Goal: Information Seeking & Learning: Check status

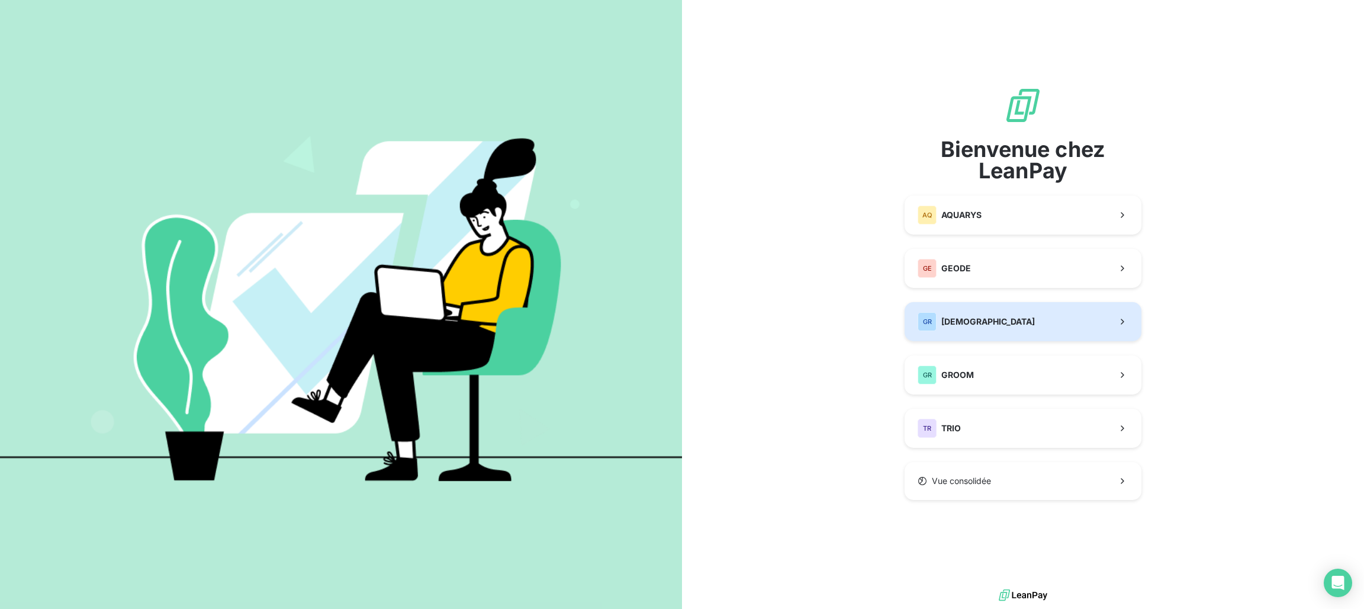
click at [975, 321] on span "[DEMOGRAPHIC_DATA]" at bounding box center [989, 322] width 94 height 12
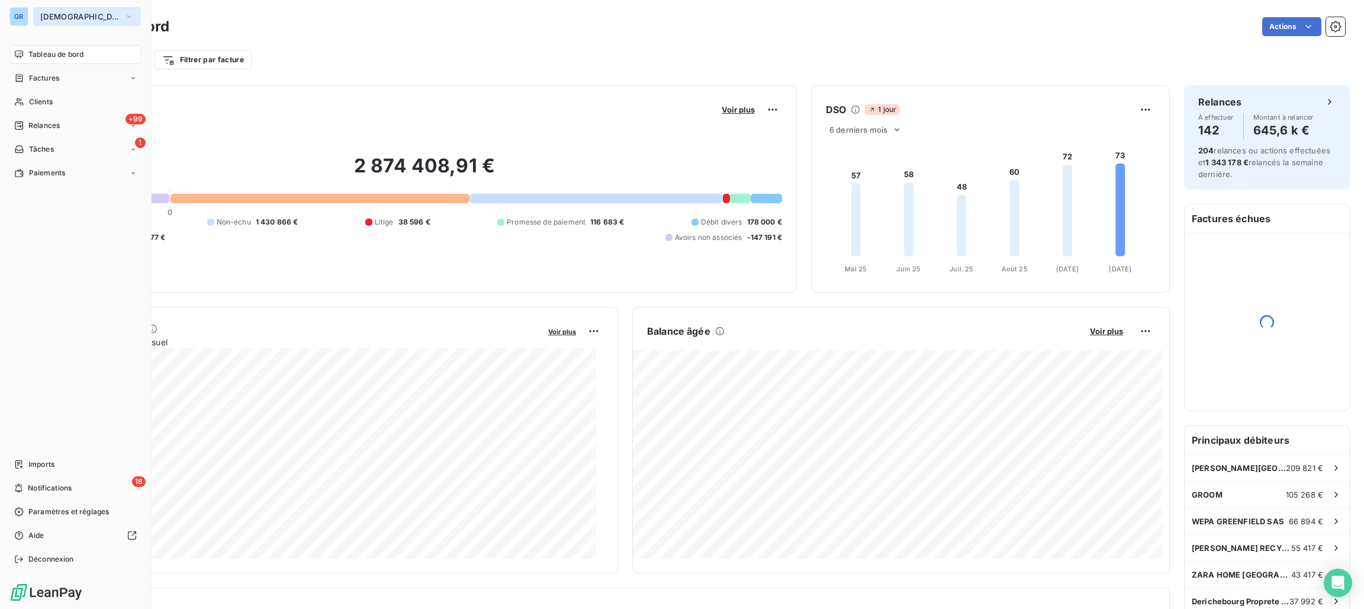
click at [52, 11] on button "[DEMOGRAPHIC_DATA]" at bounding box center [87, 16] width 108 height 19
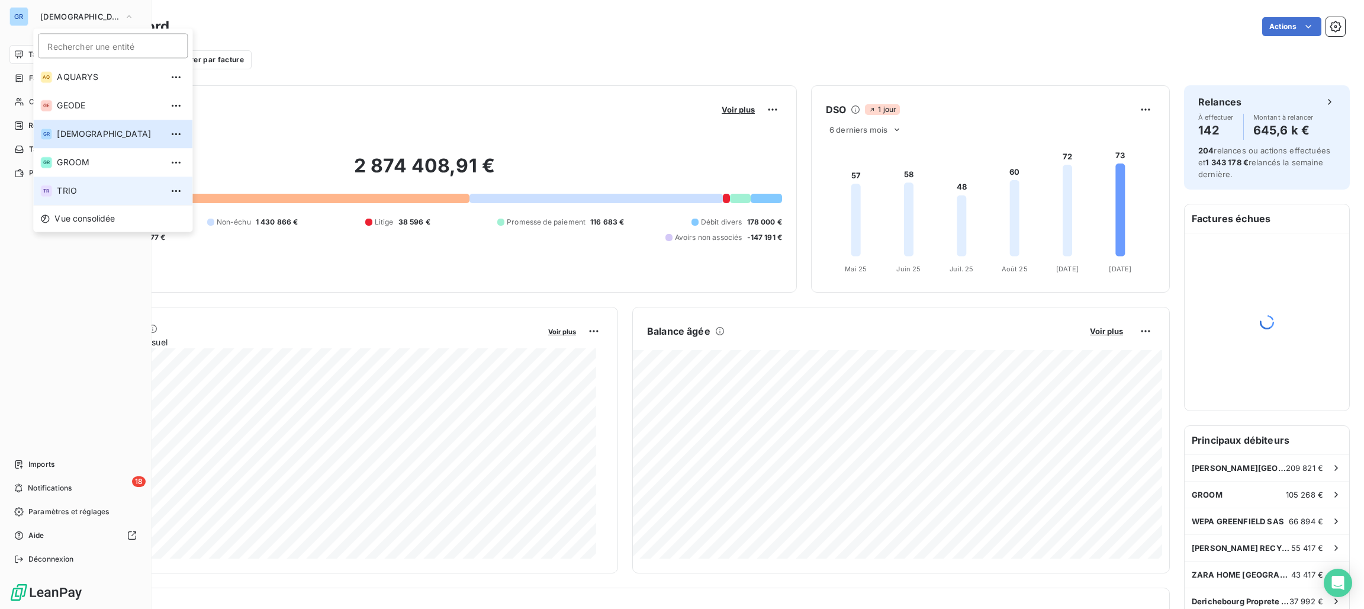
click at [66, 187] on span "TRIO" at bounding box center [109, 191] width 105 height 12
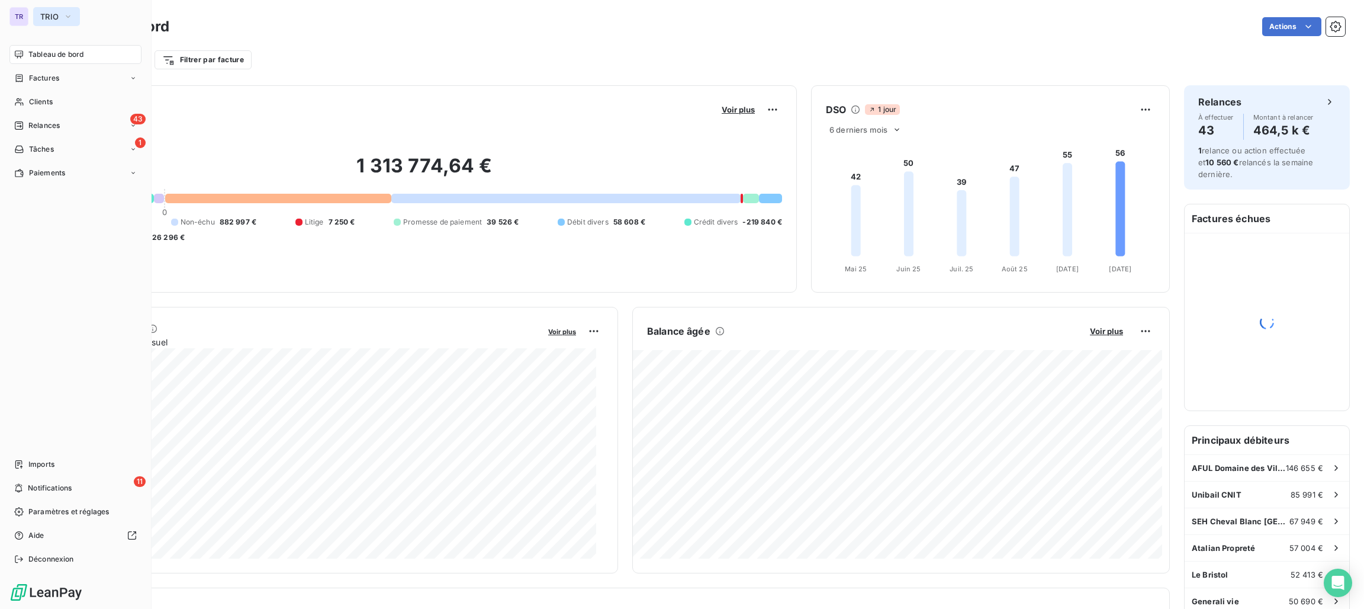
click at [59, 18] on span "TRIO" at bounding box center [49, 16] width 18 height 9
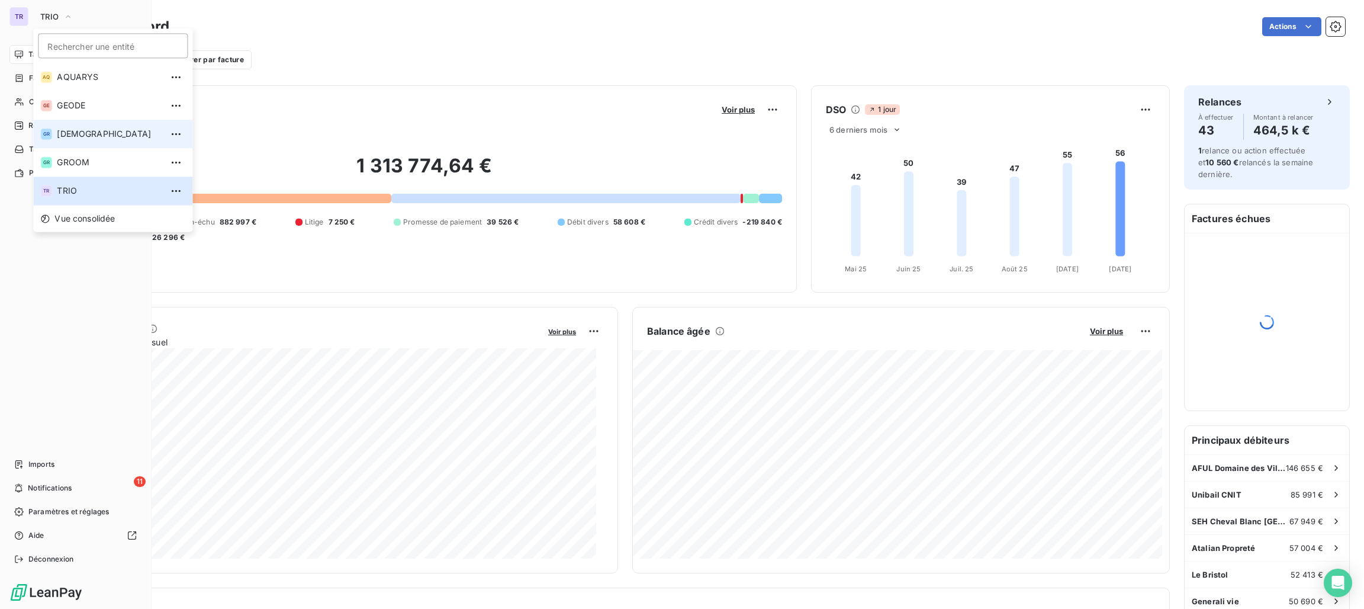
click at [83, 133] on span "[DEMOGRAPHIC_DATA]" at bounding box center [109, 134] width 105 height 12
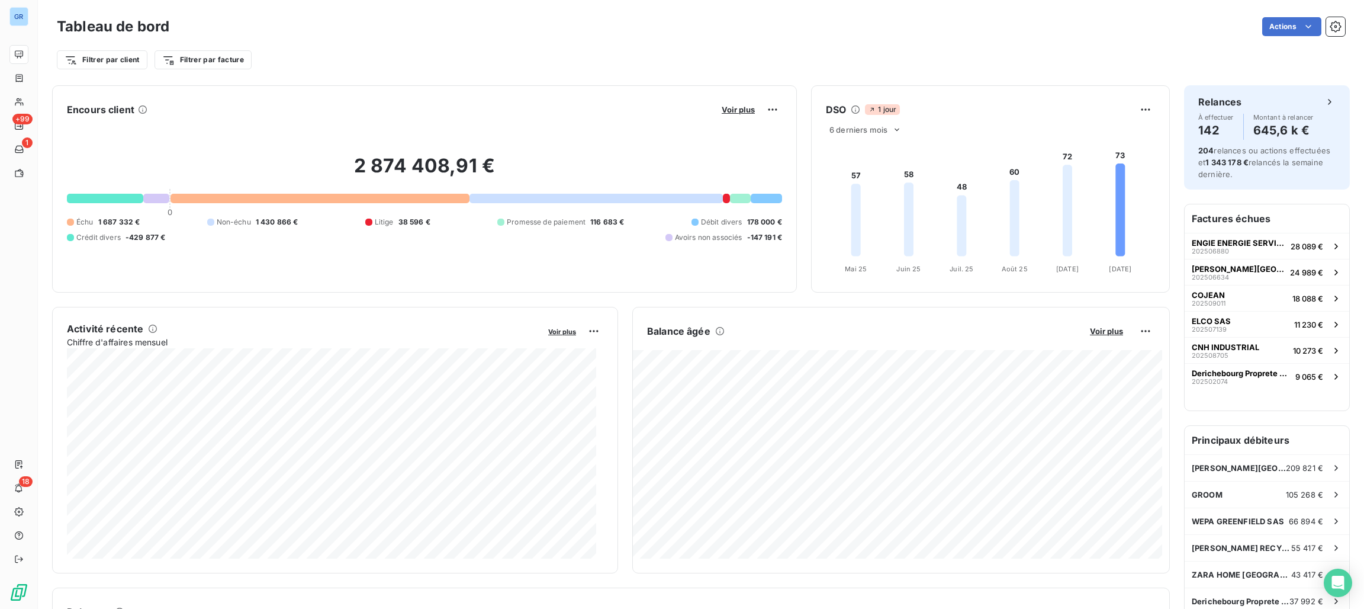
click at [727, 103] on div "Voir plus" at bounding box center [750, 109] width 64 height 19
click at [722, 112] on span "Voir plus" at bounding box center [738, 109] width 33 height 9
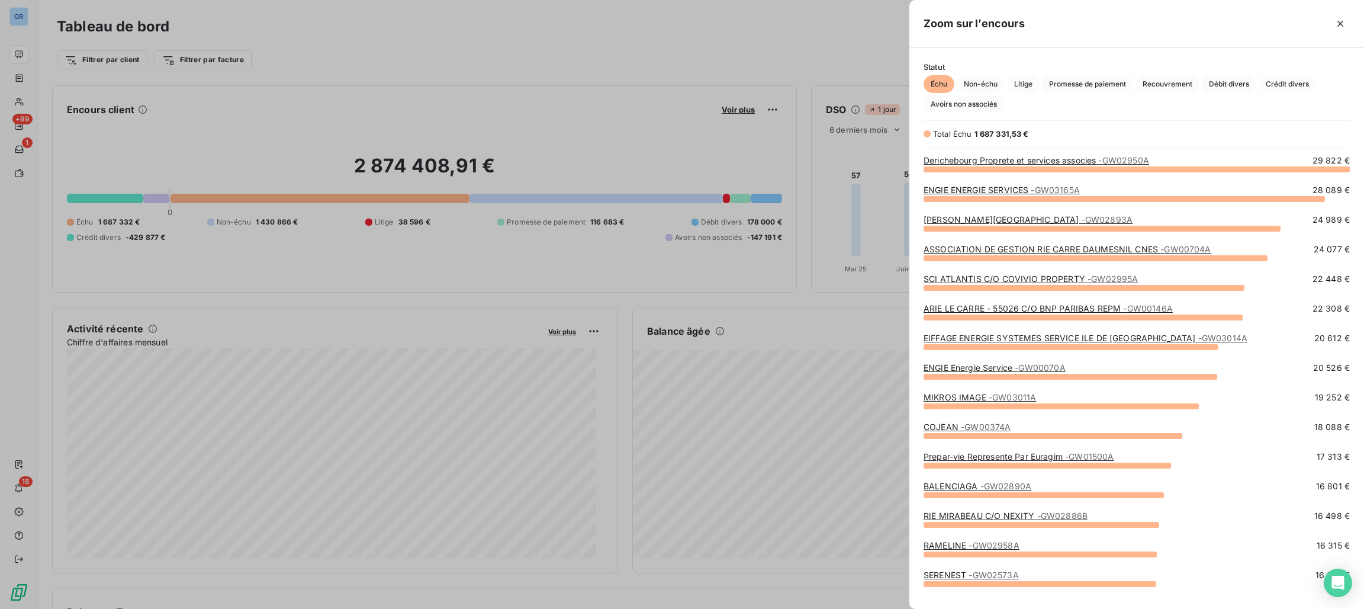
scroll to position [427, 441]
click at [674, 139] on div at bounding box center [682, 304] width 1364 height 609
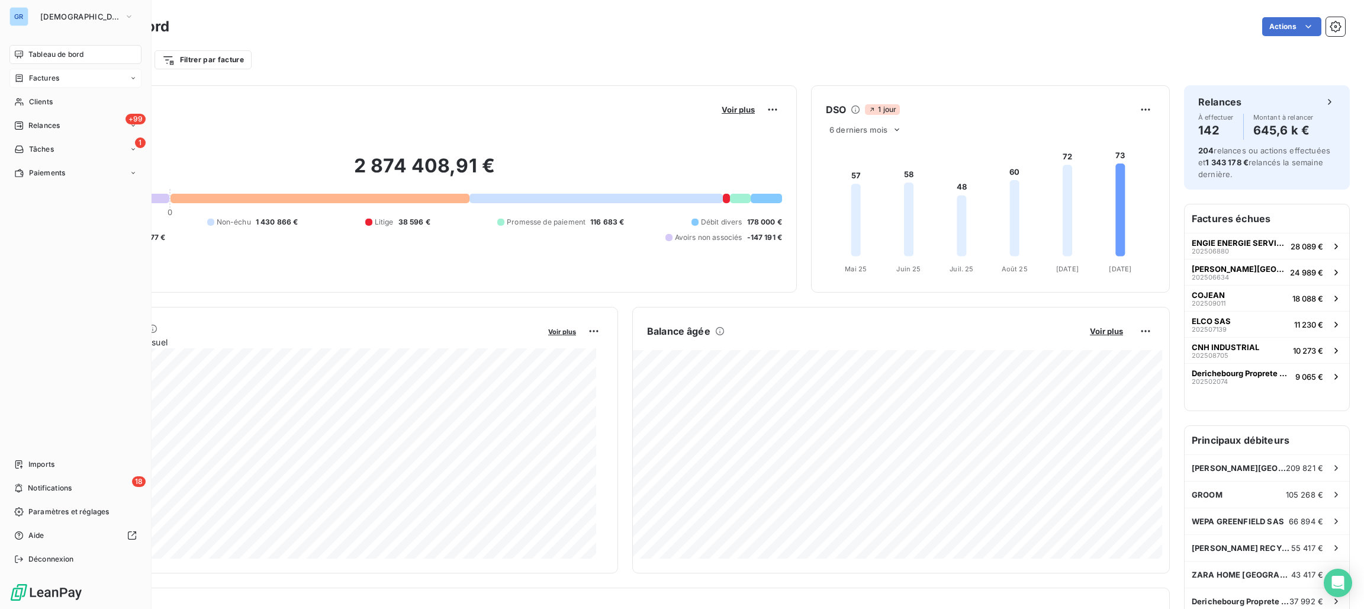
click at [38, 76] on span "Factures" at bounding box center [44, 78] width 30 height 11
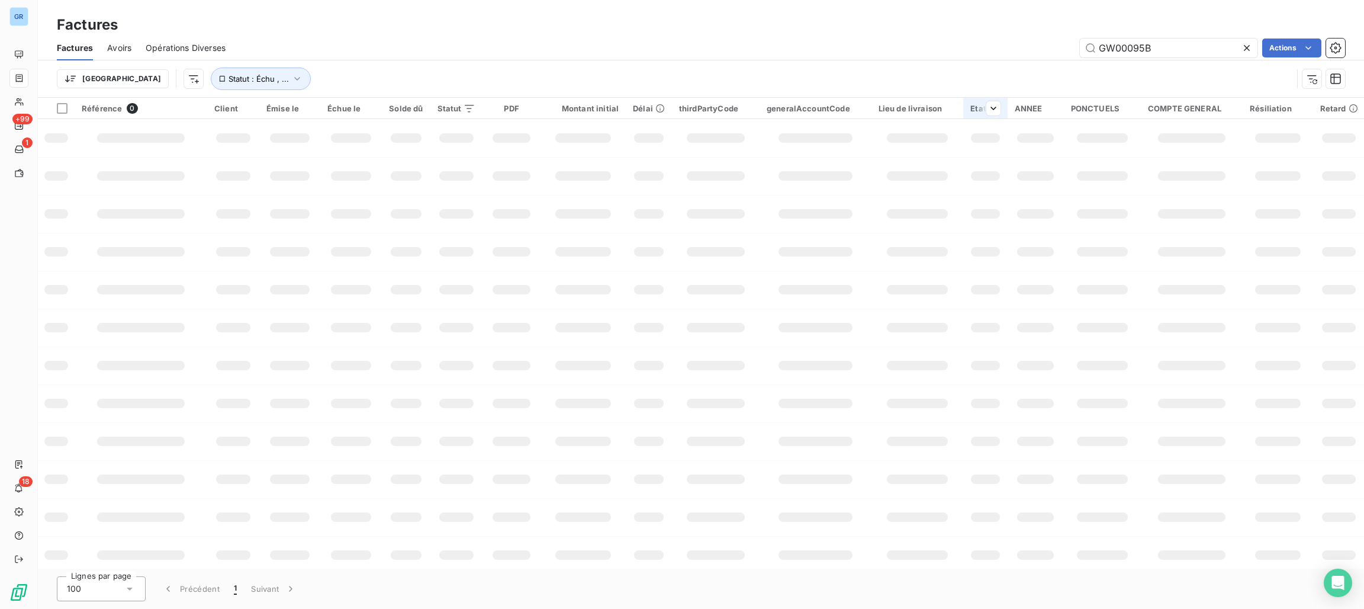
drag, startPoint x: 1167, startPoint y: 49, endPoint x: 969, endPoint y: 107, distance: 205.4
click at [969, 107] on div "Factures Factures Avoirs Opérations Diverses GW00095B Actions Trier Statut : Éc…" at bounding box center [701, 304] width 1326 height 609
type input "GW01826B"
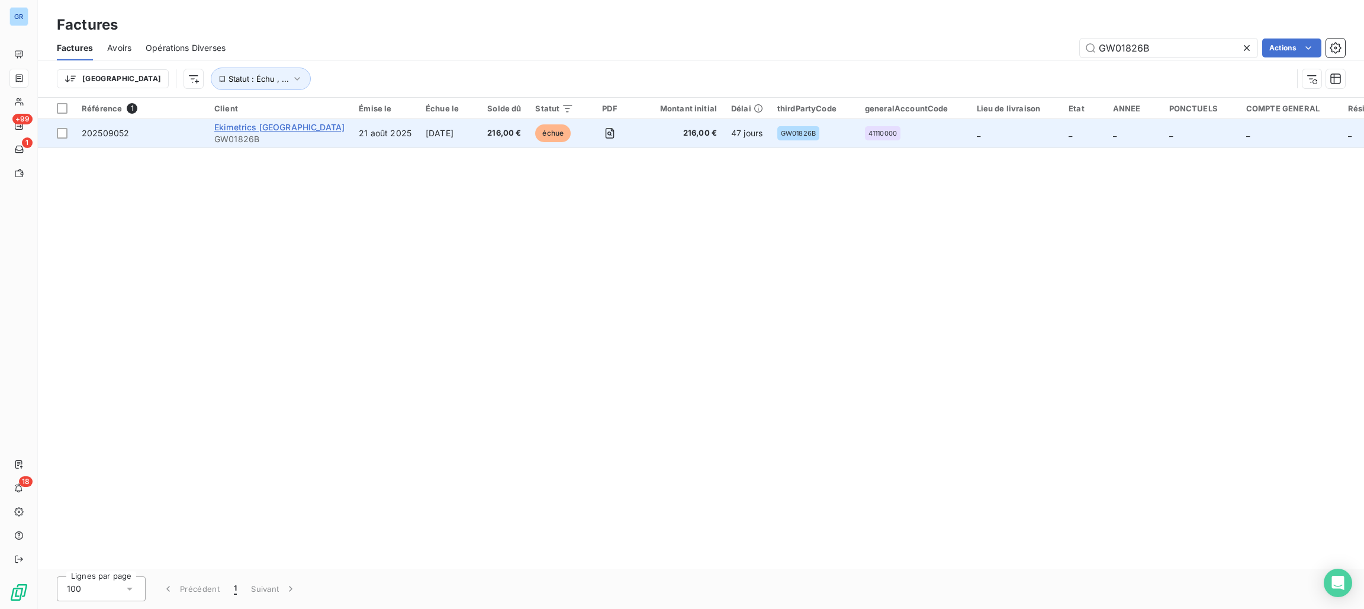
click at [227, 124] on span "Ekimetrics France" at bounding box center [279, 127] width 130 height 10
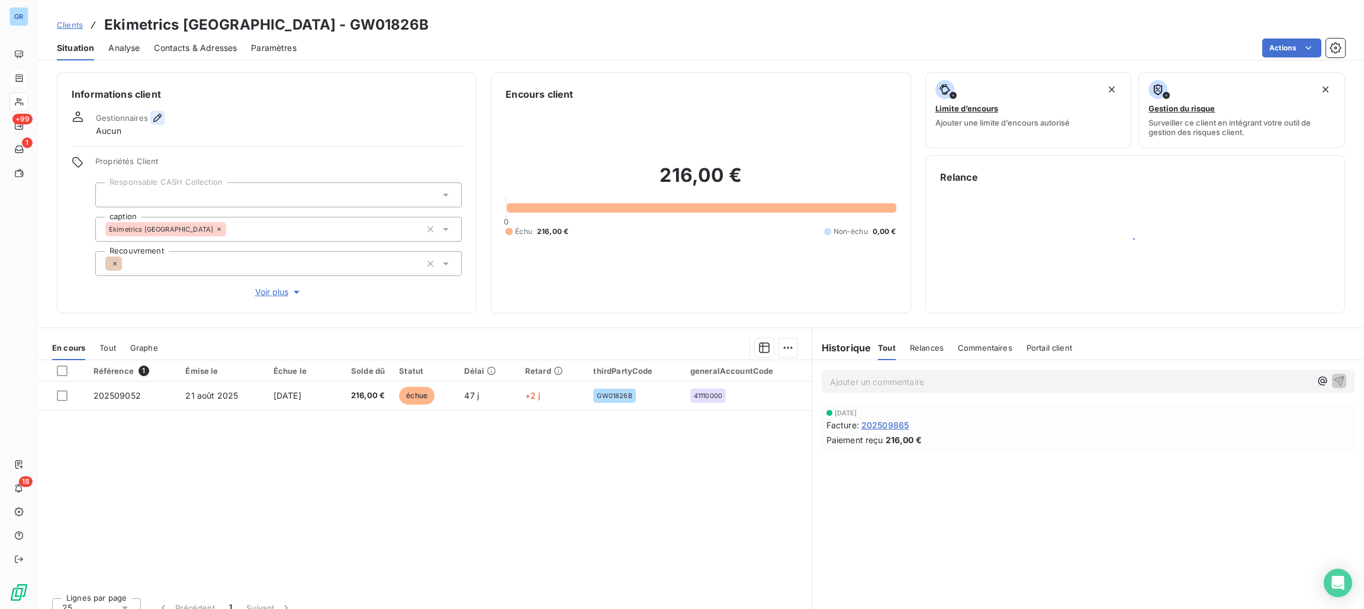
click at [156, 117] on icon "button" at bounding box center [158, 118] width 12 height 12
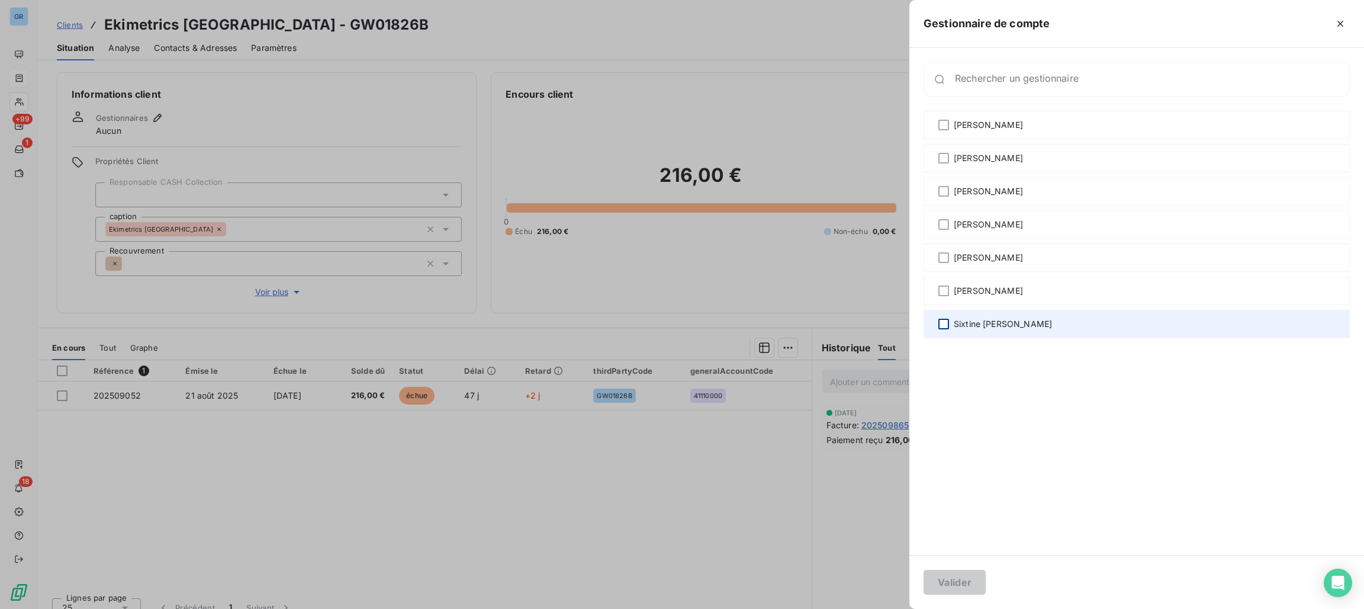
click at [944, 319] on div at bounding box center [944, 324] width 11 height 11
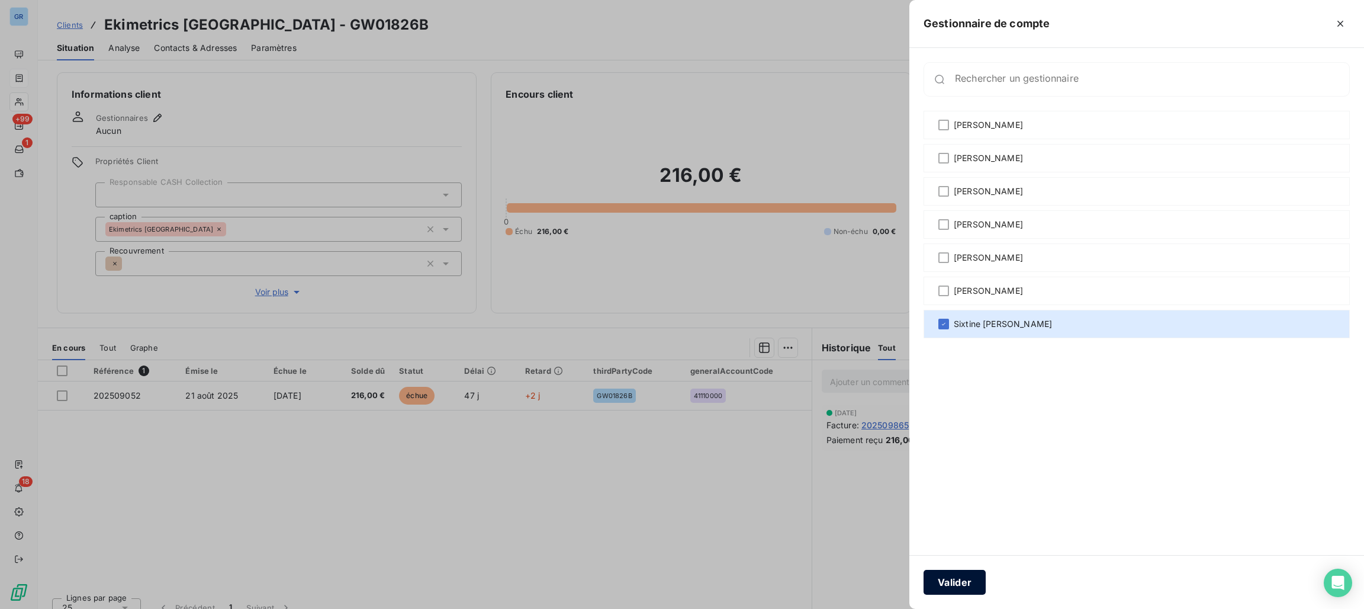
click at [955, 577] on button "Valider" at bounding box center [955, 582] width 62 height 25
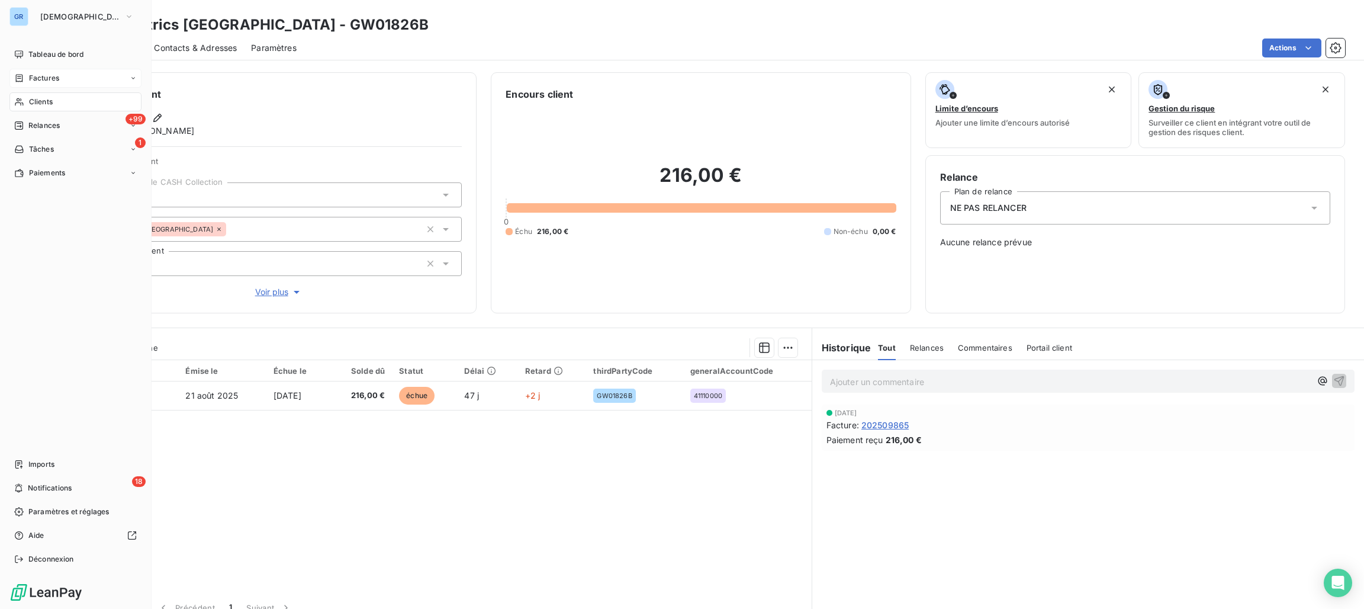
click at [37, 79] on span "Factures" at bounding box center [44, 78] width 30 height 11
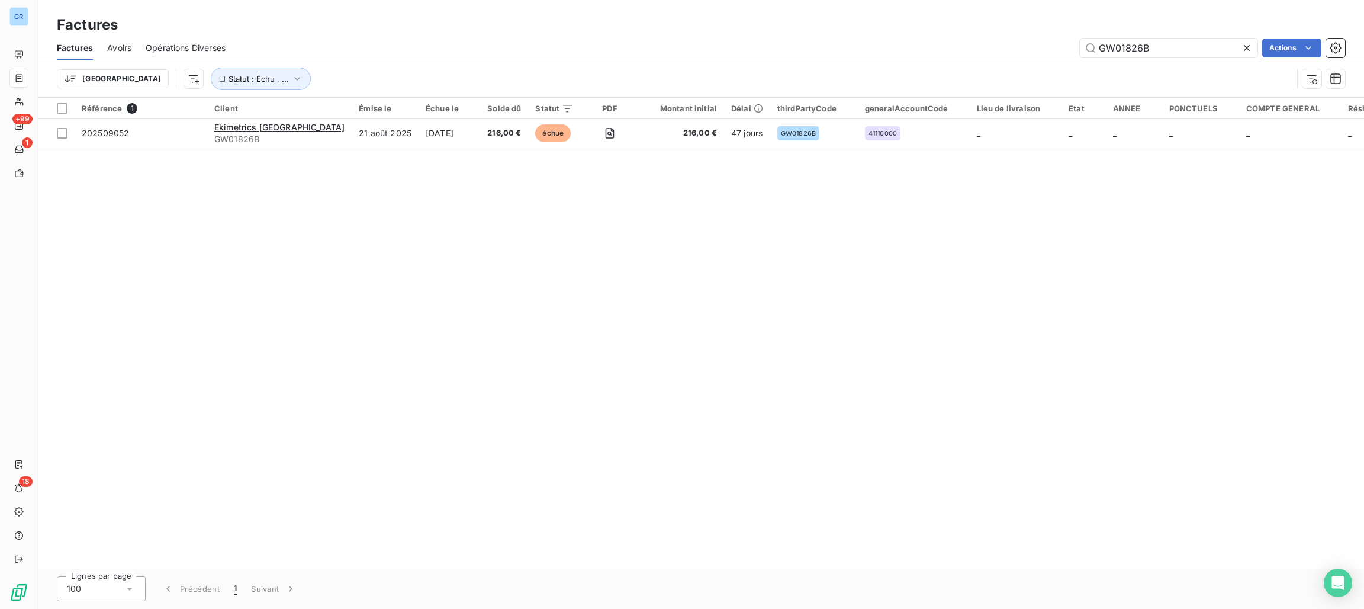
drag, startPoint x: 1160, startPoint y: 47, endPoint x: 928, endPoint y: 38, distance: 232.3
click at [928, 38] on div "GW01826B Actions" at bounding box center [793, 47] width 1106 height 19
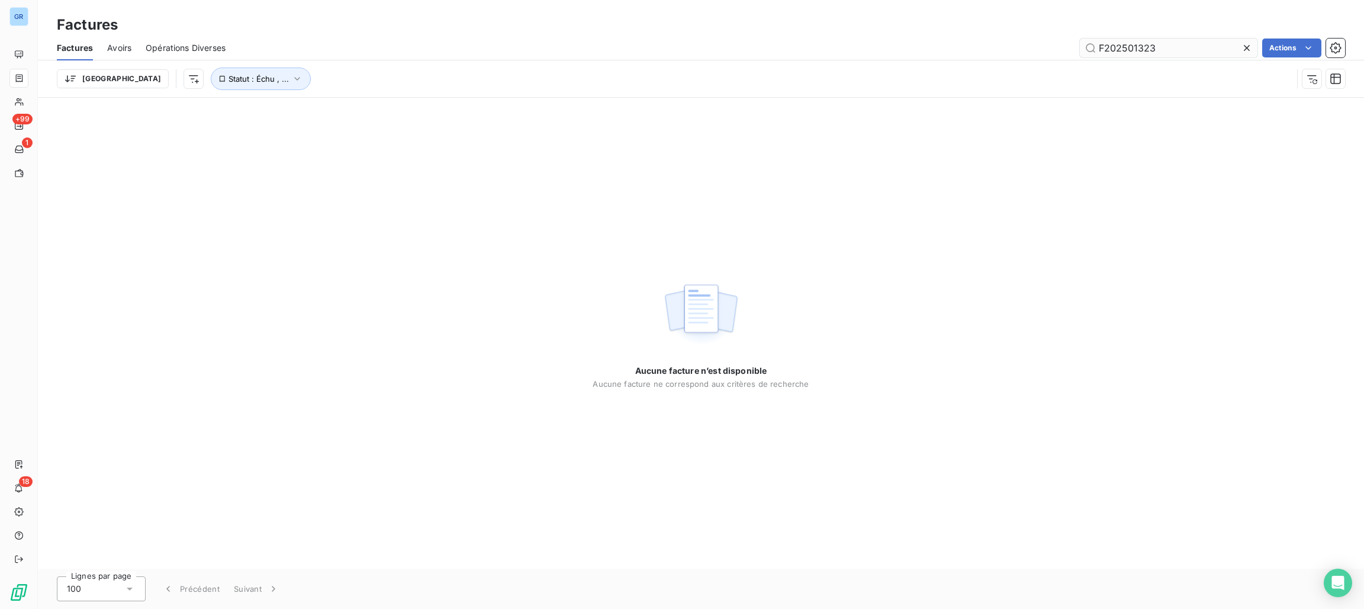
click at [1099, 53] on input "F202501323" at bounding box center [1169, 47] width 178 height 19
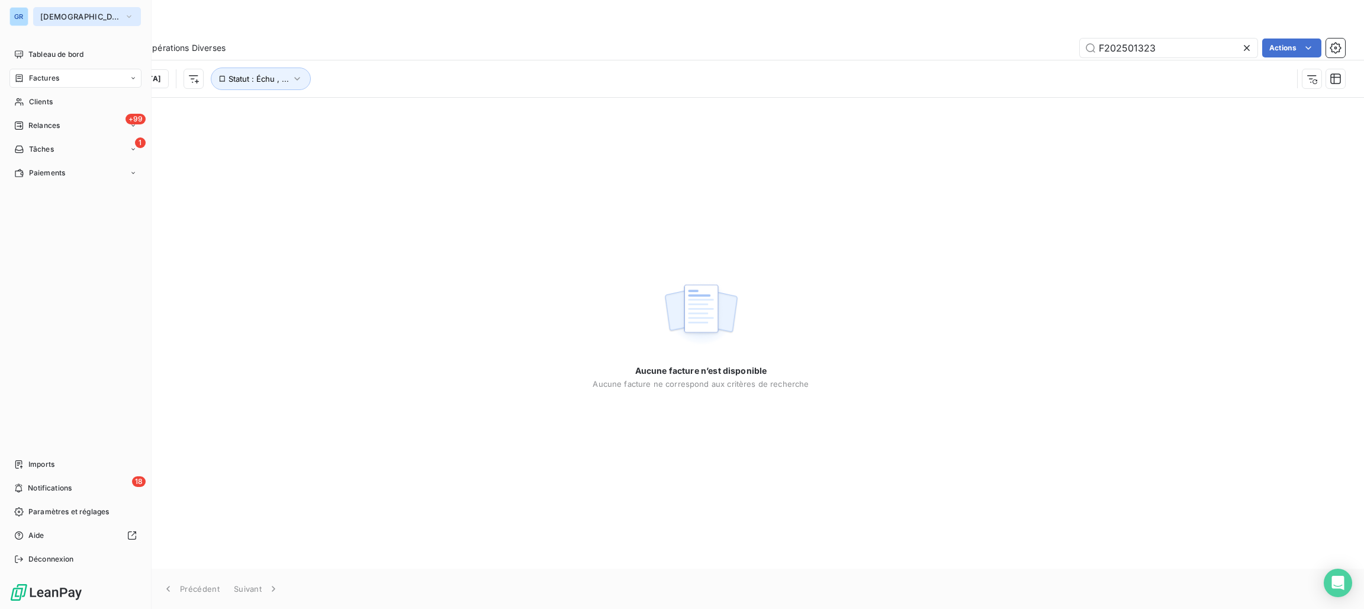
type input "F202501323"
click at [60, 12] on span "[DEMOGRAPHIC_DATA]" at bounding box center [79, 16] width 79 height 9
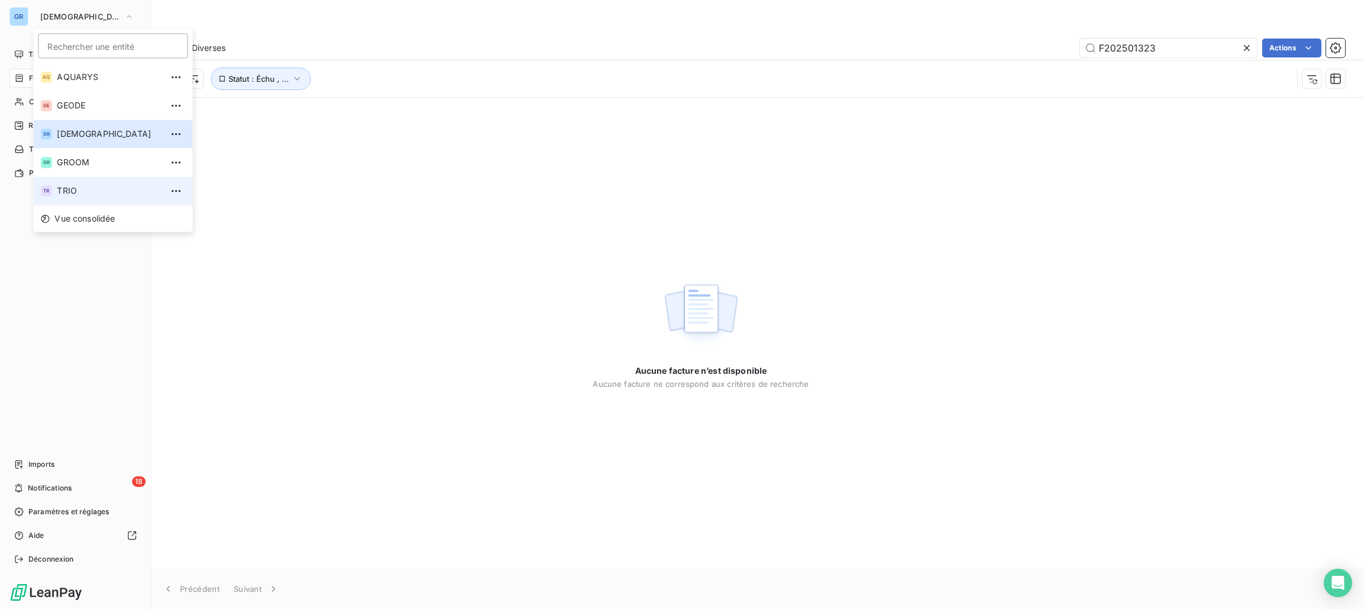
click at [86, 185] on span "TRIO" at bounding box center [109, 191] width 105 height 12
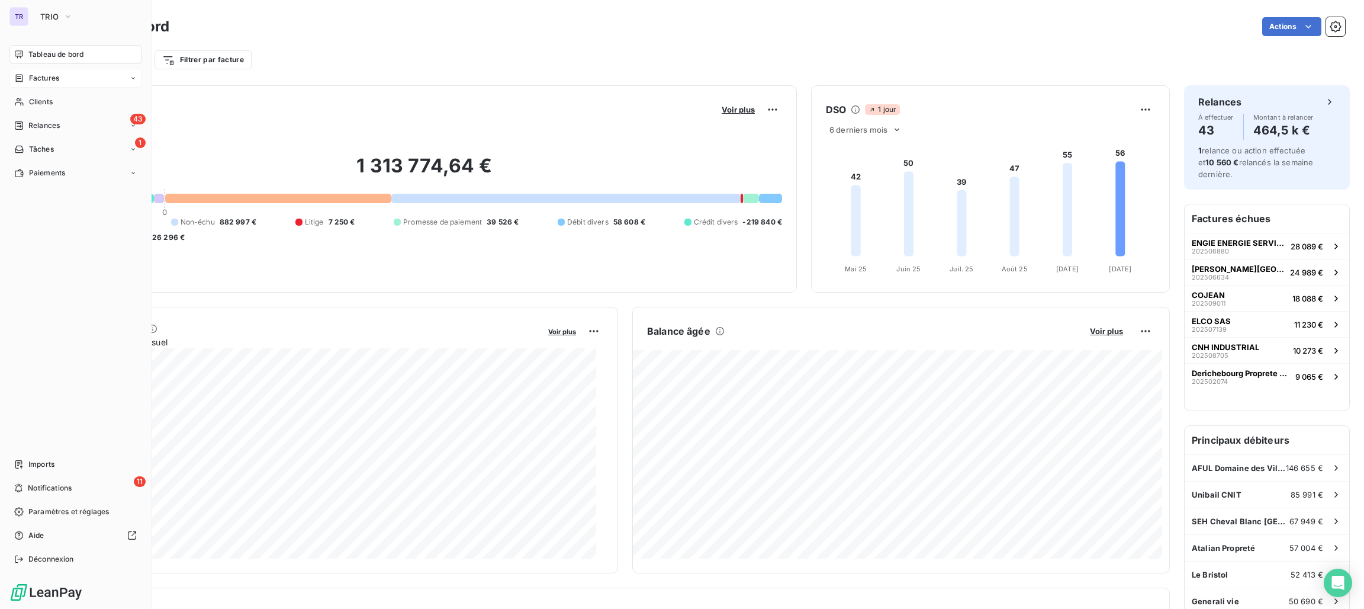
click at [56, 75] on span "Factures" at bounding box center [44, 78] width 30 height 11
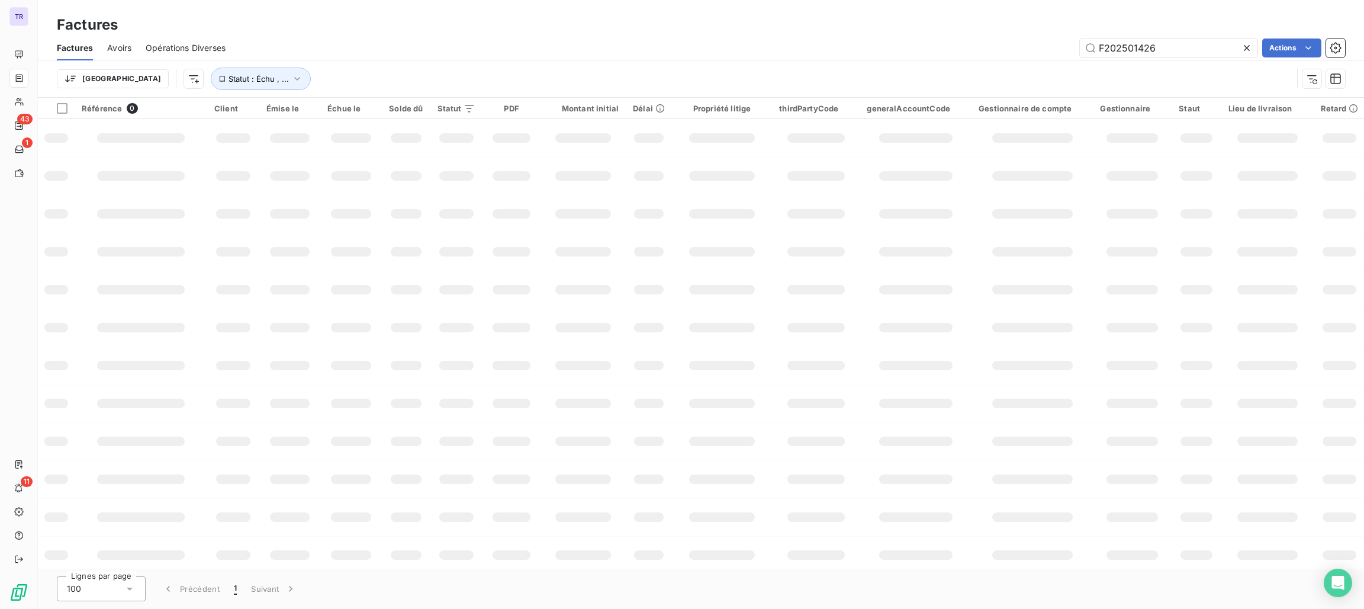
drag, startPoint x: 1177, startPoint y: 46, endPoint x: 1037, endPoint y: 43, distance: 139.8
click at [1037, 43] on div "F202501426 Actions" at bounding box center [793, 47] width 1106 height 19
click at [1096, 54] on input "F202501323" at bounding box center [1169, 47] width 178 height 19
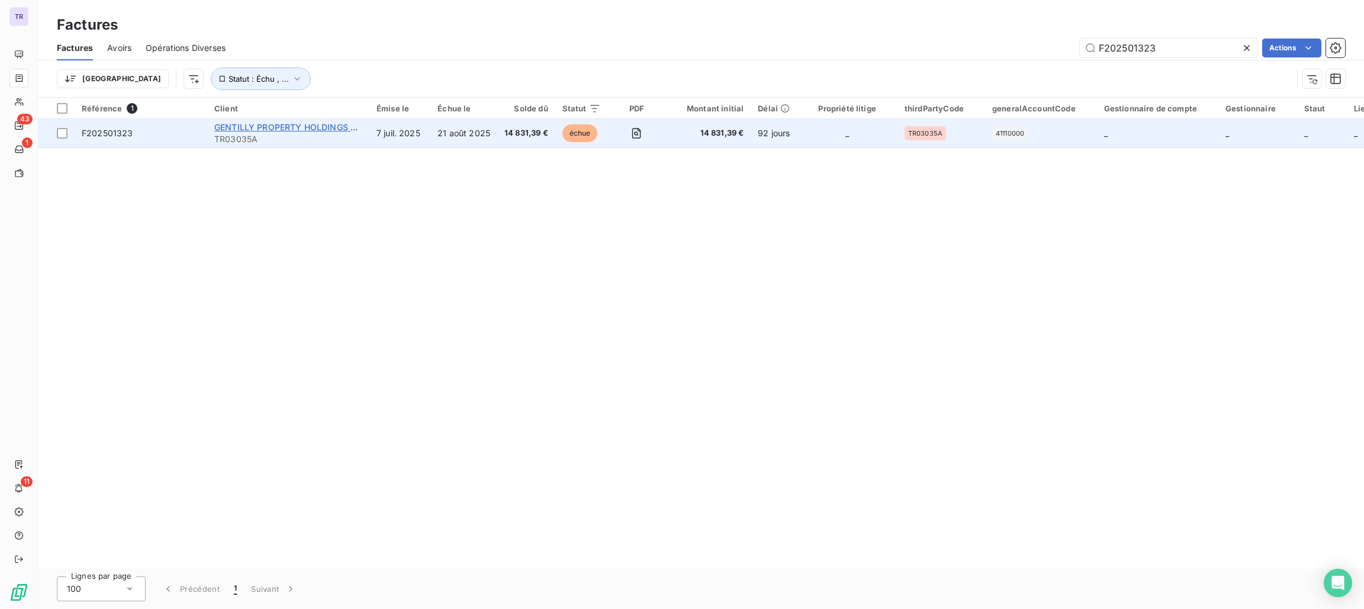
type input "F202501323"
click at [257, 130] on span "GENTILLY PROPERTY HOLDINGS SAS C/O BNPP REPM n°54950" at bounding box center [343, 127] width 259 height 10
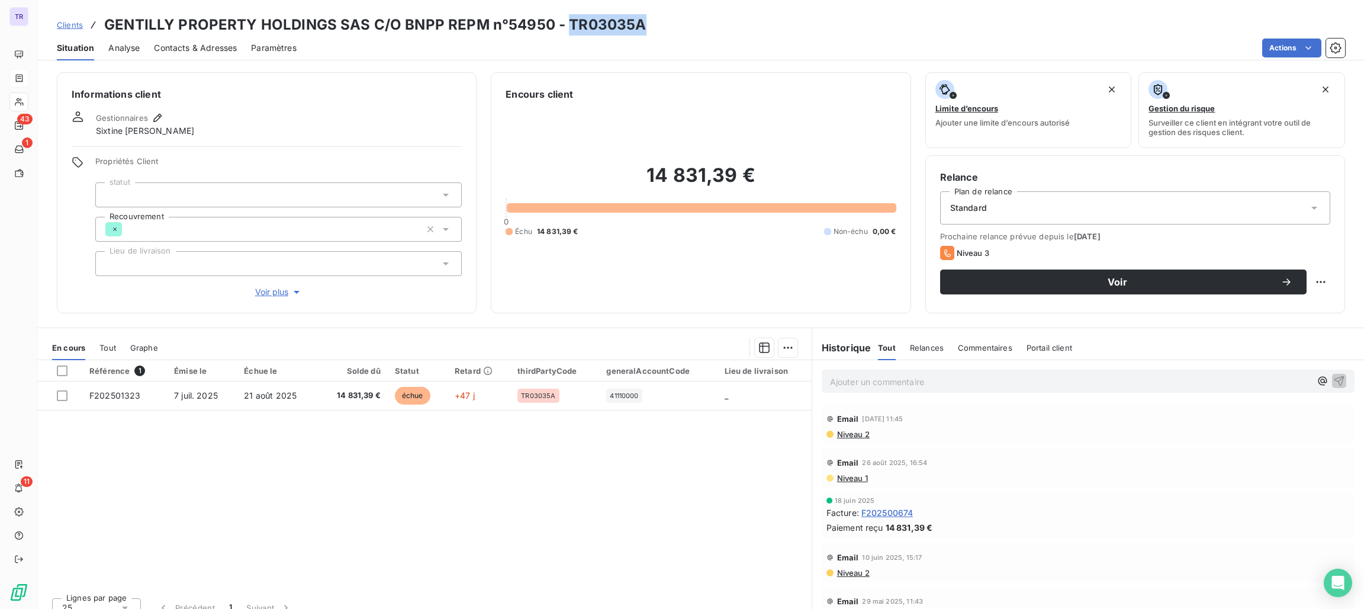
drag, startPoint x: 646, startPoint y: 28, endPoint x: 566, endPoint y: 19, distance: 80.5
click at [566, 19] on div "Clients GENTILLY PROPERTY HOLDINGS SAS C/O BNPP REPM n°54950 - TR03035A" at bounding box center [701, 24] width 1326 height 21
copy h3 "TR03035A"
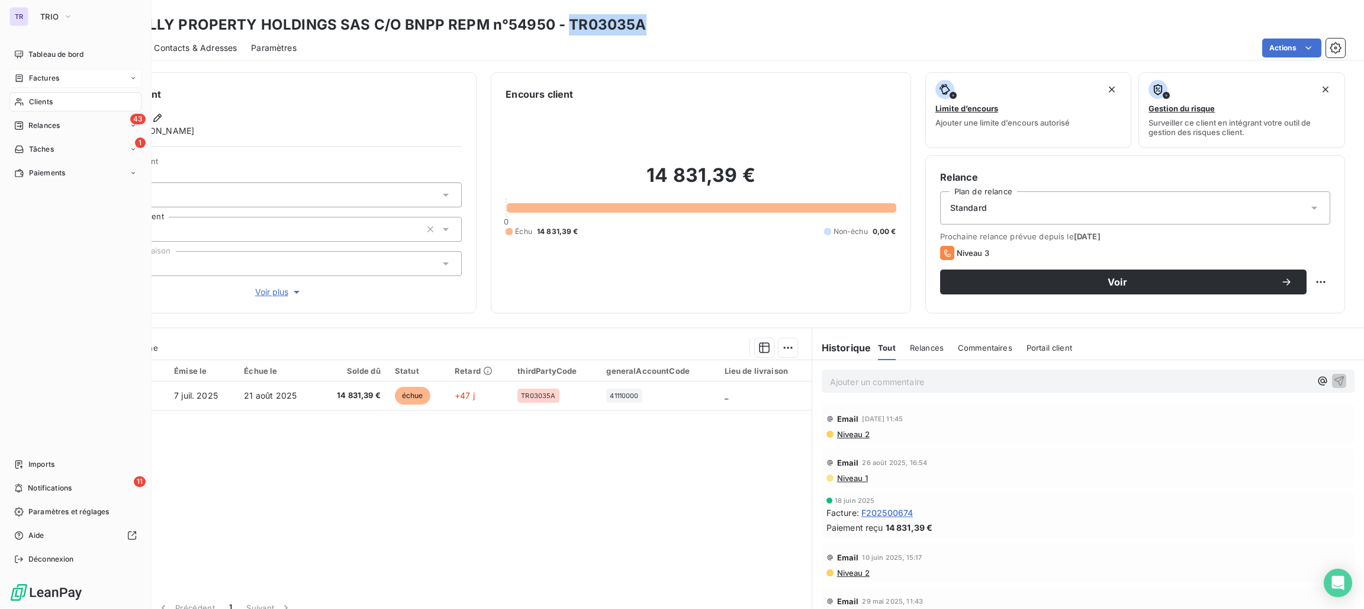
click at [45, 76] on span "Factures" at bounding box center [44, 78] width 30 height 11
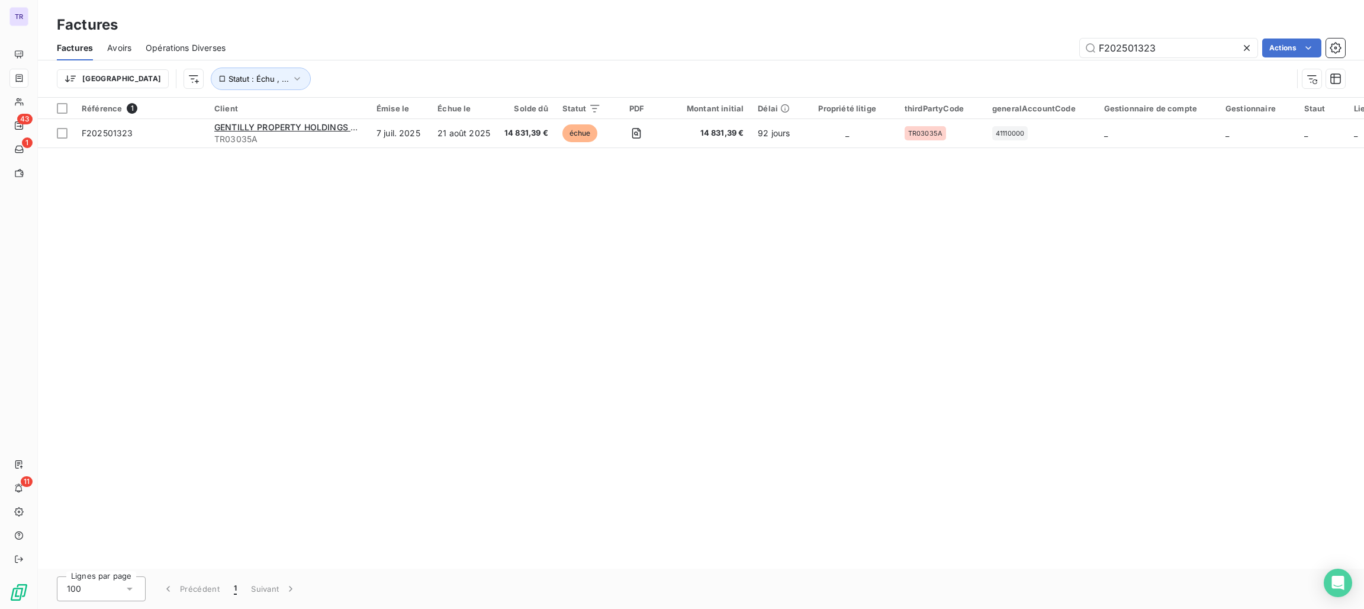
drag, startPoint x: 1183, startPoint y: 54, endPoint x: 939, endPoint y: 30, distance: 244.6
click at [939, 30] on div "Factures Factures Avoirs Opérations Diverses F202501323 Actions Trier Statut : …" at bounding box center [701, 49] width 1326 height 98
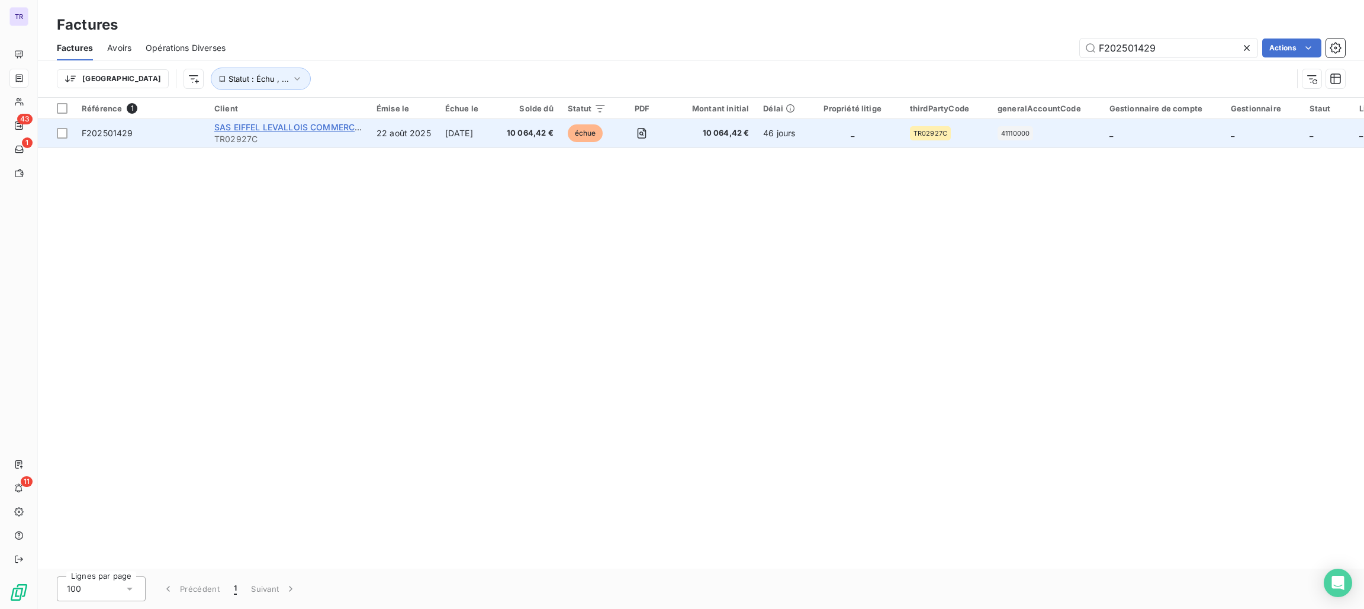
type input "F202501429"
click at [343, 130] on span "SAS EIFFEL LEVALLOIS COMMERCES" at bounding box center [289, 127] width 151 height 10
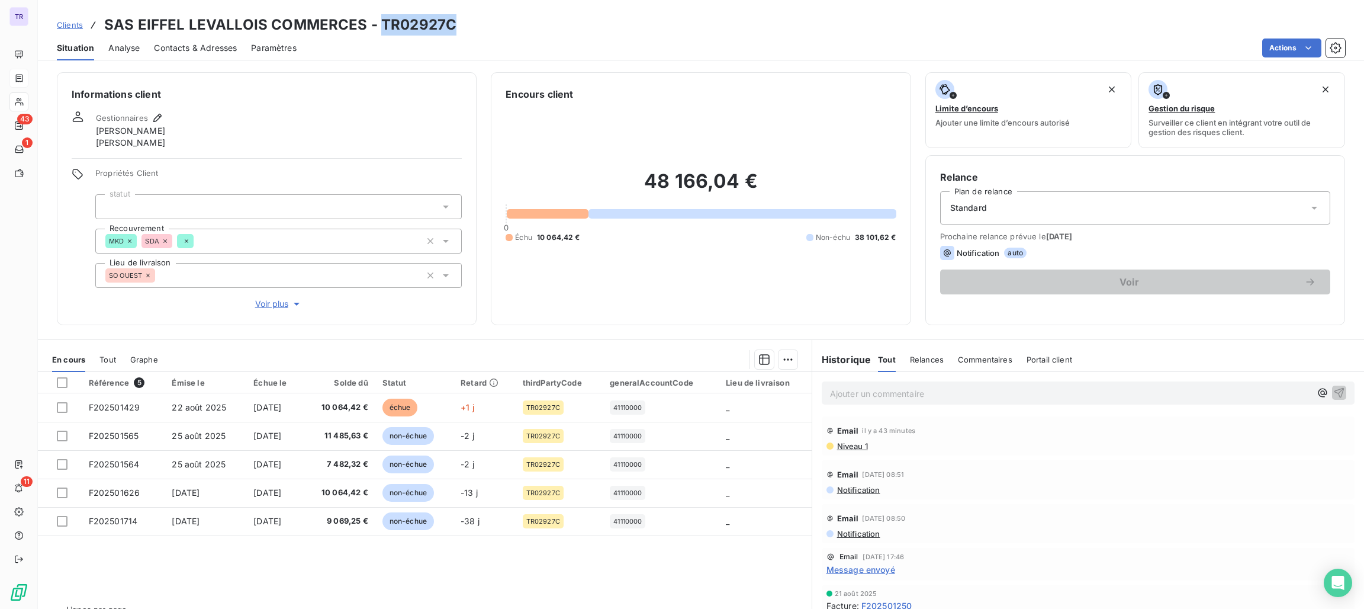
drag, startPoint x: 452, startPoint y: 18, endPoint x: 377, endPoint y: 20, distance: 75.2
click at [377, 20] on div "Clients SAS EIFFEL LEVALLOIS COMMERCES - TR02927C" at bounding box center [701, 24] width 1326 height 21
copy h3 "TR02927C"
click at [454, 21] on div "Clients SAS EIFFEL LEVALLOIS COMMERCES - TR02927C" at bounding box center [701, 24] width 1326 height 21
drag, startPoint x: 453, startPoint y: 28, endPoint x: 377, endPoint y: 30, distance: 75.8
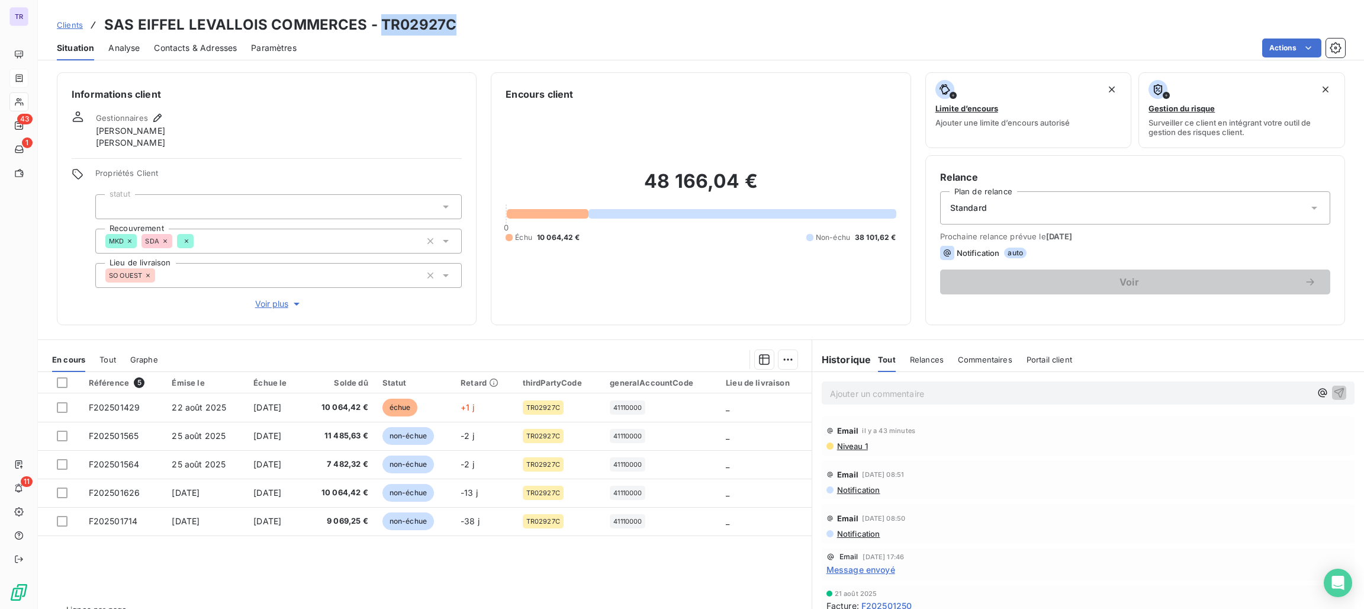
click at [377, 30] on div "Clients SAS EIFFEL LEVALLOIS COMMERCES - TR02927C" at bounding box center [701, 24] width 1326 height 21
copy h3 "TR02927C"
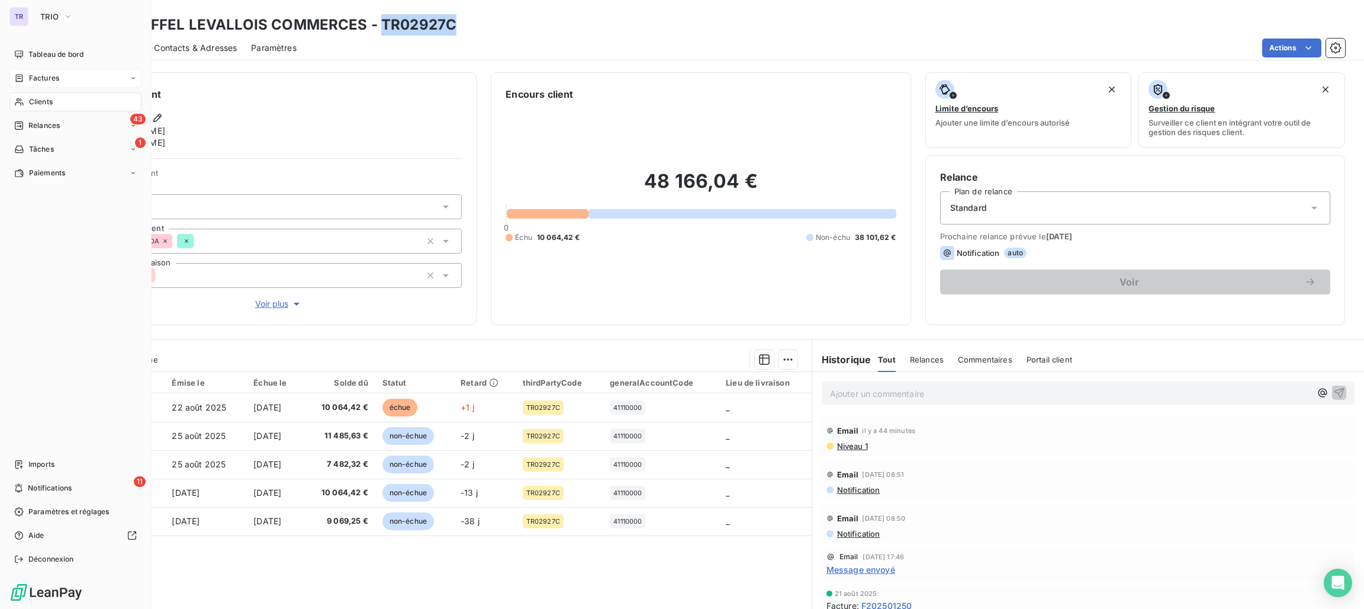
click at [50, 76] on span "Factures" at bounding box center [44, 78] width 30 height 11
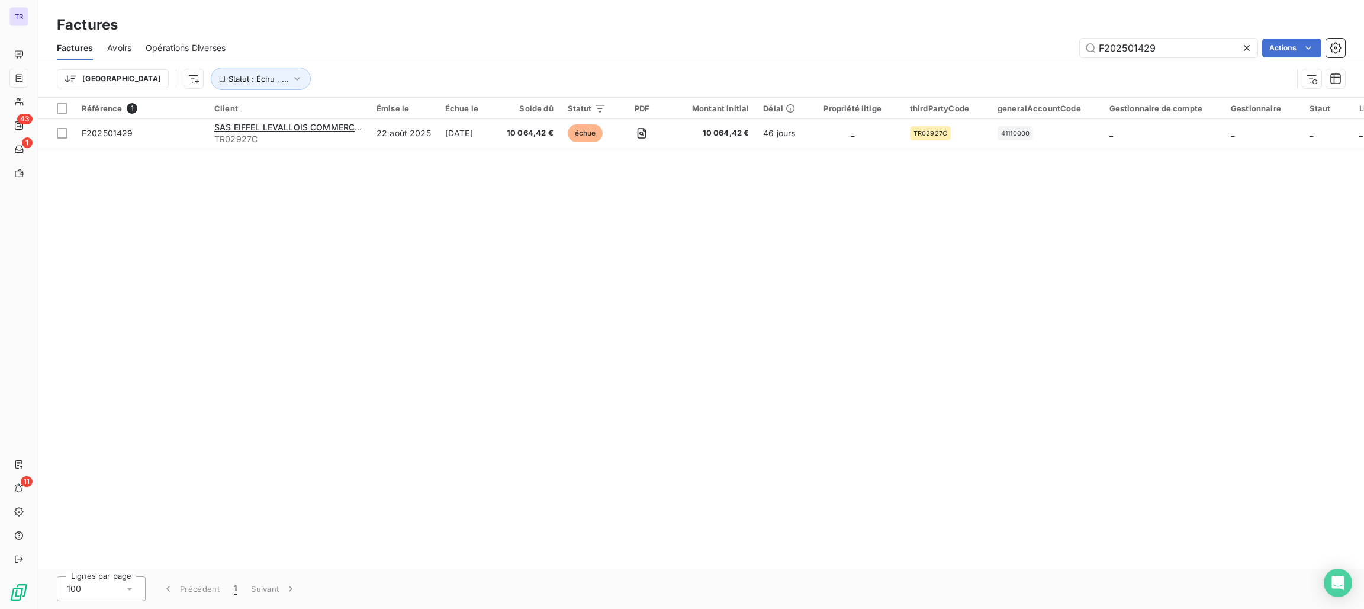
drag, startPoint x: 1201, startPoint y: 50, endPoint x: 924, endPoint y: 61, distance: 277.4
click at [924, 61] on div "Factures Avoirs Opérations Diverses F202501429 Actions Trier Statut : Échu , ..." at bounding box center [701, 67] width 1326 height 62
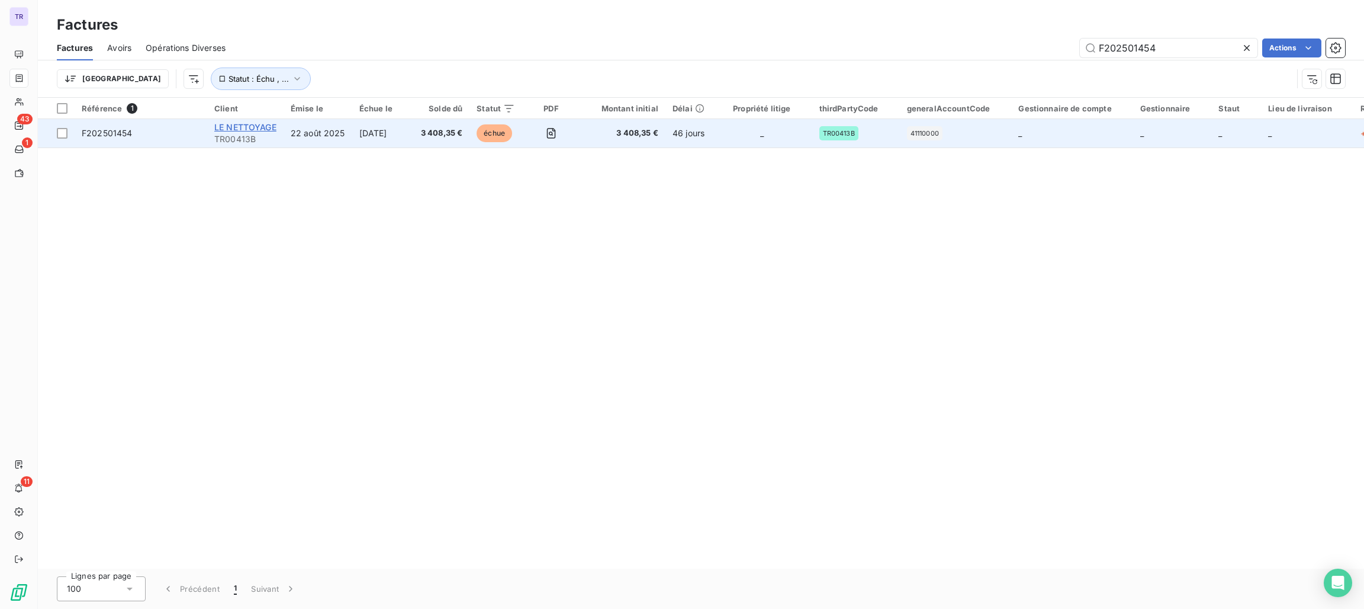
type input "F202501454"
click at [272, 126] on span "LE NETTOYAGE" at bounding box center [245, 127] width 62 height 10
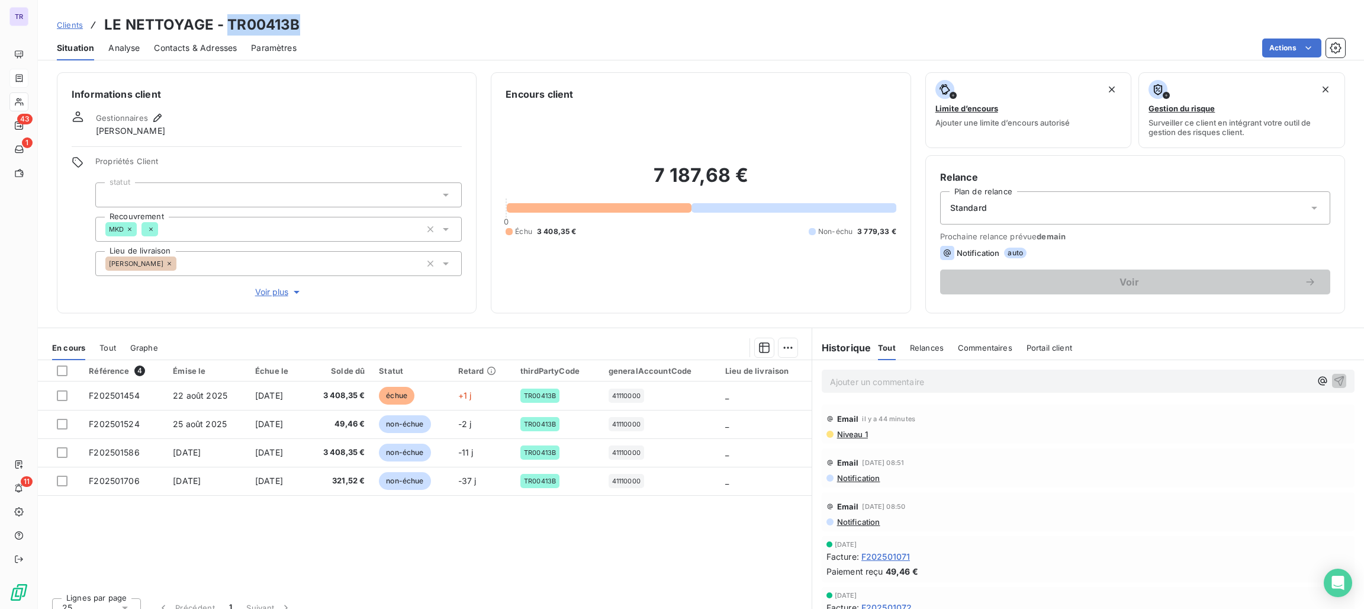
drag, startPoint x: 300, startPoint y: 27, endPoint x: 223, endPoint y: 24, distance: 76.4
click at [223, 24] on div "Clients LE NETTOYAGE - TR00413B" at bounding box center [701, 24] width 1326 height 21
copy h3 "TR00413B"
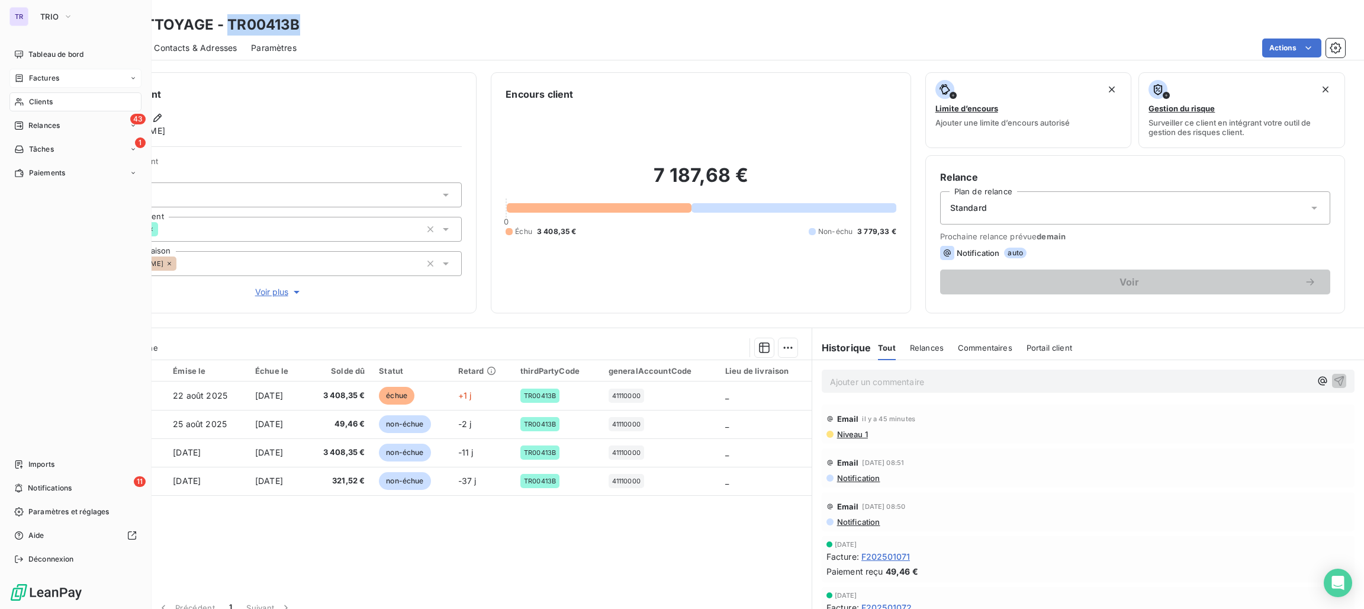
click at [40, 75] on span "Factures" at bounding box center [44, 78] width 30 height 11
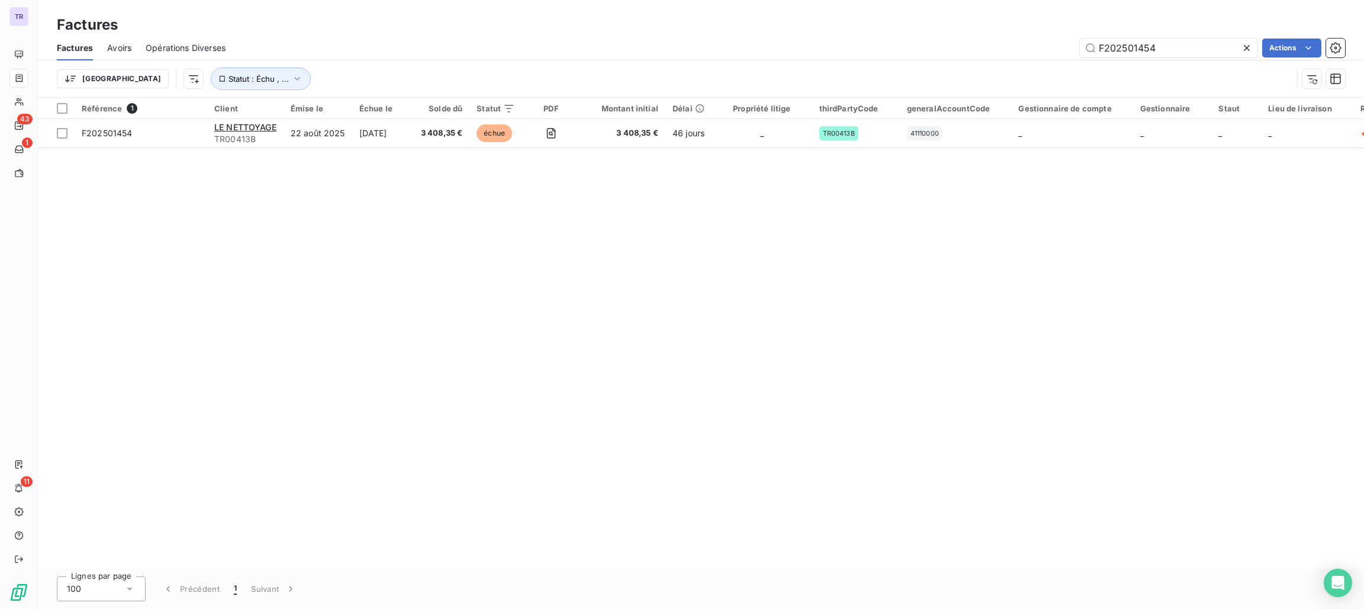
drag, startPoint x: 1168, startPoint y: 51, endPoint x: 974, endPoint y: 48, distance: 194.2
click at [974, 48] on div "F202501454 Actions" at bounding box center [793, 47] width 1106 height 19
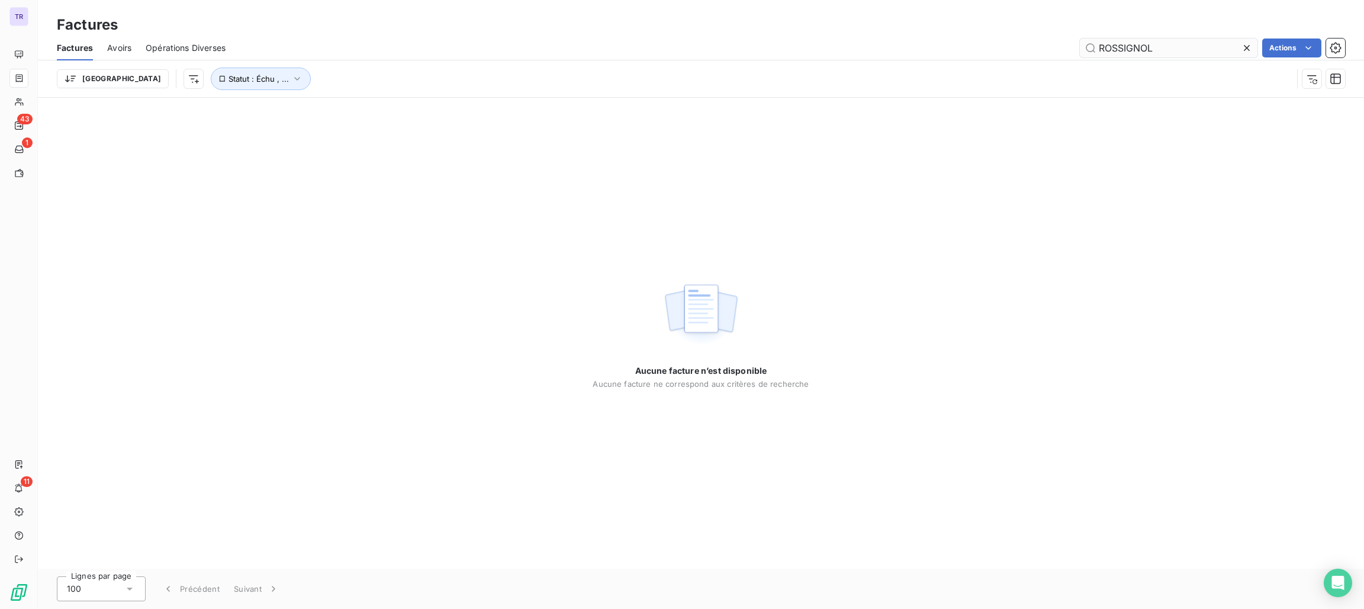
click at [1098, 47] on input "ROSSIGNOL" at bounding box center [1169, 47] width 178 height 19
drag, startPoint x: 1189, startPoint y: 54, endPoint x: 989, endPoint y: 46, distance: 200.3
click at [989, 46] on div "ROSSIGNOL Actions" at bounding box center [793, 47] width 1106 height 19
click at [1100, 53] on input "3808" at bounding box center [1169, 47] width 178 height 19
drag, startPoint x: 1181, startPoint y: 43, endPoint x: 854, endPoint y: 51, distance: 327.0
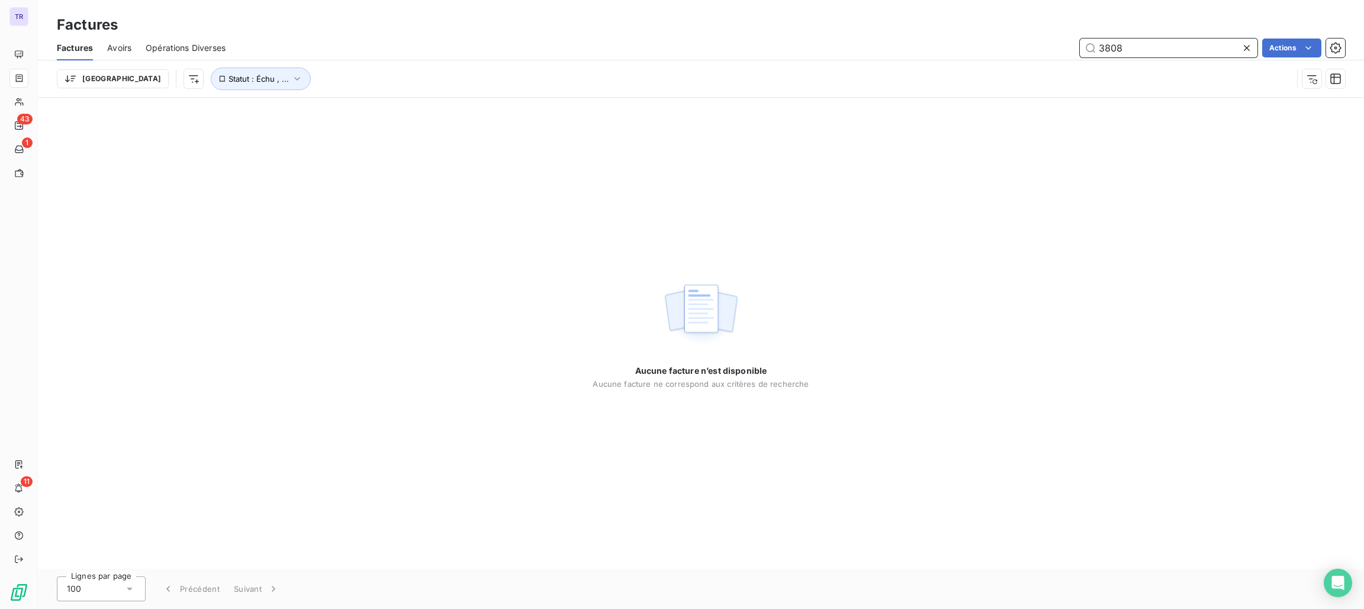
click at [854, 51] on div "3808 Actions" at bounding box center [793, 47] width 1106 height 19
paste input "F202400592"
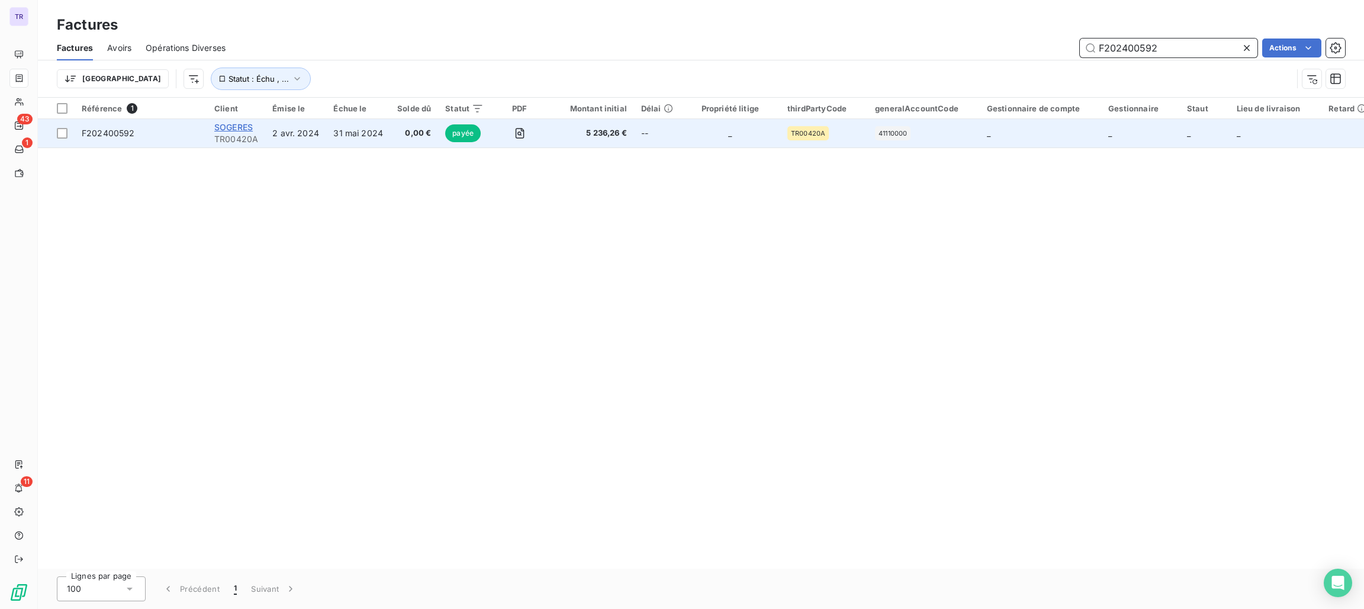
type input "F202400592"
click at [243, 123] on span "SOGERES" at bounding box center [233, 127] width 38 height 10
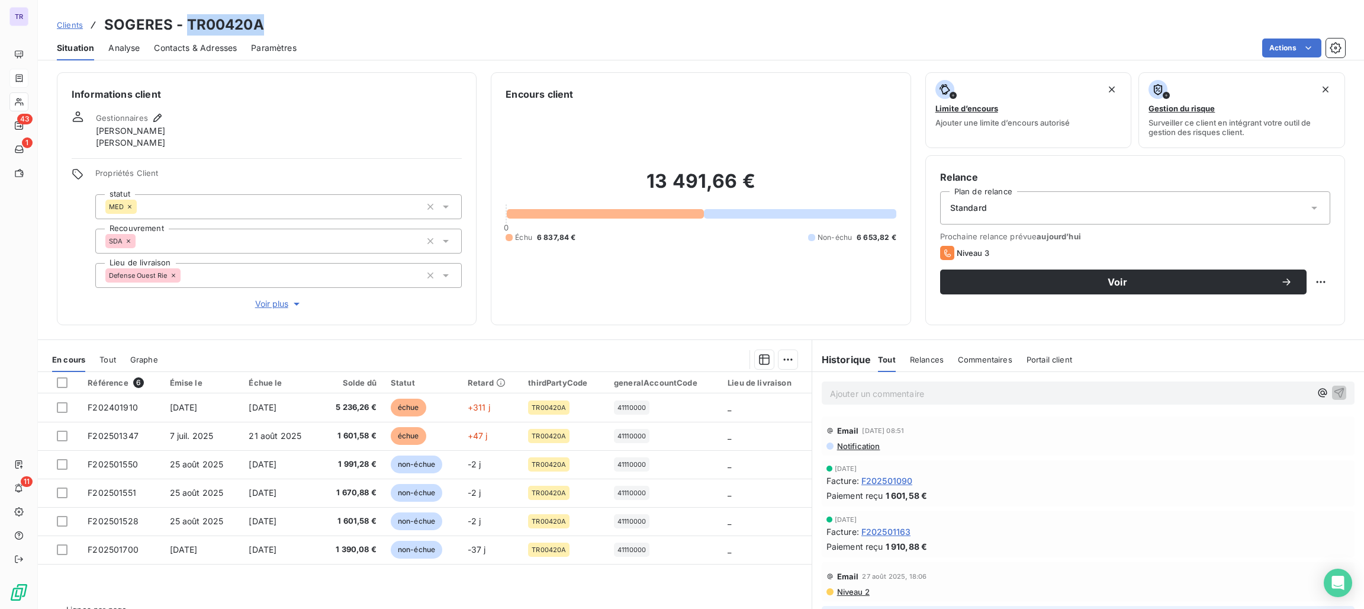
drag, startPoint x: 265, startPoint y: 18, endPoint x: 185, endPoint y: 18, distance: 79.3
click at [185, 18] on div "Clients SOGERES - TR00420A" at bounding box center [701, 24] width 1326 height 21
click at [257, 21] on h3 "SOGERES - TR00420A" at bounding box center [184, 24] width 160 height 21
drag, startPoint x: 262, startPoint y: 29, endPoint x: 187, endPoint y: 23, distance: 74.8
click at [187, 23] on div "Clients SOGERES - TR00420A" at bounding box center [701, 24] width 1326 height 21
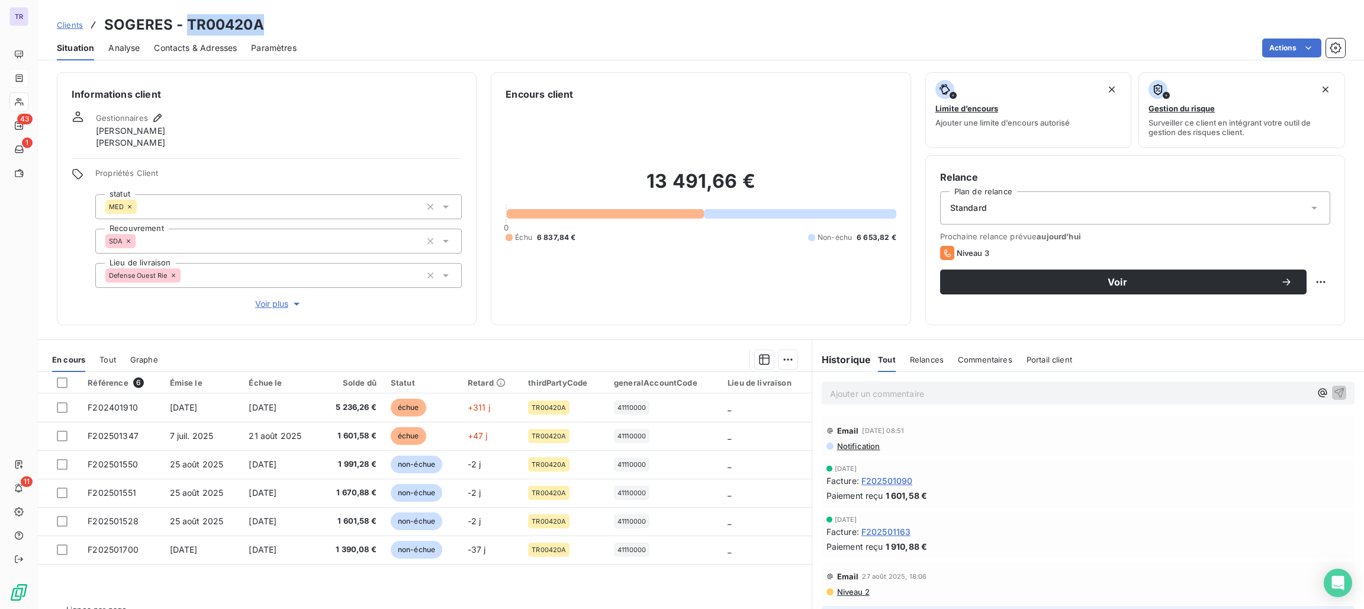
copy h3 "TR00420A"
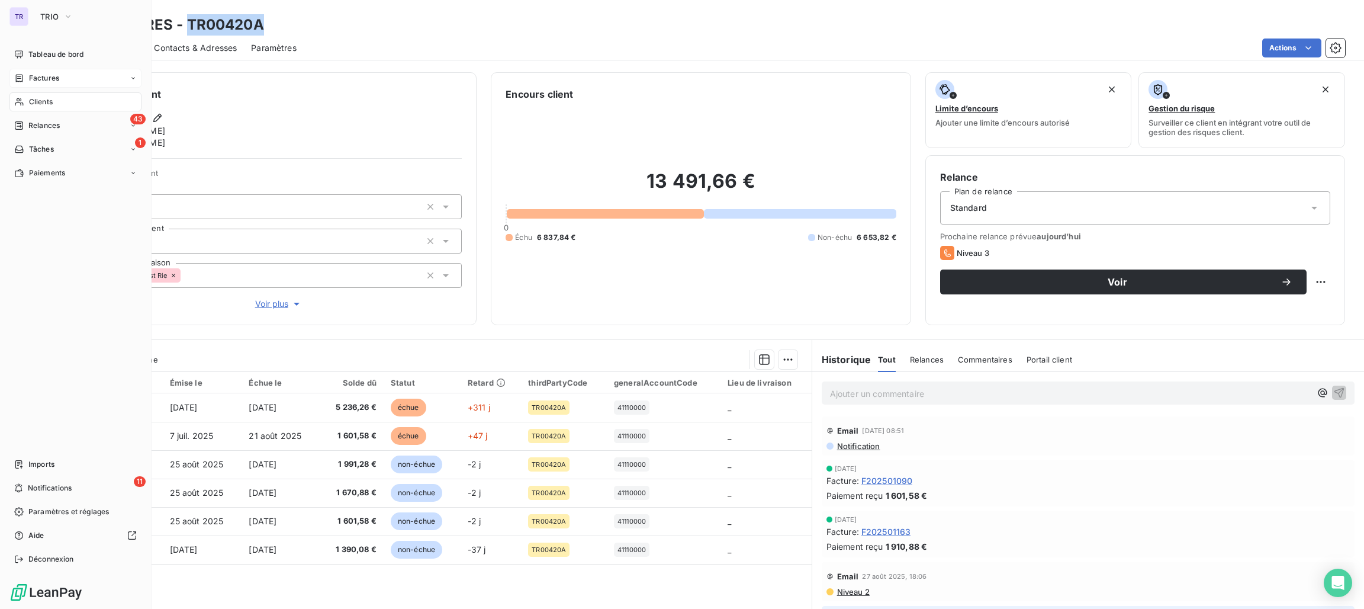
click at [37, 75] on span "Factures" at bounding box center [44, 78] width 30 height 11
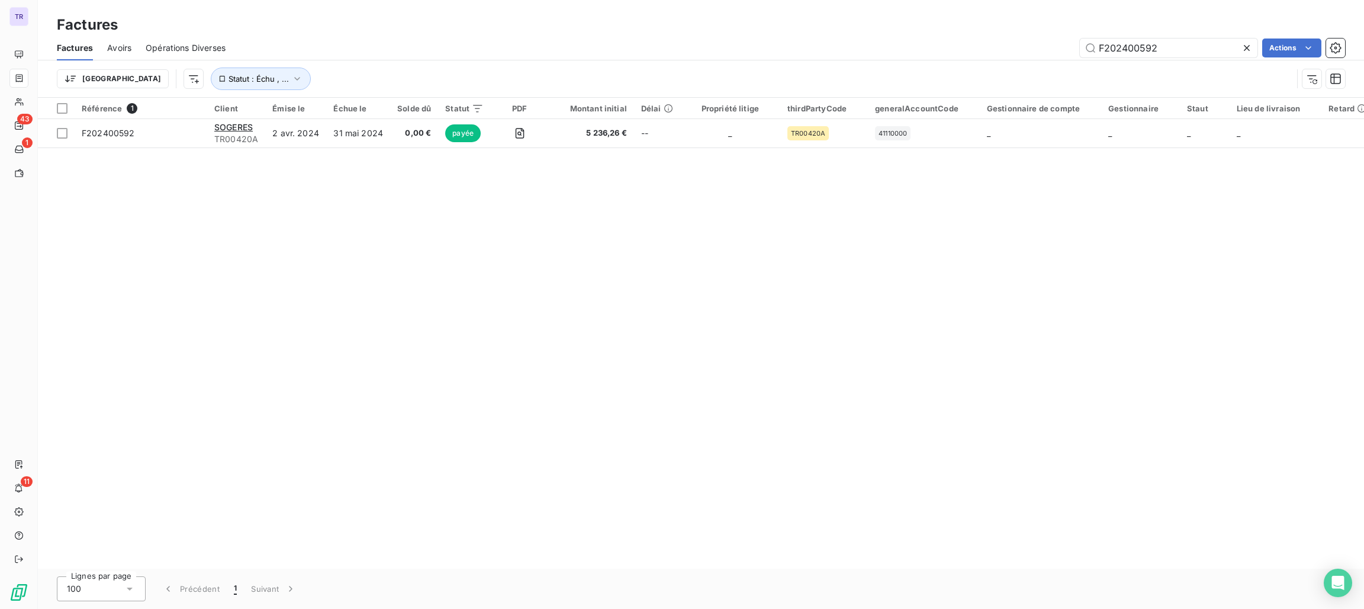
drag, startPoint x: 1165, startPoint y: 46, endPoint x: 972, endPoint y: 11, distance: 196.3
click at [972, 11] on div "Factures Factures Avoirs Opérations Diverses F202400592 Actions Trier Statut : …" at bounding box center [701, 49] width 1326 height 98
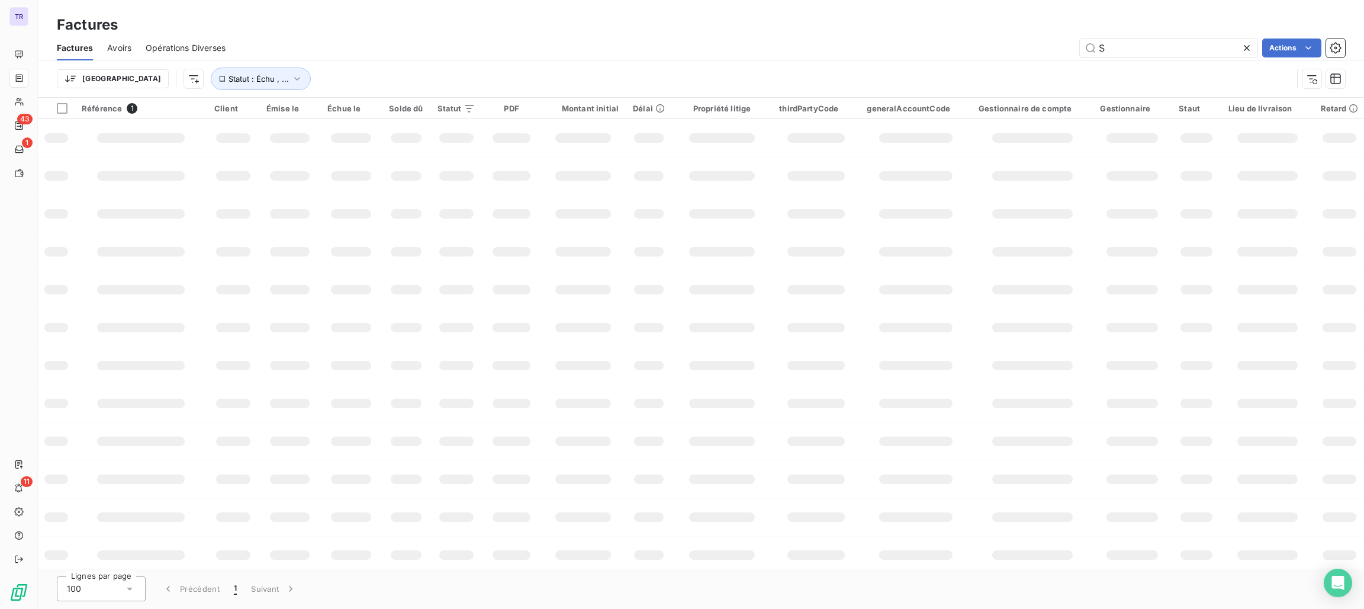
type input "SN"
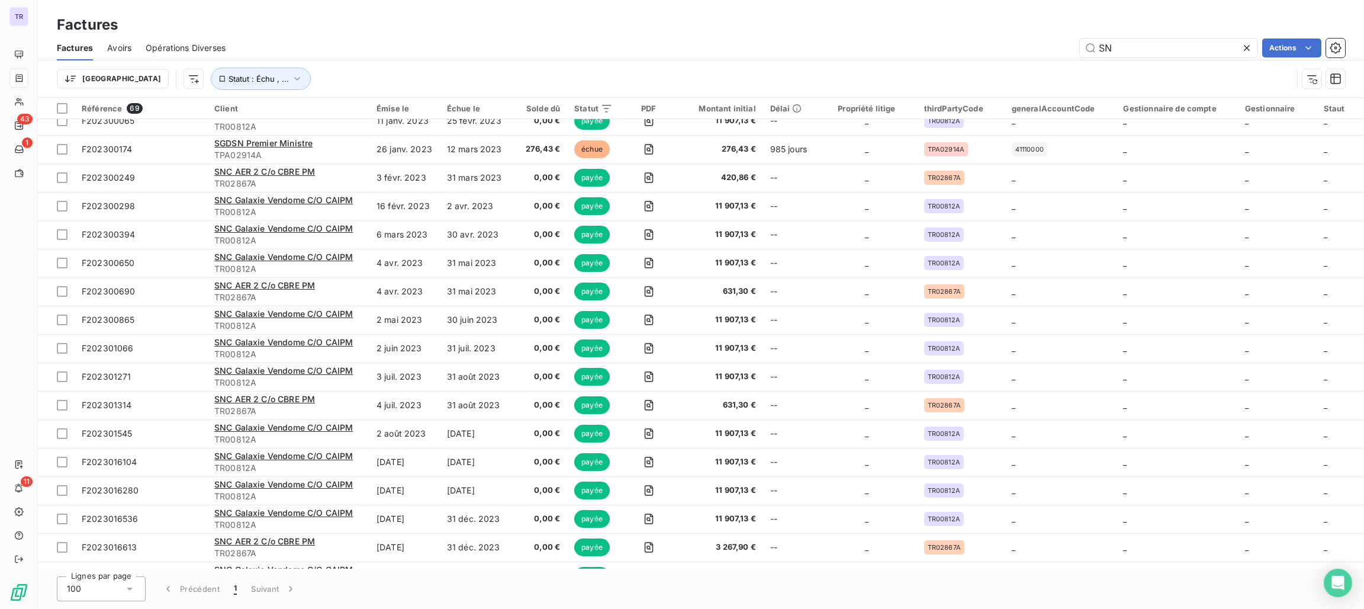
scroll to position [39, 0]
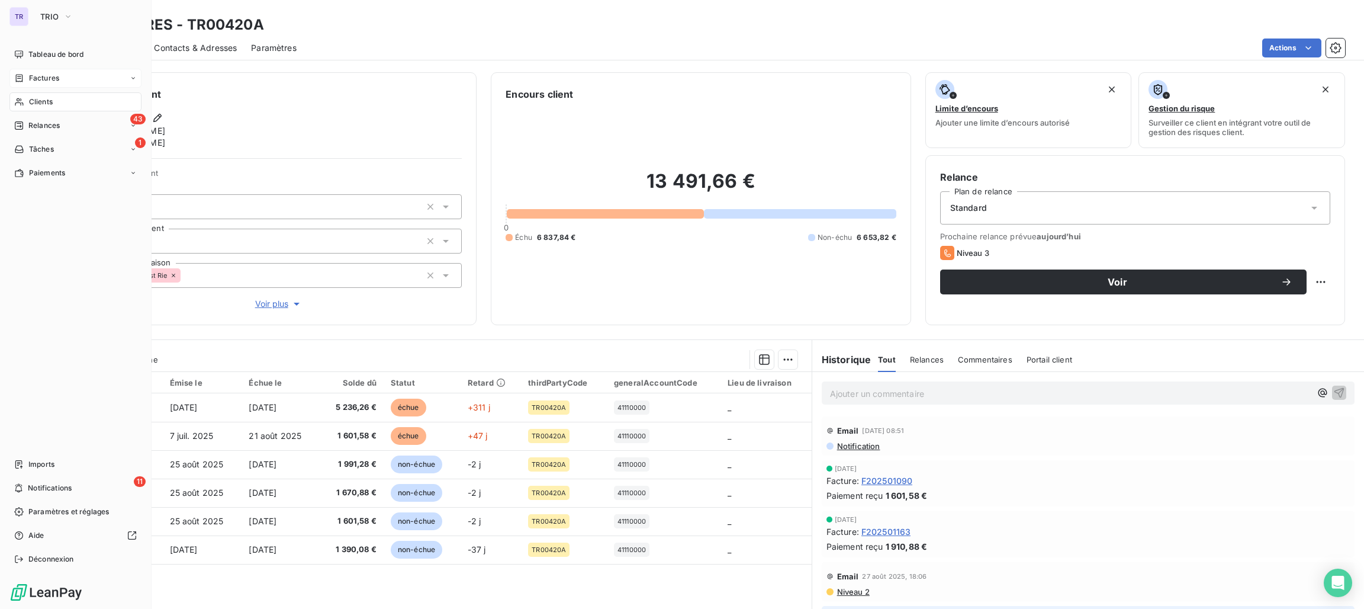
click at [58, 74] on span "Factures" at bounding box center [44, 78] width 30 height 11
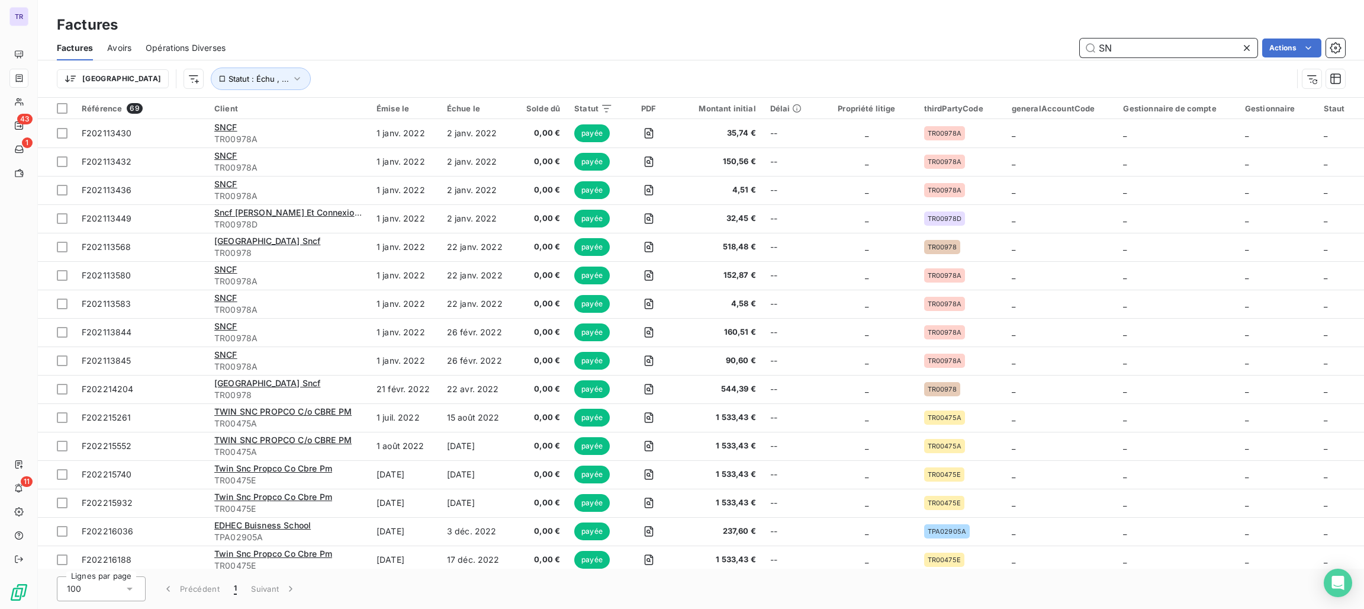
drag, startPoint x: 1164, startPoint y: 43, endPoint x: 923, endPoint y: 18, distance: 241.7
click at [923, 18] on div "Factures Factures Avoirs Opérations Diverses SN Actions Trier Statut : Échu , .…" at bounding box center [701, 49] width 1326 height 98
paste input "ROSSIGNOL"
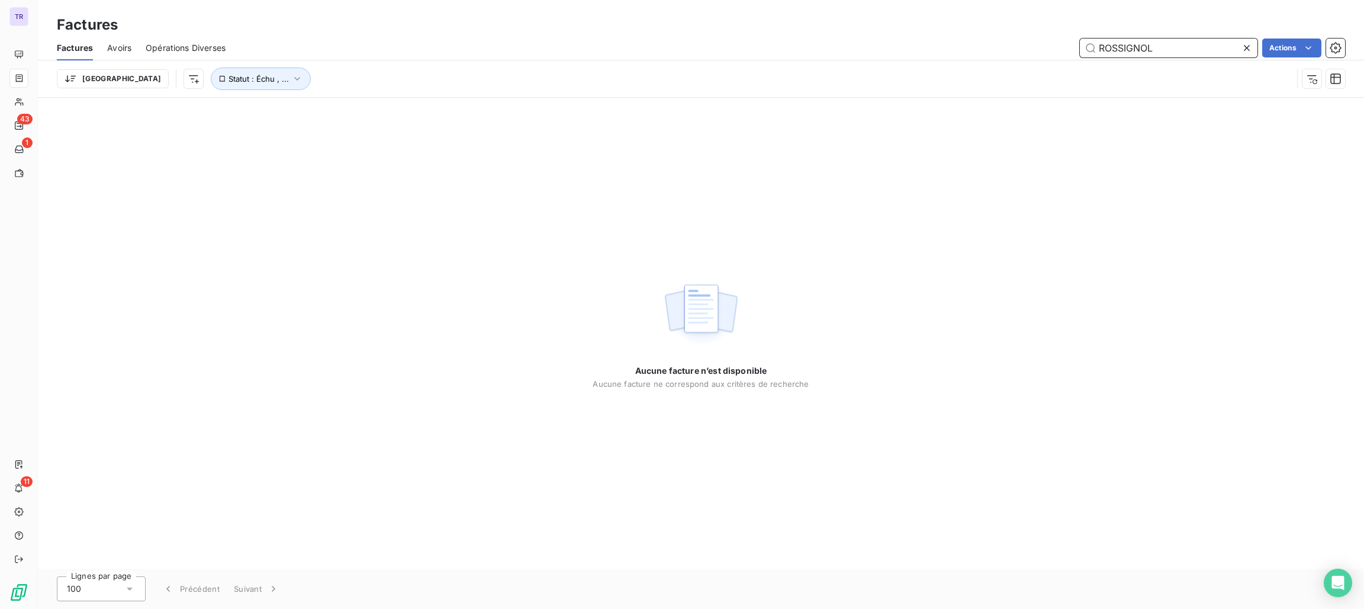
click at [1174, 52] on input "ROSSIGNOL" at bounding box center [1169, 47] width 178 height 19
type input "R"
type input "3"
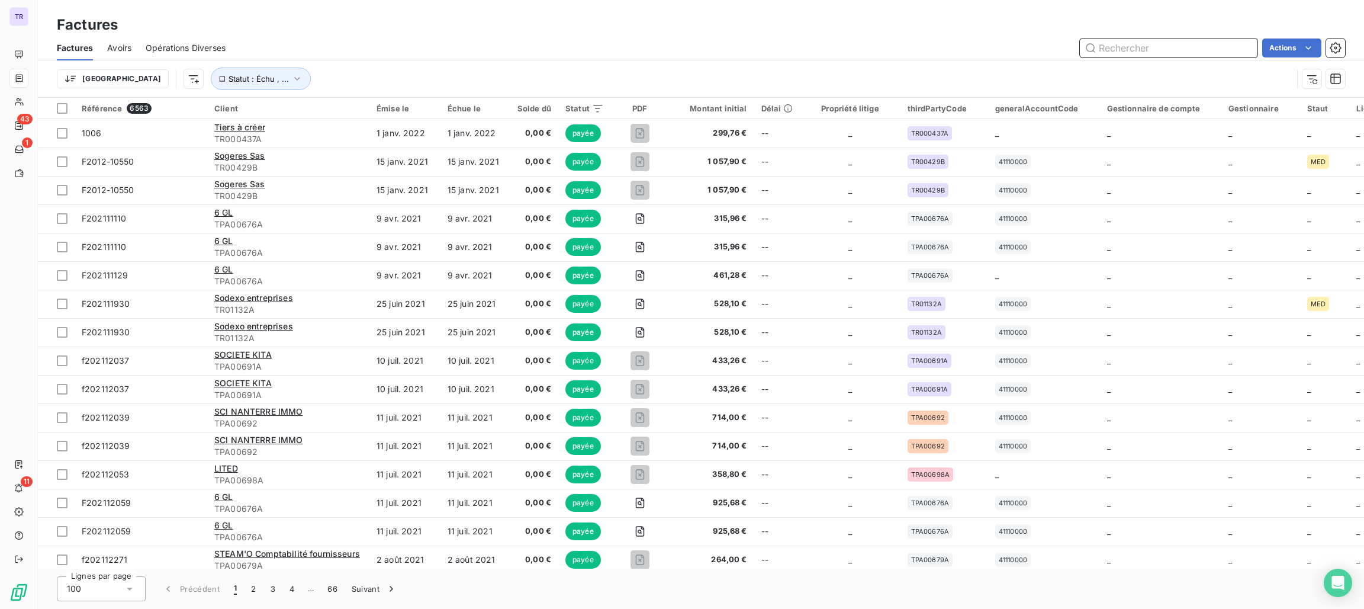
paste input "RBST"
type input "RBST"
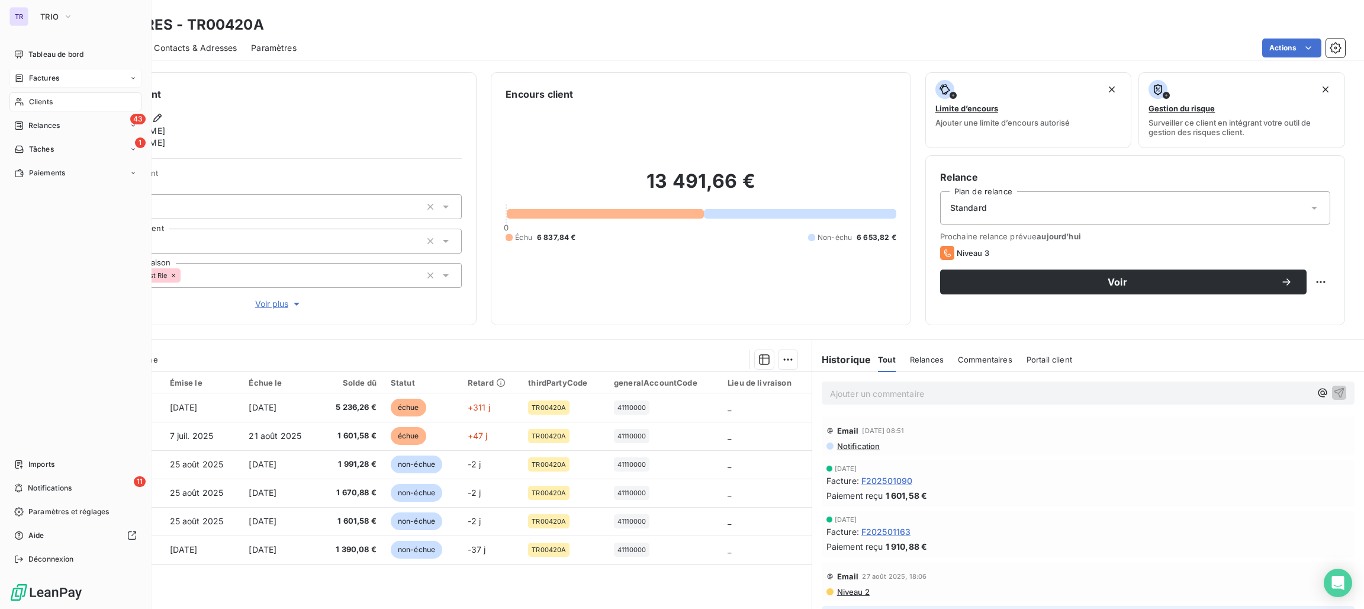
click at [46, 79] on span "Factures" at bounding box center [44, 78] width 30 height 11
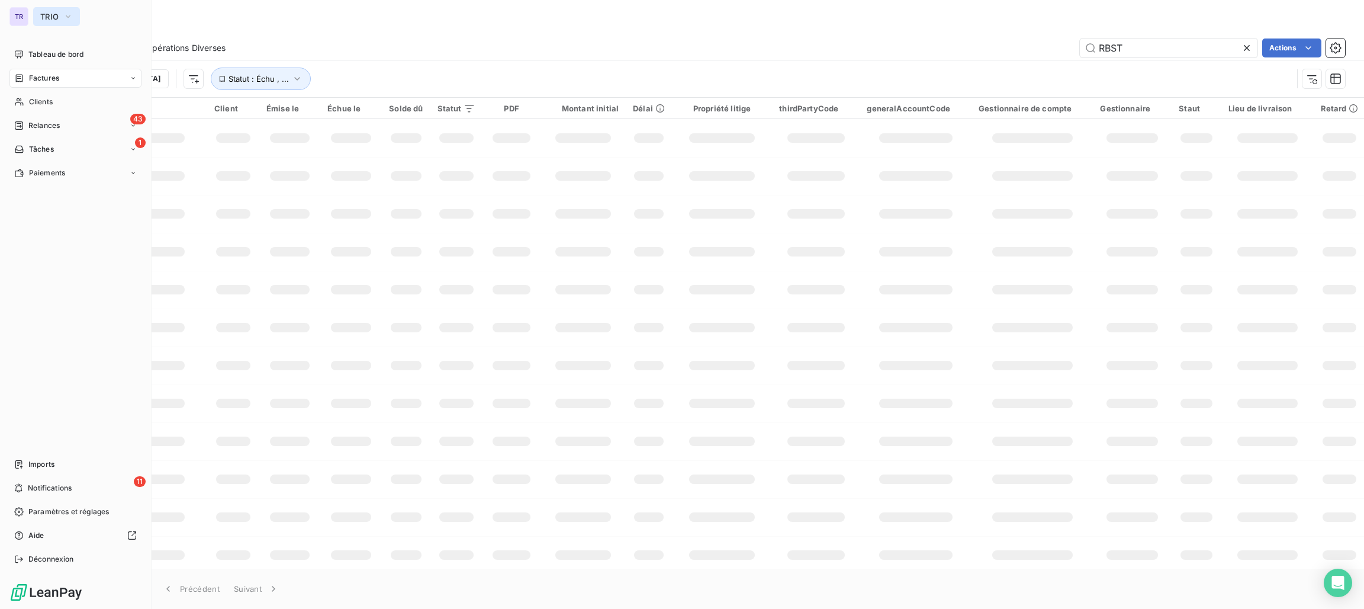
click at [53, 15] on span "TRIO" at bounding box center [49, 16] width 18 height 9
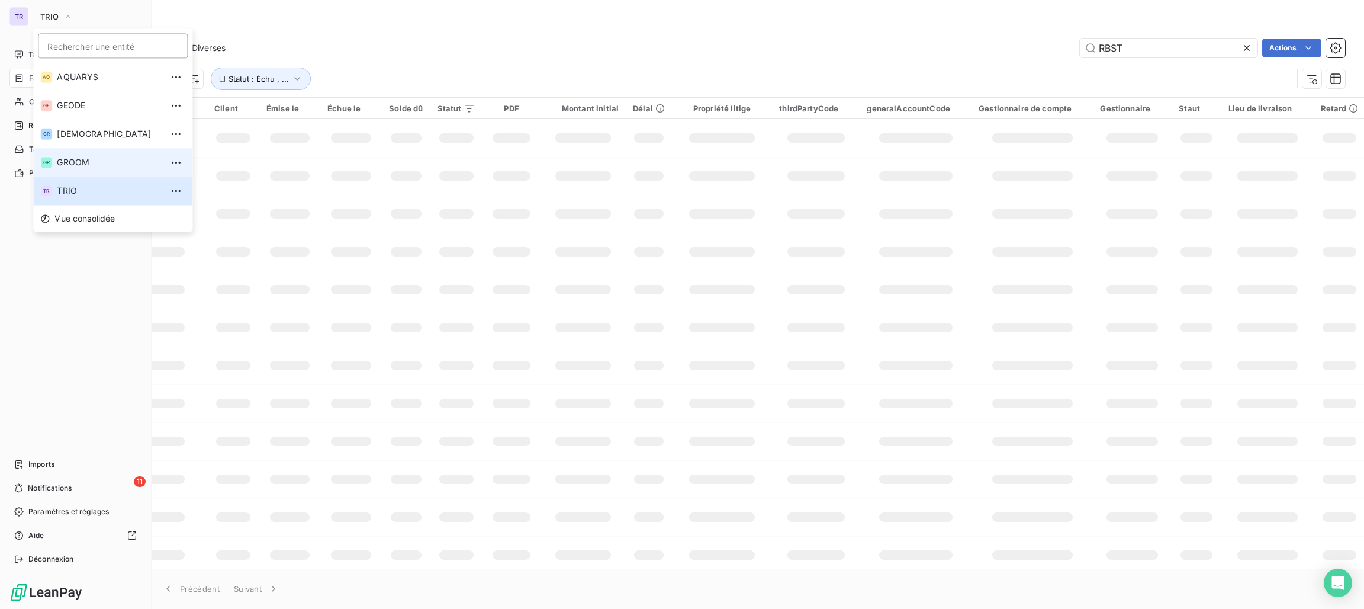
click at [88, 169] on li "GR GROOM" at bounding box center [112, 162] width 159 height 28
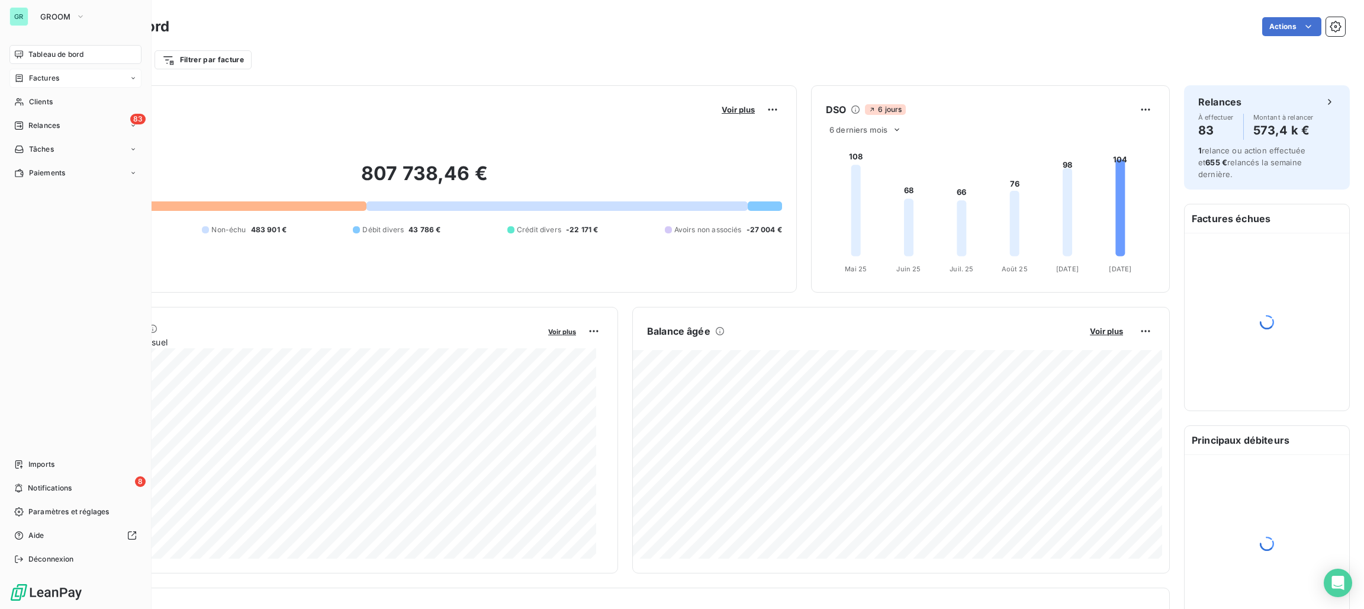
click at [45, 79] on span "Factures" at bounding box center [44, 78] width 30 height 11
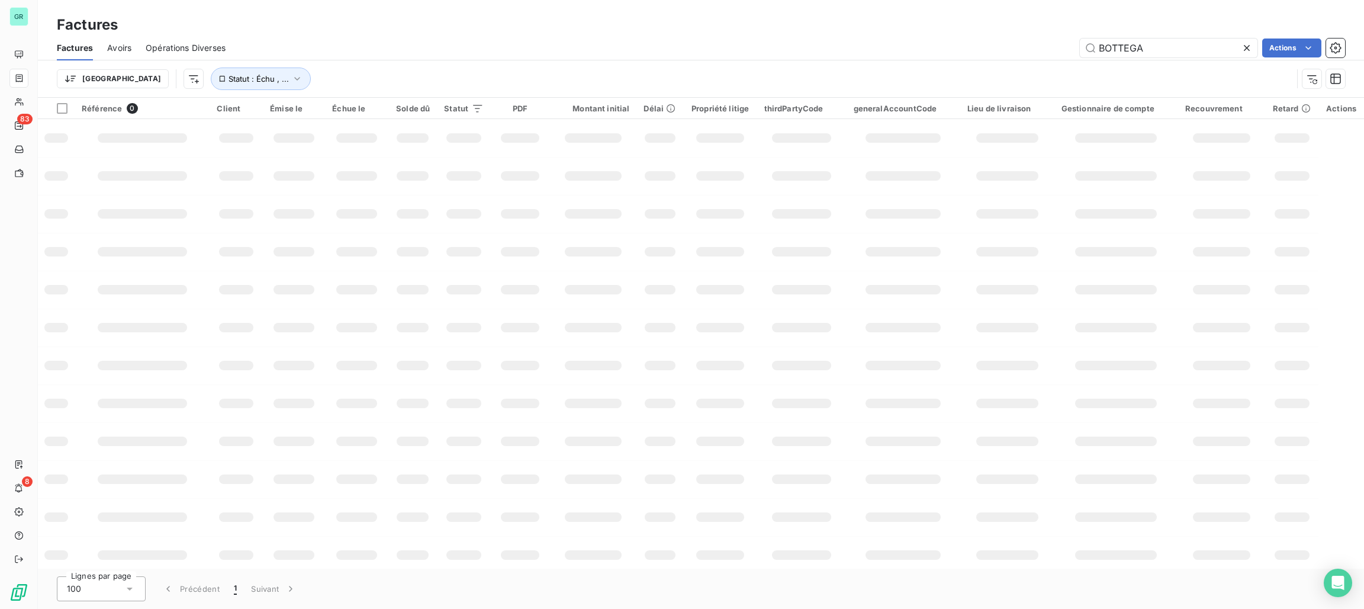
drag, startPoint x: 1201, startPoint y: 43, endPoint x: 979, endPoint y: 33, distance: 222.3
click at [979, 33] on div "Factures Factures Avoirs Opérations Diverses BOTTEGA Actions Trier Statut : Éch…" at bounding box center [701, 49] width 1326 height 98
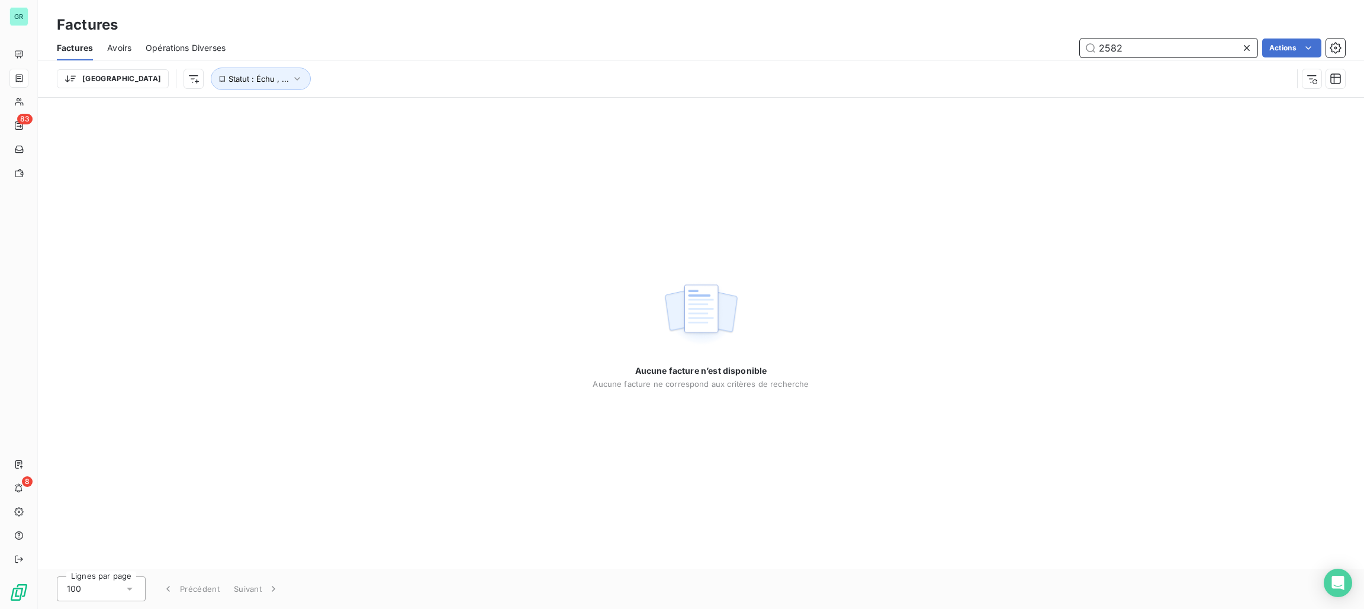
click at [1104, 47] on input "2582" at bounding box center [1169, 47] width 178 height 19
click at [1101, 50] on input "2582" at bounding box center [1169, 47] width 178 height 19
click at [1099, 50] on input "2582" at bounding box center [1169, 47] width 178 height 19
click at [1136, 52] on input "2582" at bounding box center [1169, 47] width 178 height 19
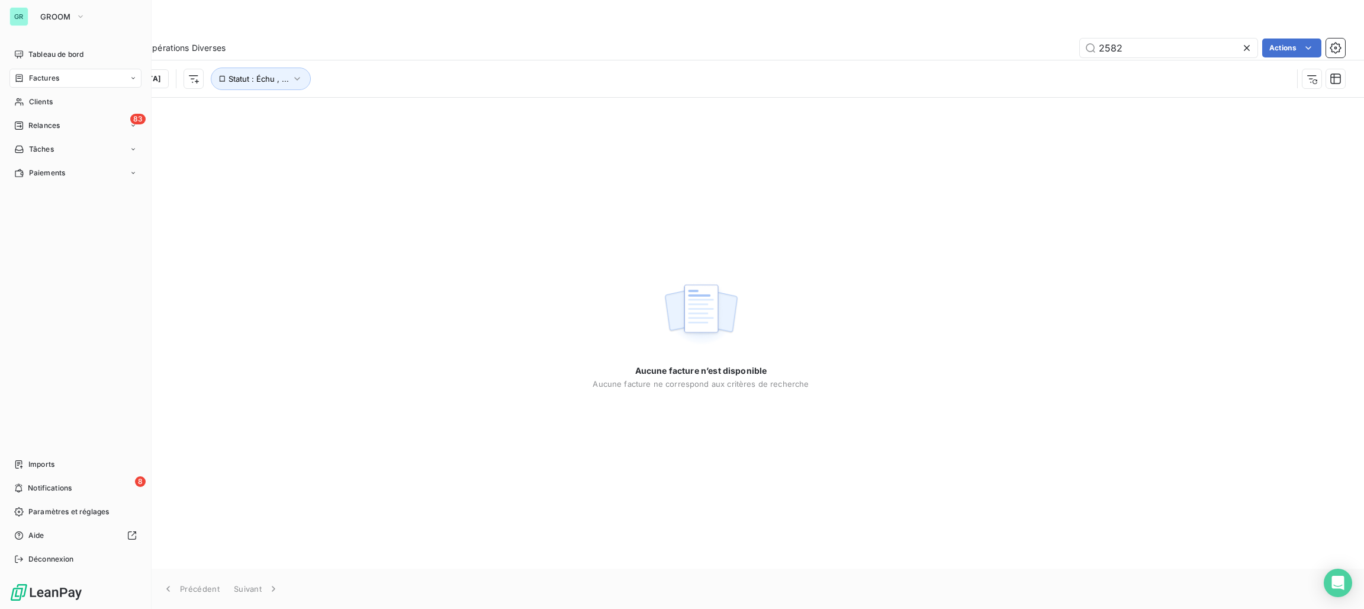
click at [70, 74] on div "Factures" at bounding box center [75, 78] width 132 height 19
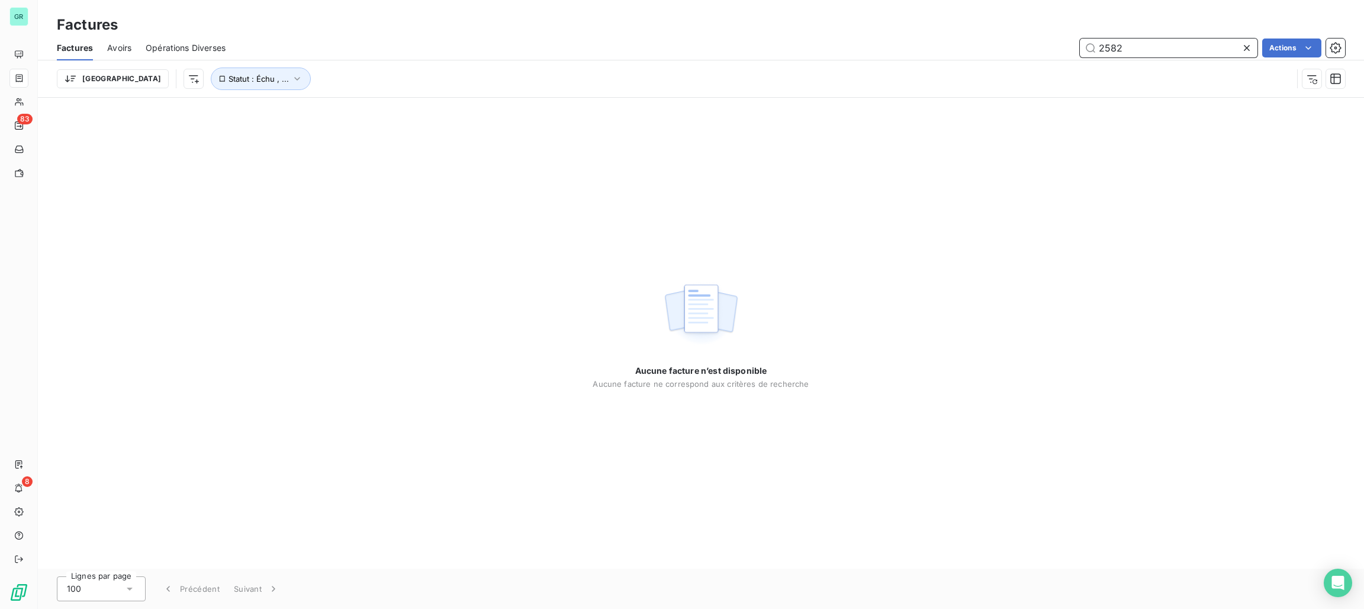
drag, startPoint x: 1153, startPoint y: 54, endPoint x: 670, endPoint y: 36, distance: 483.5
click at [670, 36] on div "Factures Avoirs Opérations Diverses 2582 Actions" at bounding box center [701, 48] width 1326 height 25
paste input "JEAN CHARPENTIER"
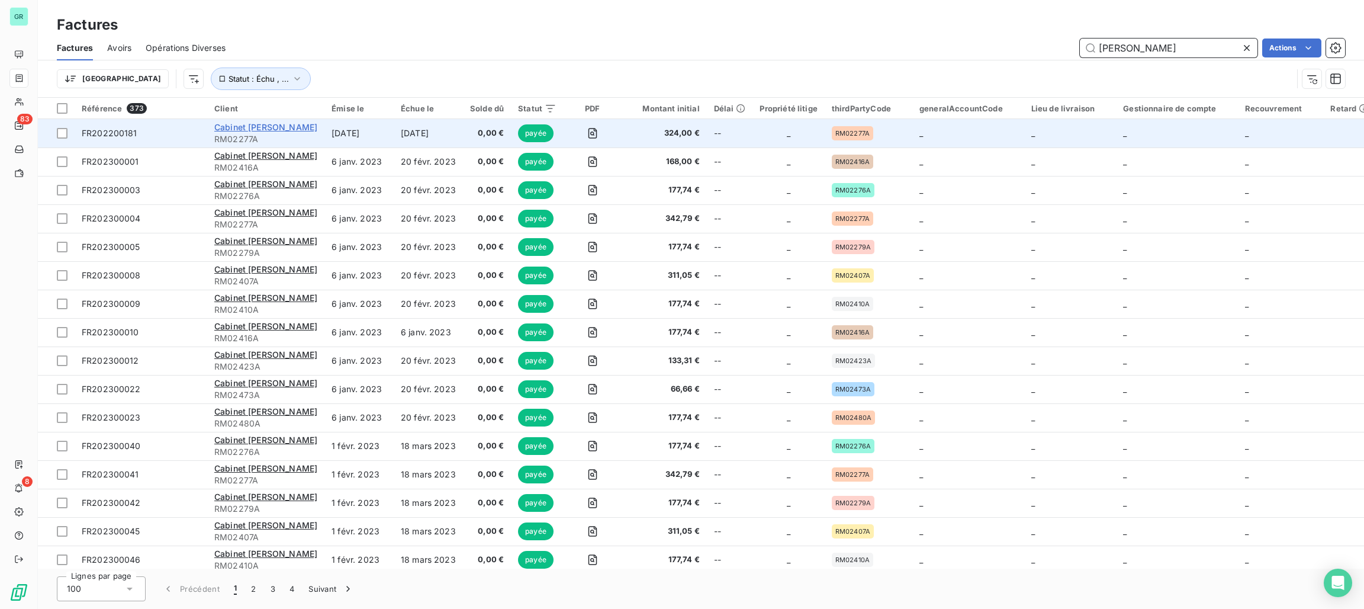
type input "JEAN CHARPENTIER"
click at [274, 131] on span "Cabinet [PERSON_NAME]" at bounding box center [265, 127] width 103 height 10
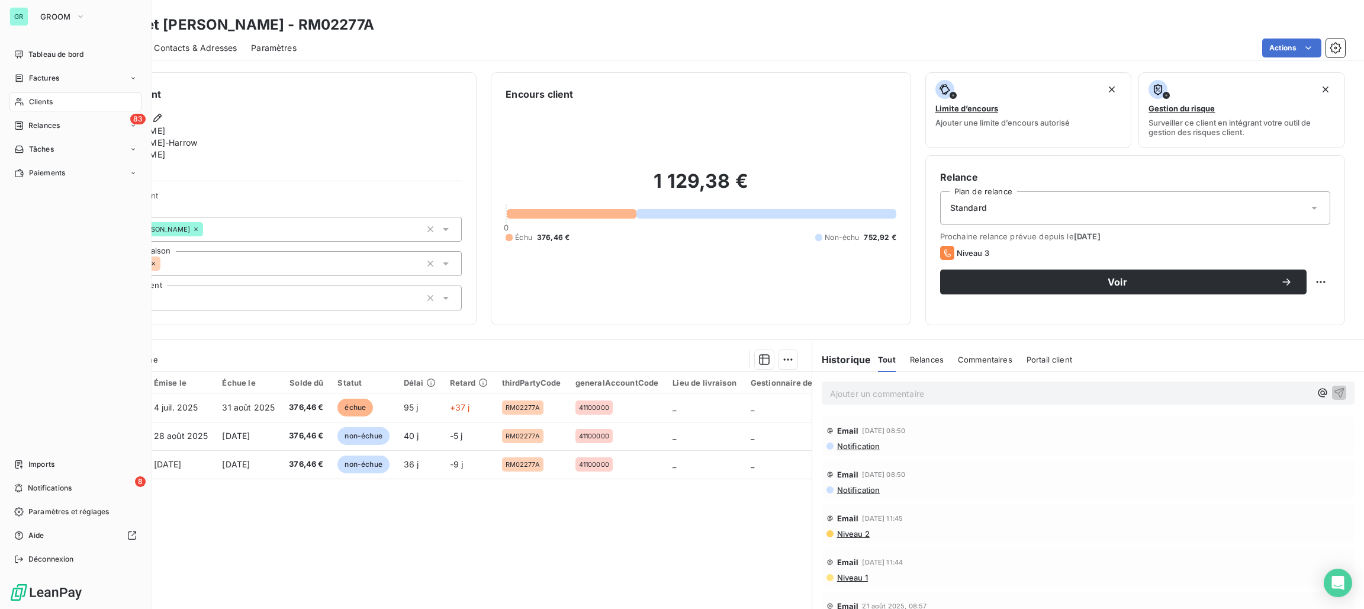
click at [40, 81] on span "Factures" at bounding box center [44, 78] width 30 height 11
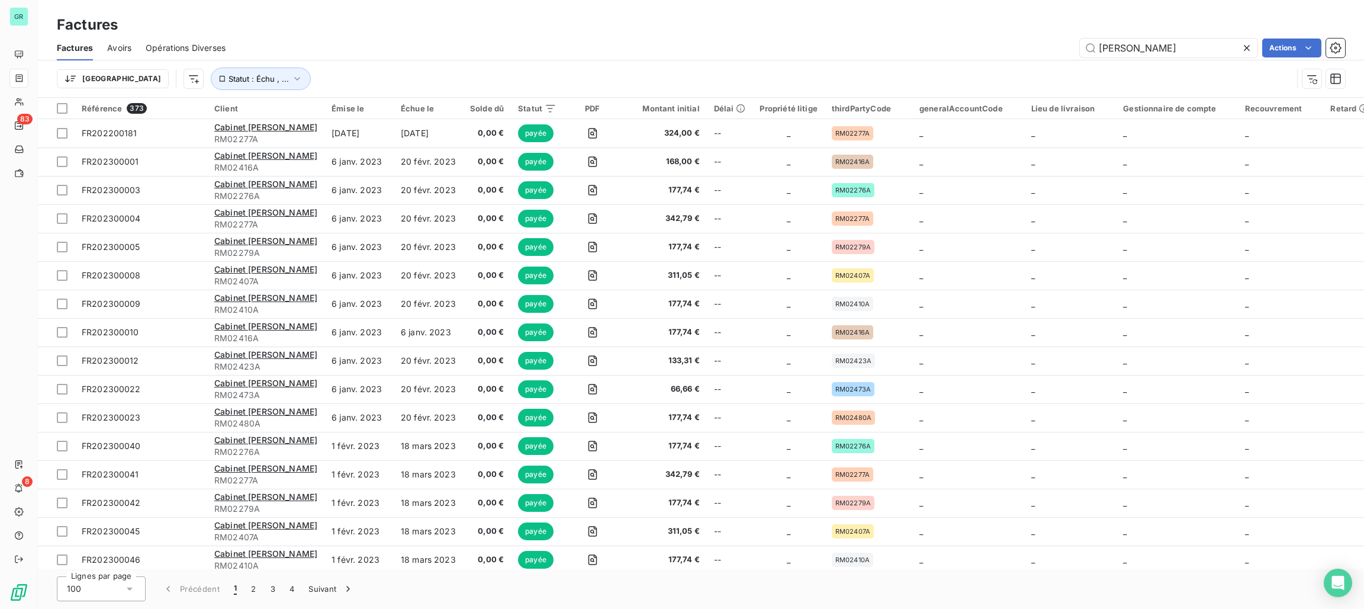
drag, startPoint x: 1192, startPoint y: 44, endPoint x: 917, endPoint y: 33, distance: 275.0
click at [917, 33] on div "Factures Factures Avoirs Opérations Diverses JEAN CHARPENTIER Actions Trier Sta…" at bounding box center [701, 49] width 1326 height 98
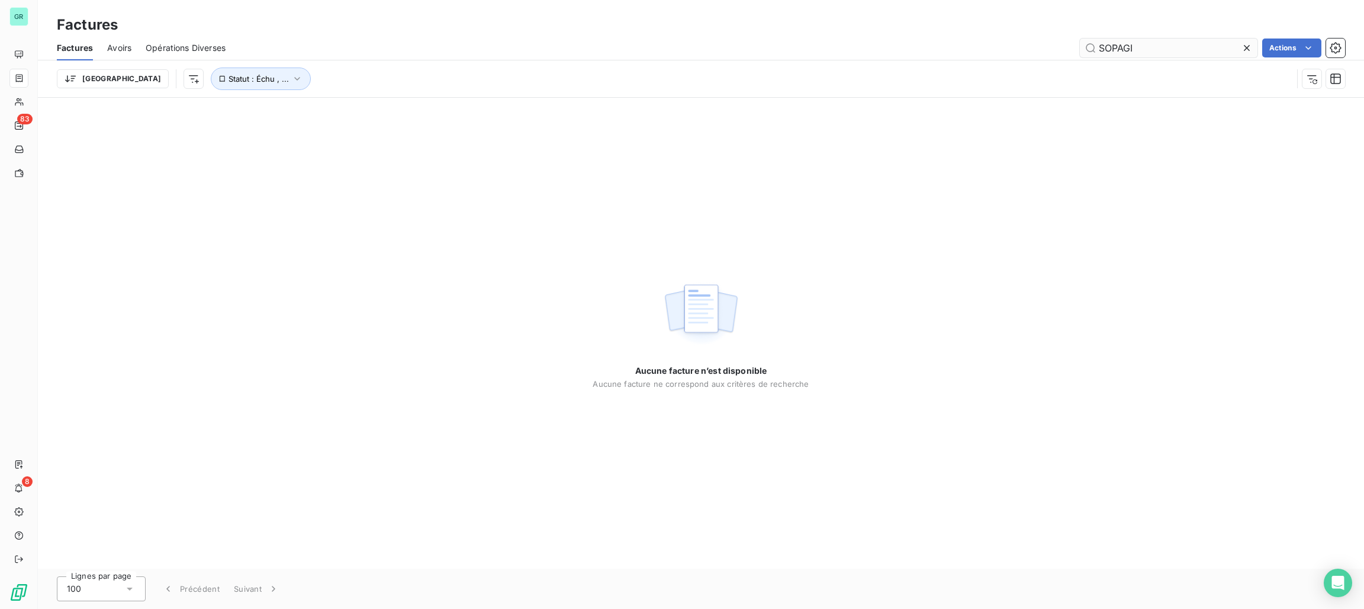
click at [1100, 50] on input "SOPAGI" at bounding box center [1169, 47] width 178 height 19
type input "SOPAGI"
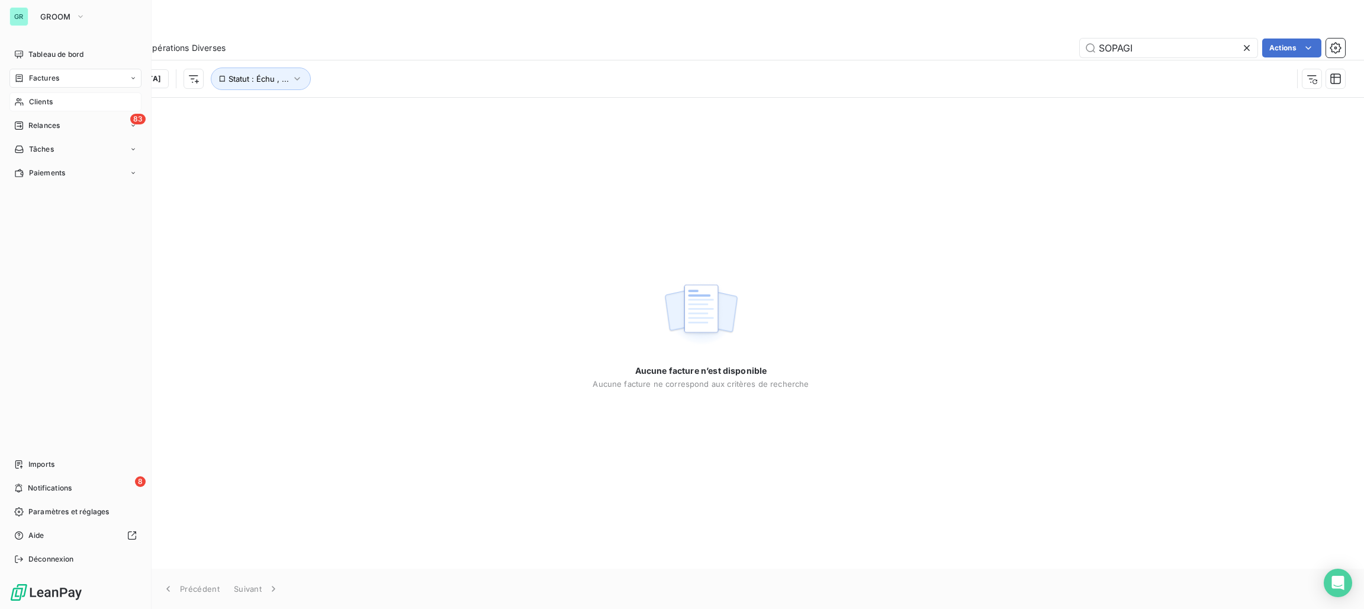
click at [46, 101] on span "Clients" at bounding box center [41, 102] width 24 height 11
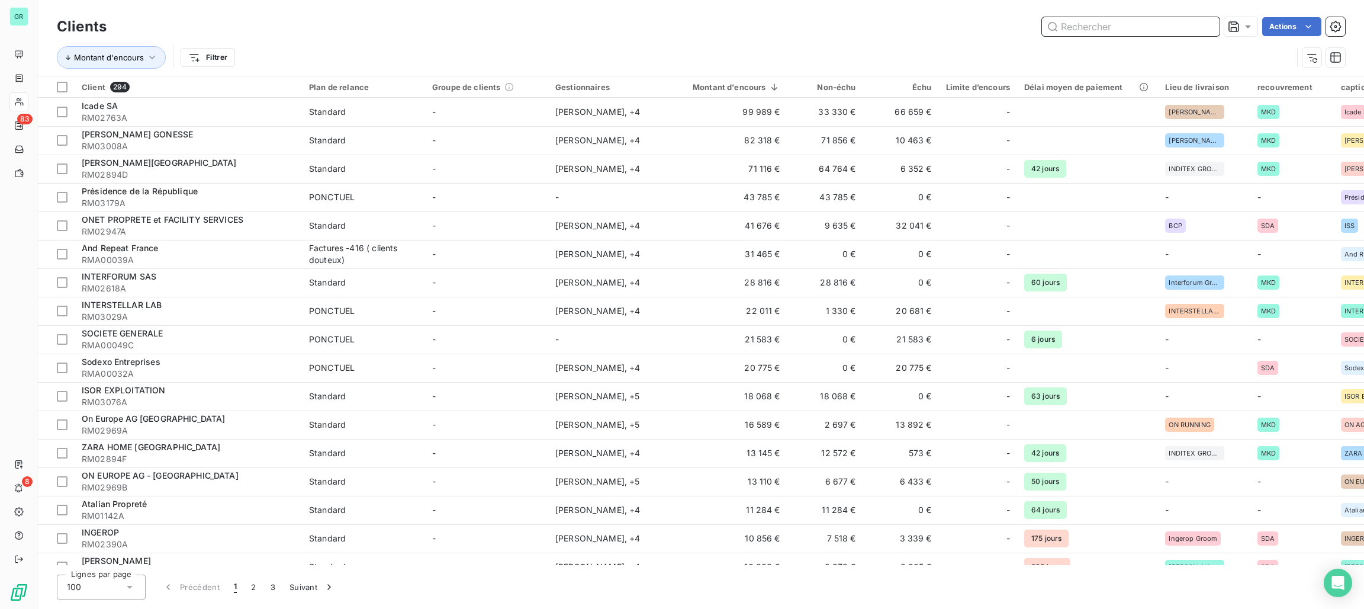
paste input "ANTIN RESIDENCES"
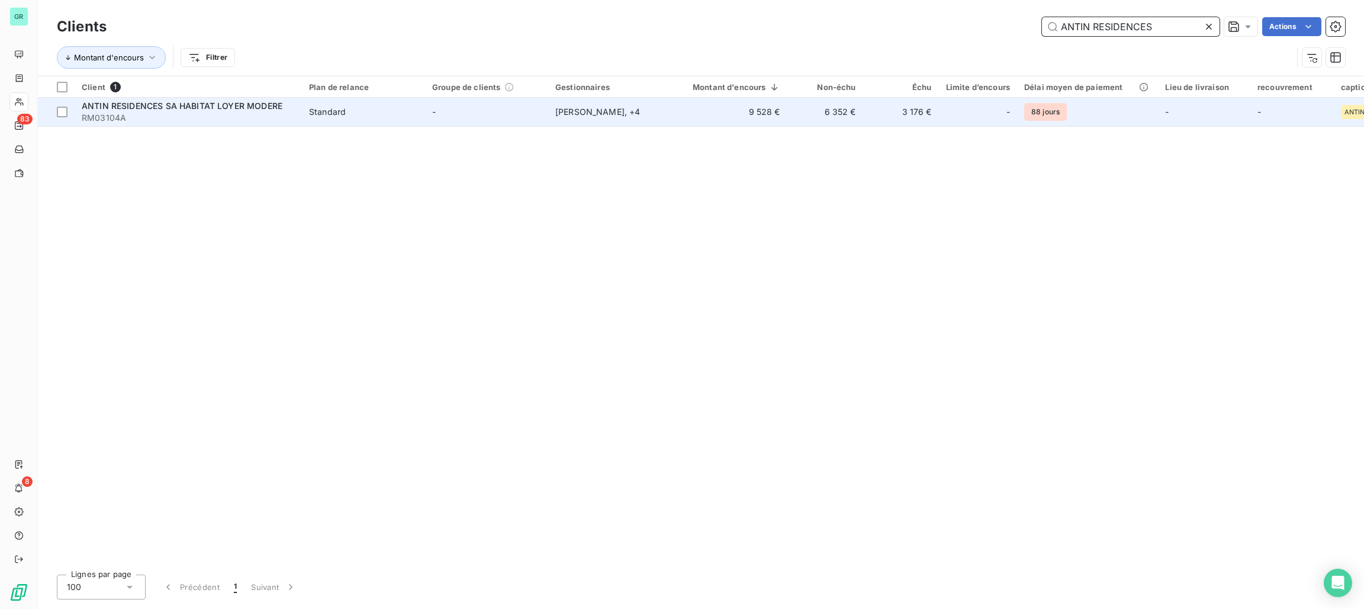
type input "ANTIN RESIDENCES"
click at [266, 102] on span "ANTIN RESIDENCES SA HABITAT [PERSON_NAME] MODERE" at bounding box center [182, 106] width 201 height 10
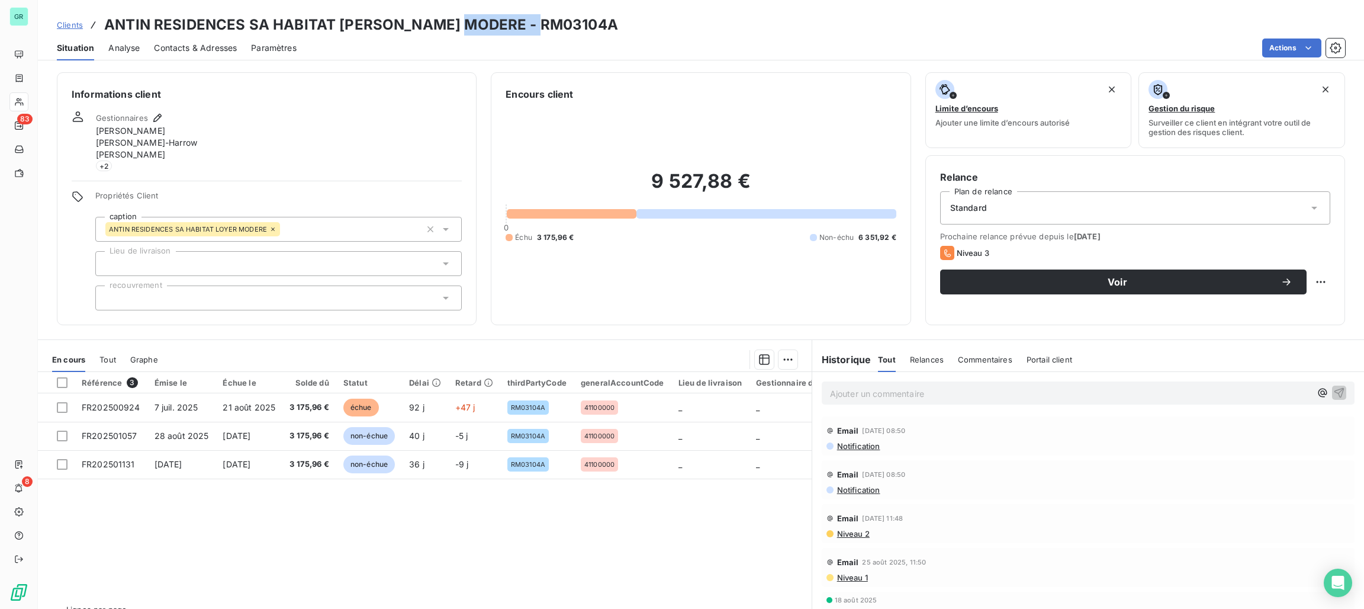
drag, startPoint x: 543, startPoint y: 33, endPoint x: 460, endPoint y: 12, distance: 86.0
click at [460, 12] on div "Clients ANTIN RESIDENCES SA HABITAT LOYER MODERE - RM03104A Situation Analyse C…" at bounding box center [701, 30] width 1326 height 60
click at [510, 21] on h3 "ANTIN RESIDENCES SA HABITAT LOYER MODERE - RM03104A" at bounding box center [361, 24] width 514 height 21
drag, startPoint x: 546, startPoint y: 23, endPoint x: 466, endPoint y: 22, distance: 79.9
click at [466, 22] on div "Clients ANTIN RESIDENCES SA HABITAT LOYER MODERE - RM03104A" at bounding box center [701, 24] width 1326 height 21
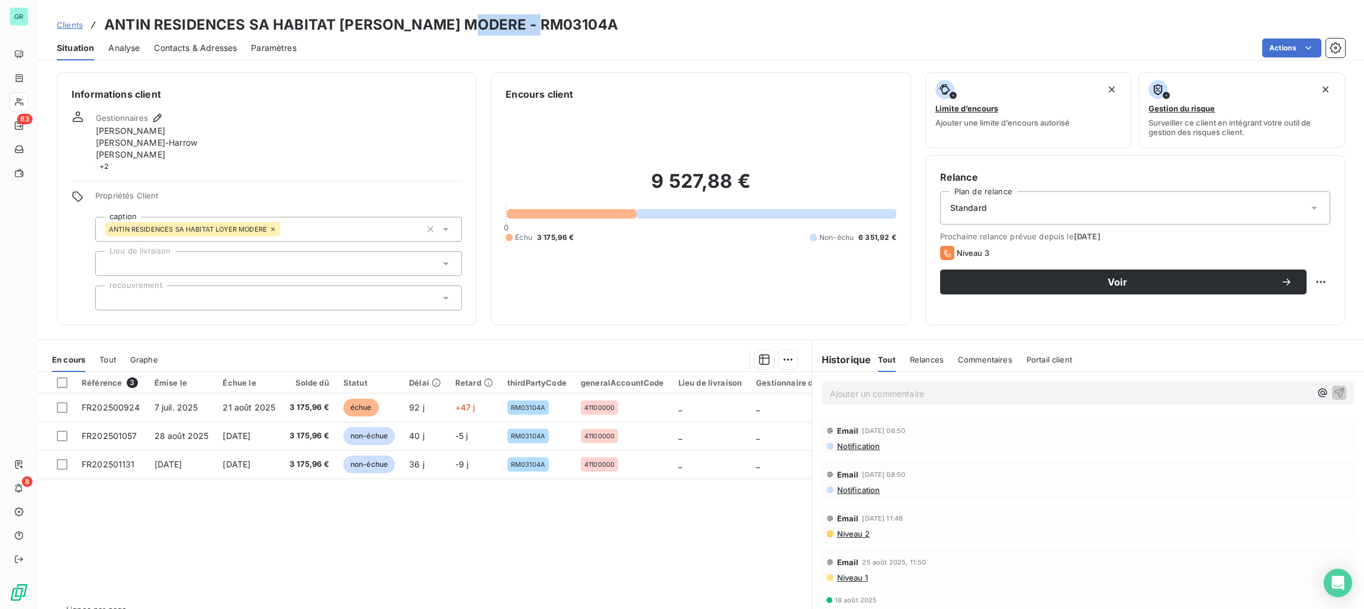
copy h3 "RM03104A"
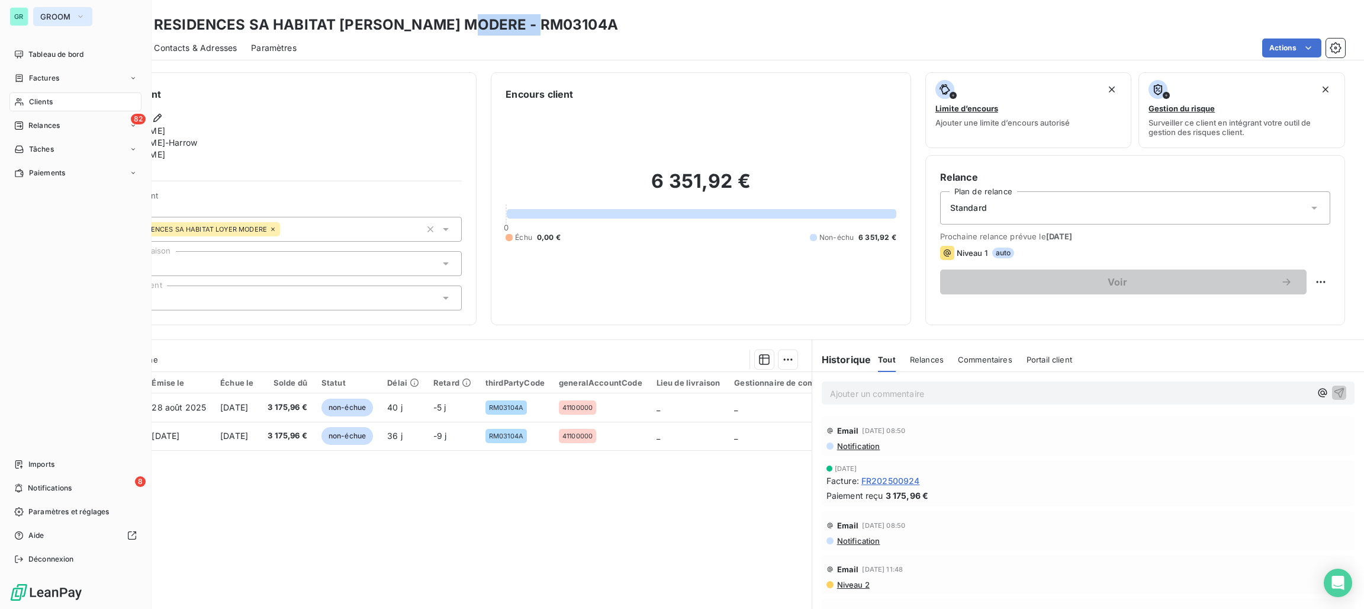
click at [60, 15] on span "GROOM" at bounding box center [55, 16] width 31 height 9
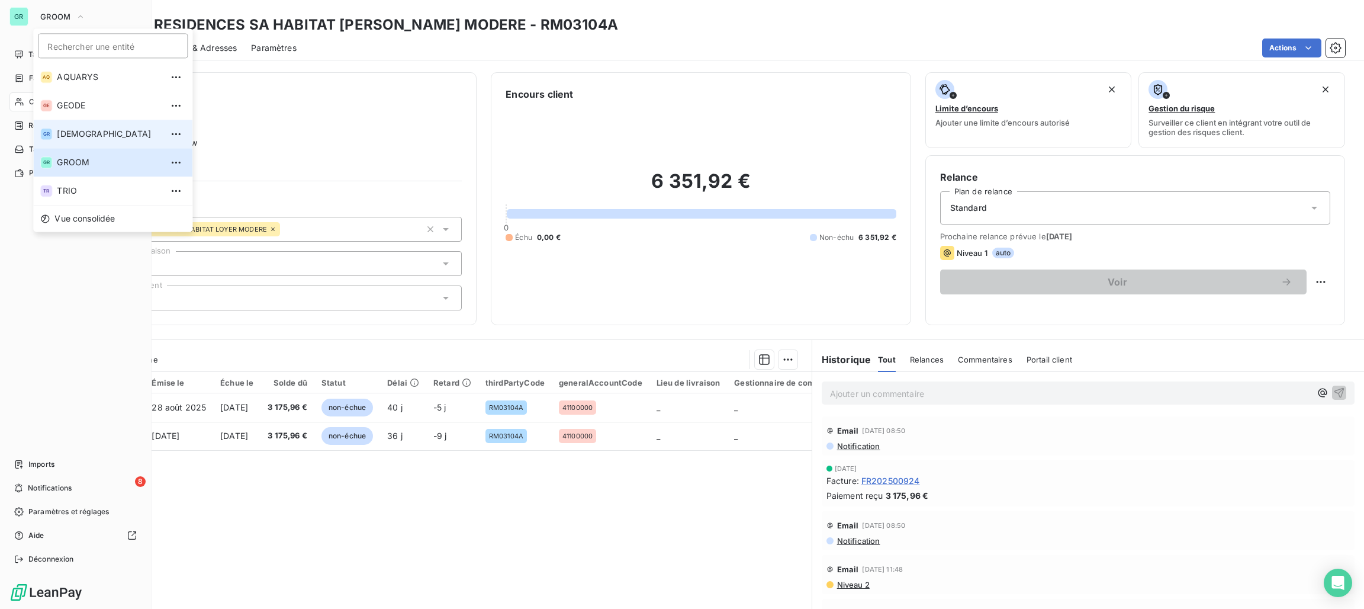
click at [57, 128] on span "[DEMOGRAPHIC_DATA]" at bounding box center [109, 134] width 105 height 12
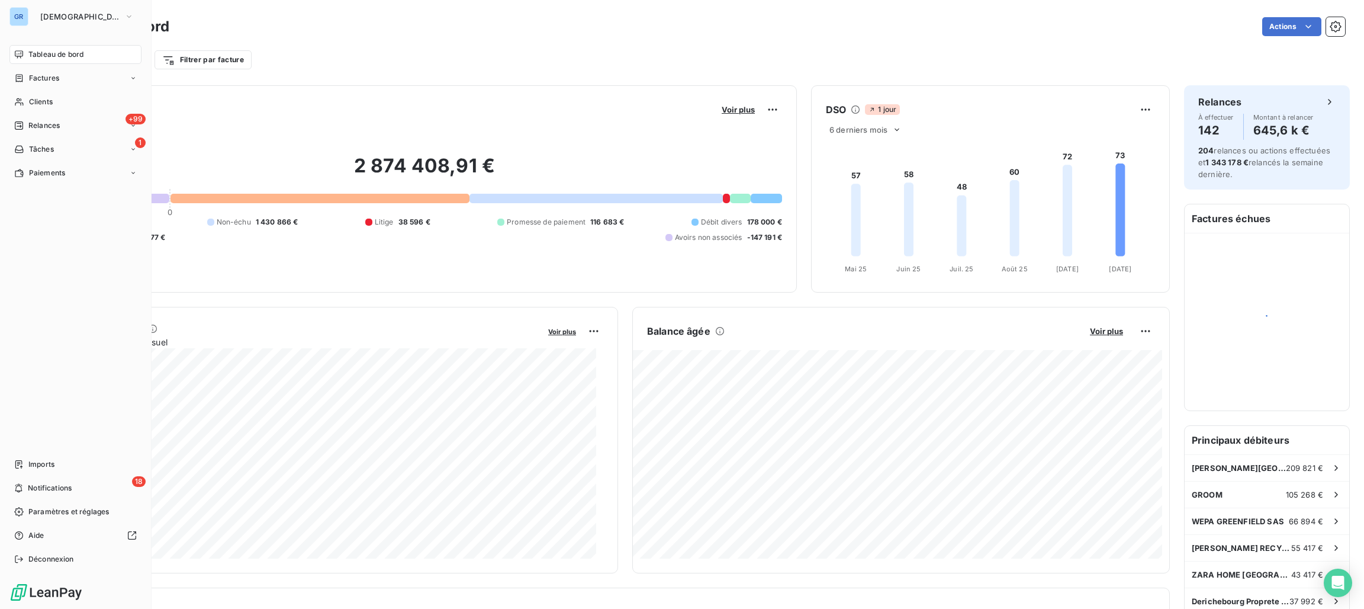
click at [59, 56] on span "Tableau de bord" at bounding box center [55, 54] width 55 height 11
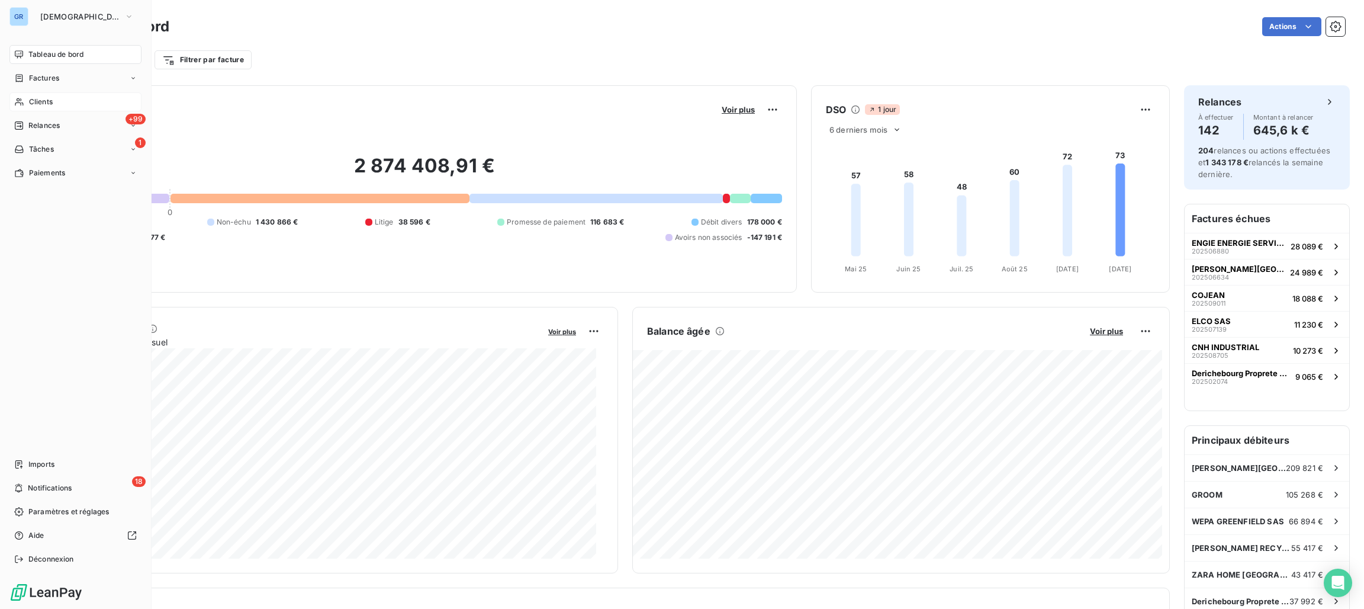
click at [44, 94] on div "Clients" at bounding box center [75, 101] width 132 height 19
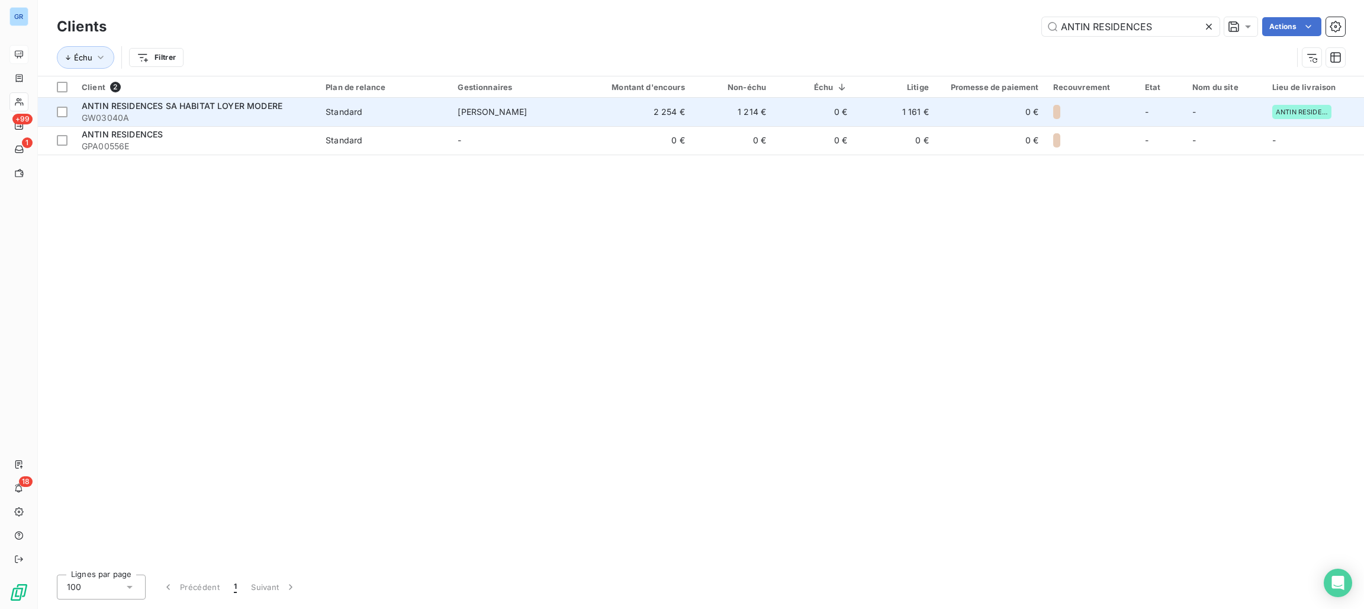
click at [211, 105] on span "ANTIN RESIDENCES SA HABITAT [PERSON_NAME] MODERE" at bounding box center [182, 106] width 201 height 10
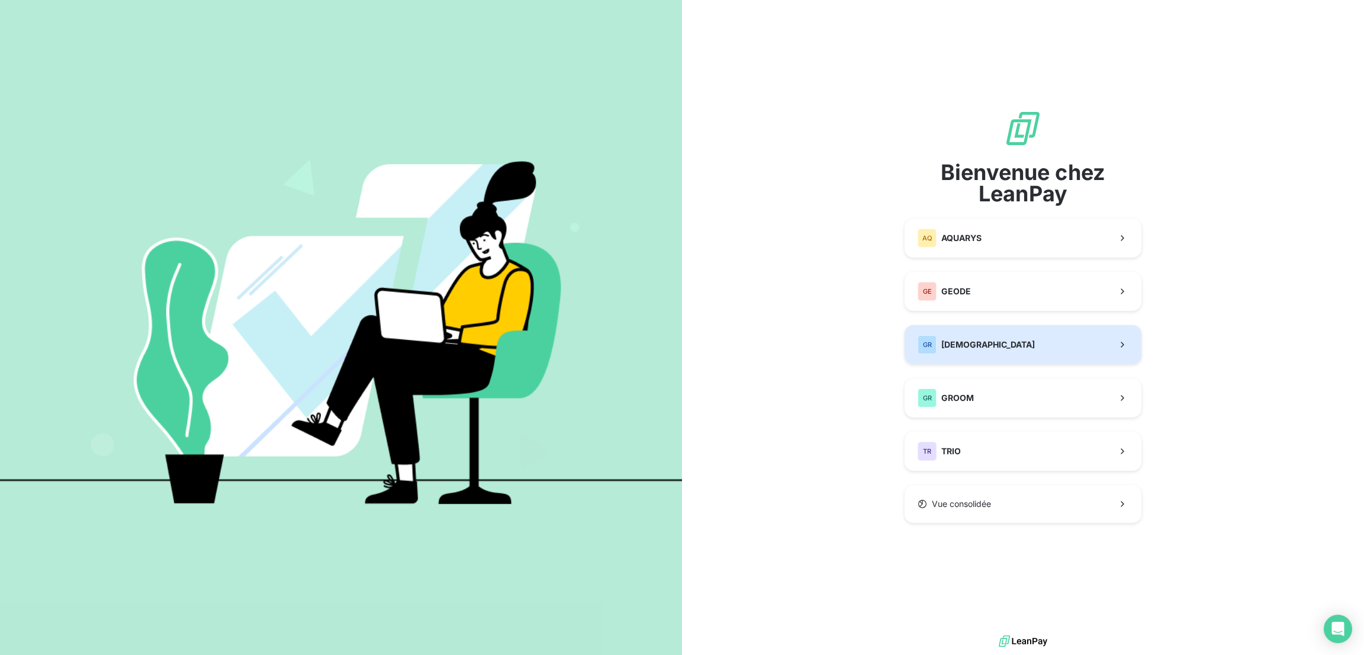
click at [991, 337] on div "GR GREENWISHES" at bounding box center [976, 344] width 117 height 19
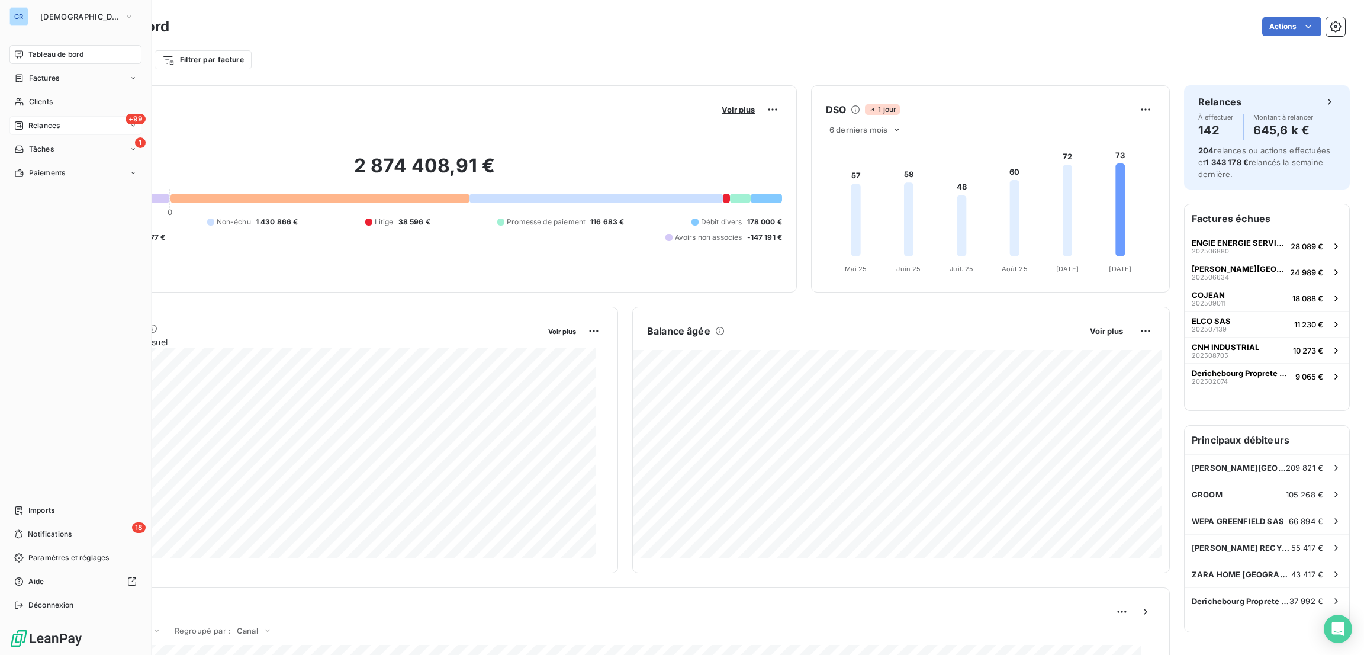
click at [48, 125] on span "Relances" at bounding box center [43, 125] width 31 height 11
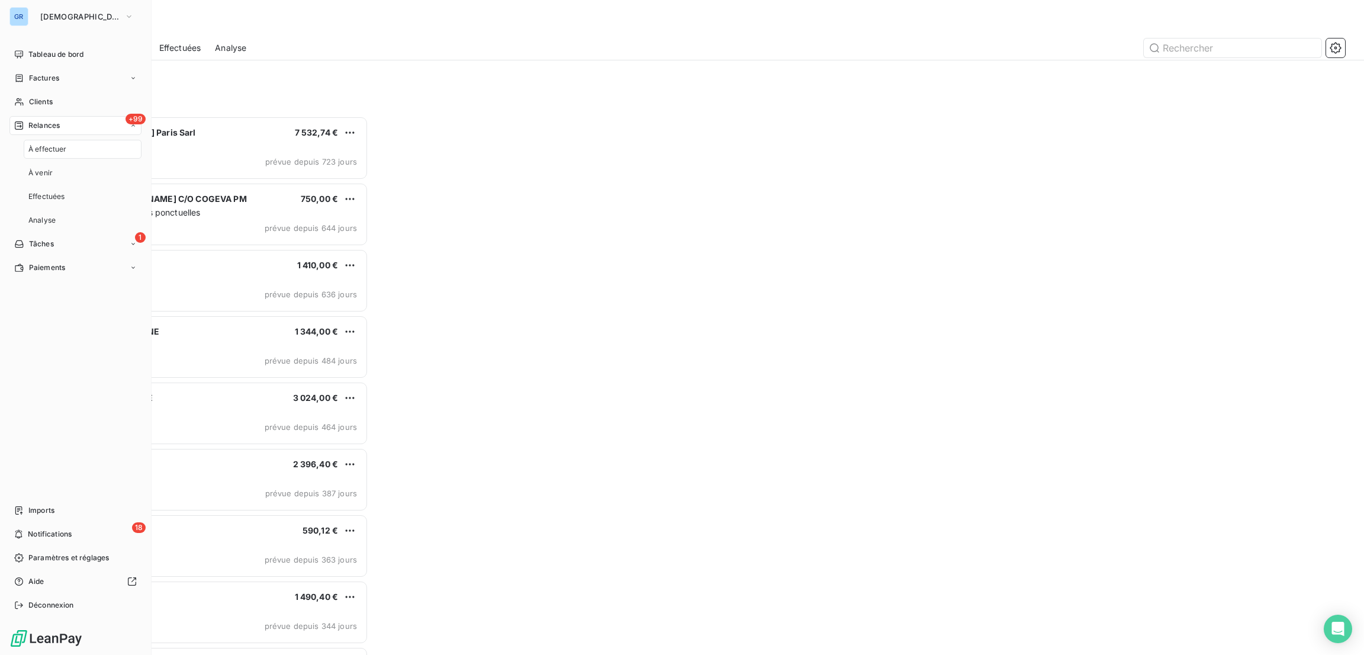
scroll to position [525, 298]
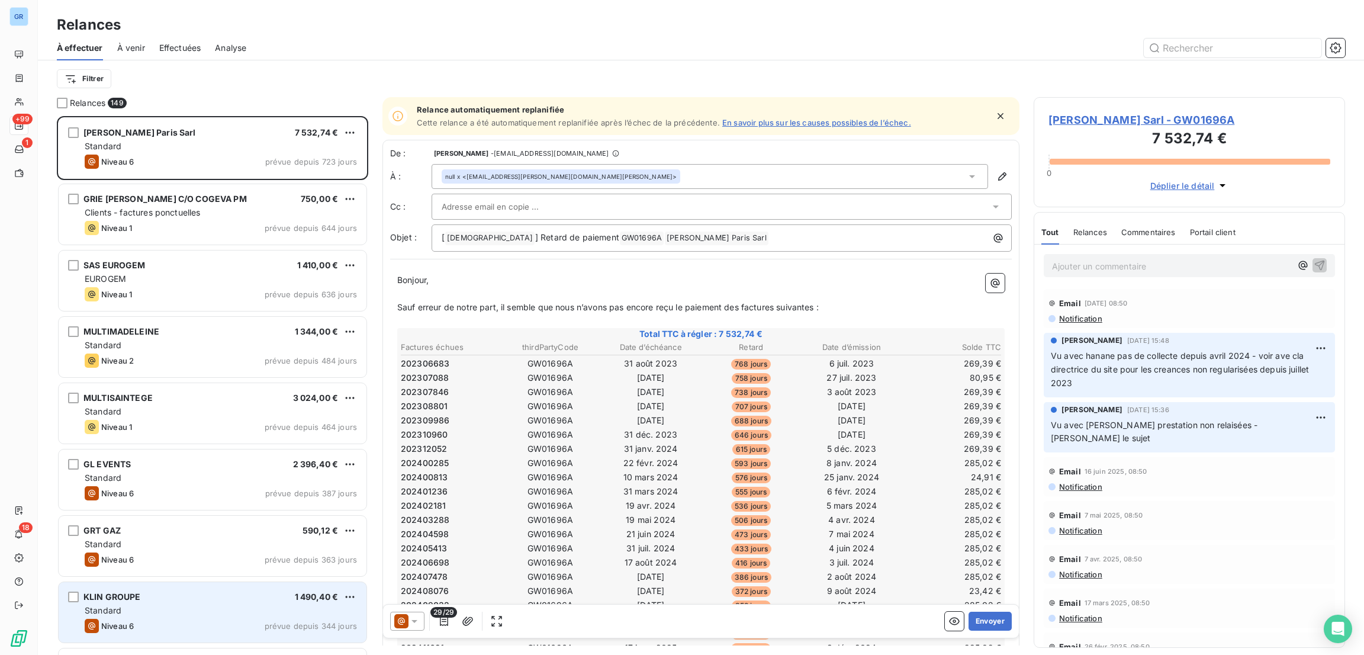
click at [233, 614] on div "Standard" at bounding box center [221, 611] width 272 height 12
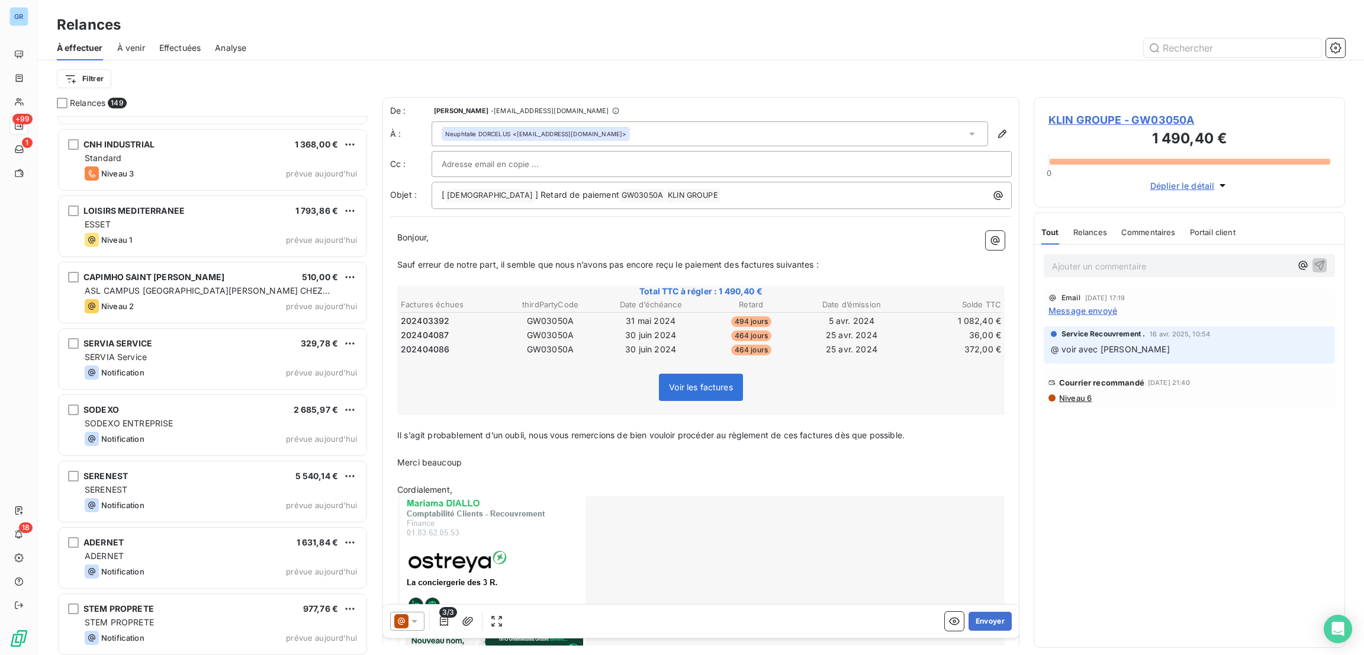
scroll to position [9343, 0]
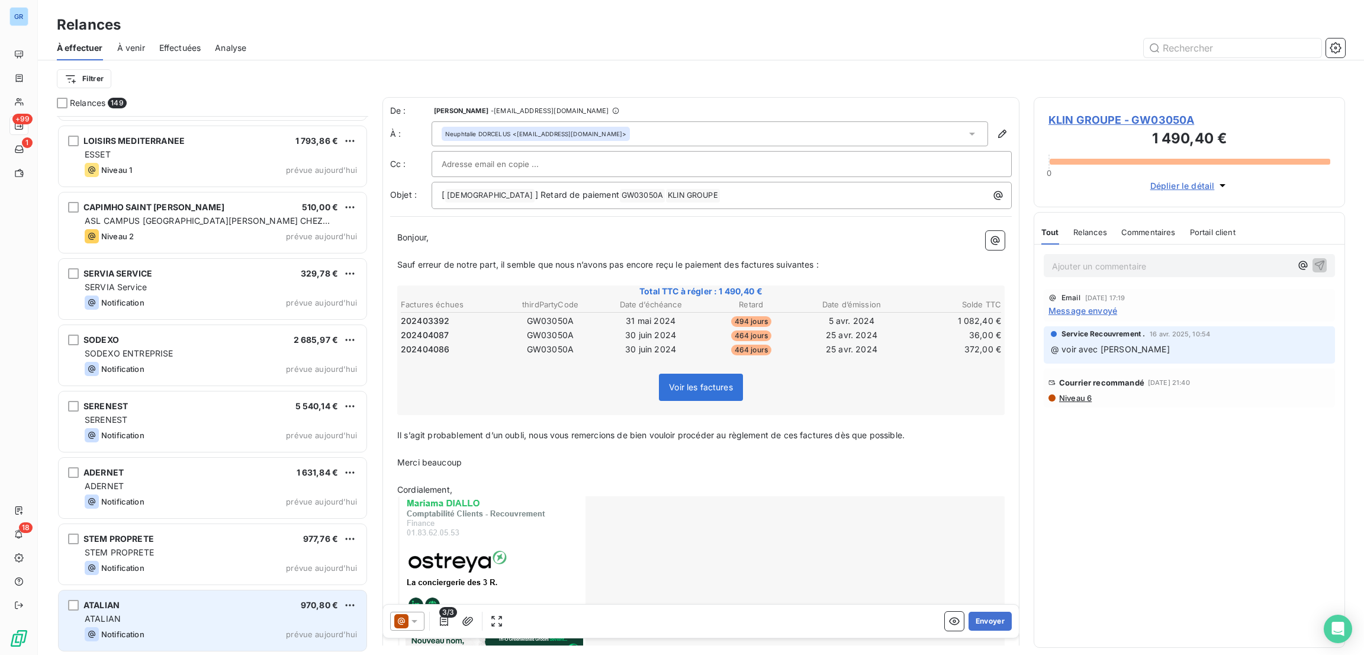
click at [211, 625] on div "ATALIAN 970,80 € ATALIAN Notification prévue aujourd’hui" at bounding box center [213, 620] width 308 height 60
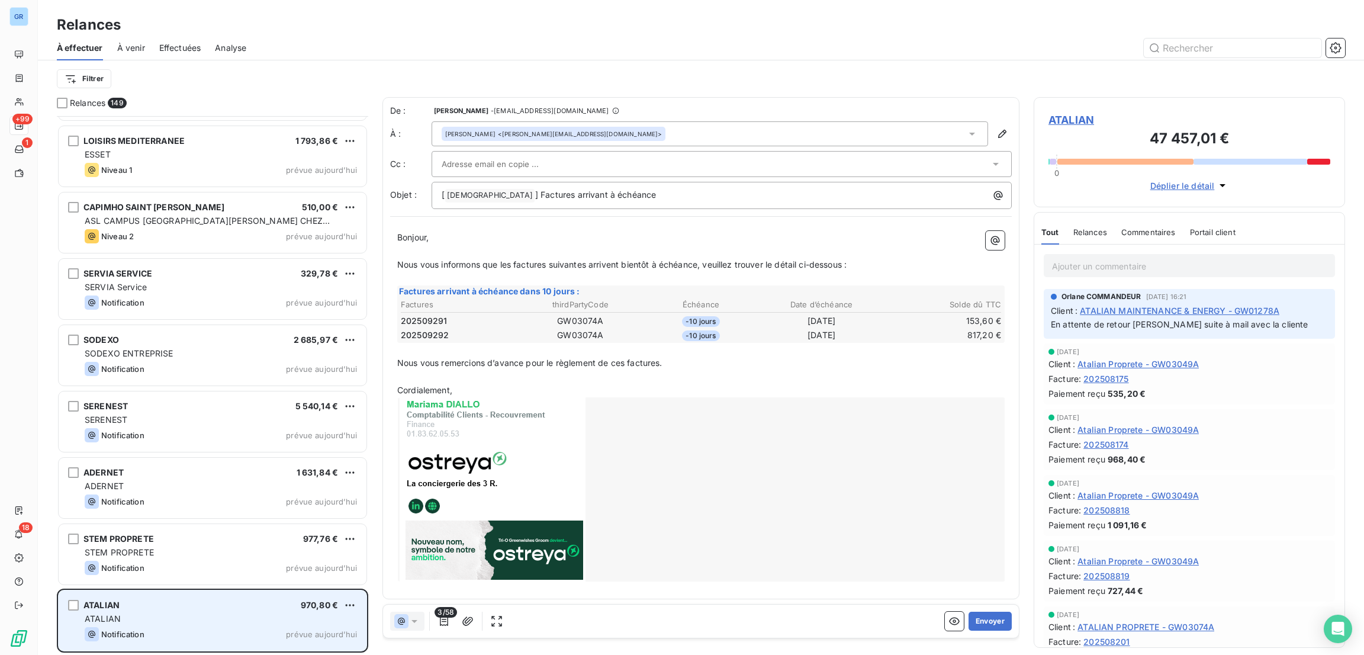
click at [211, 625] on div "ATALIAN 970,80 € ATALIAN Notification prévue aujourd’hui" at bounding box center [213, 620] width 308 height 60
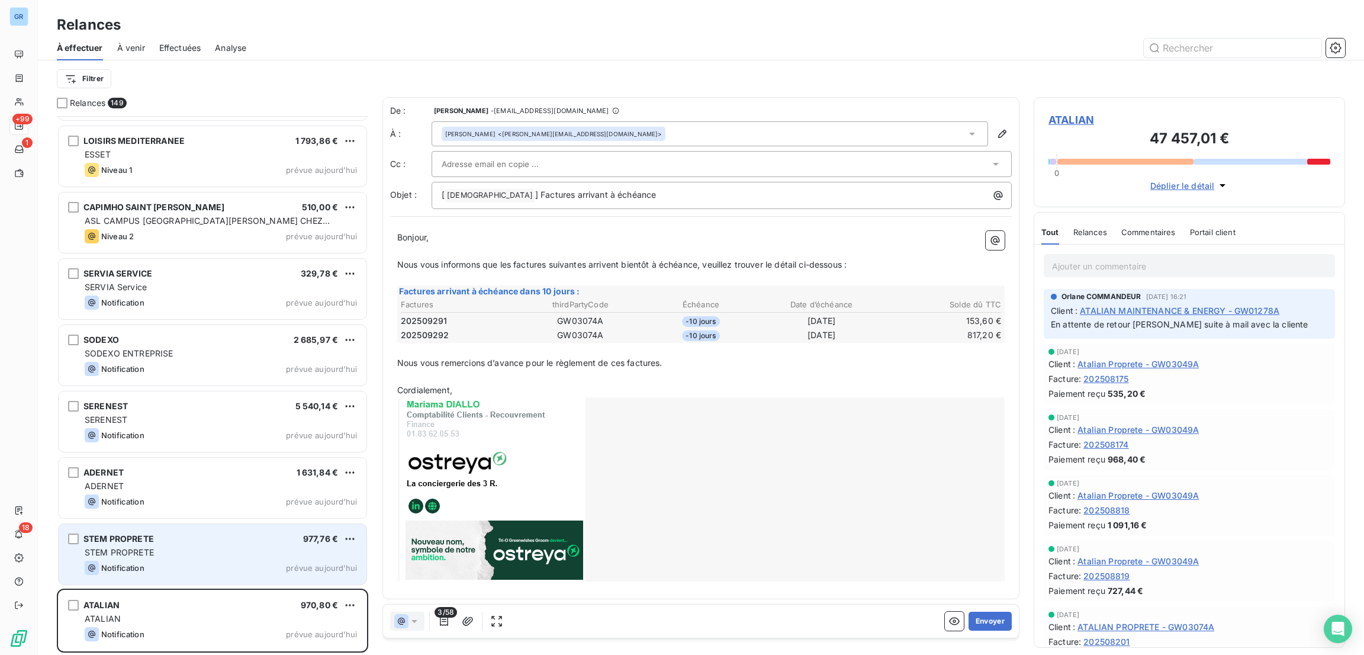
click at [209, 561] on div "Notification prévue aujourd’hui" at bounding box center [221, 568] width 272 height 14
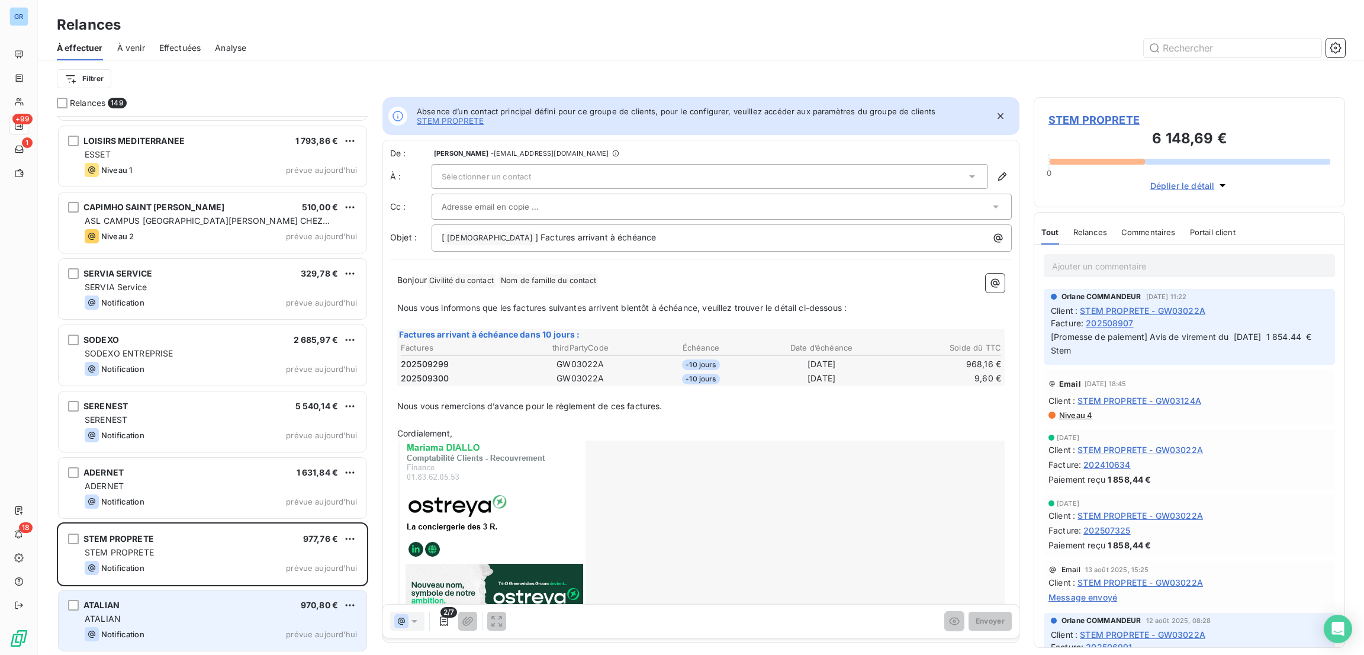
click at [226, 607] on div "ATALIAN 970,80 €" at bounding box center [221, 605] width 272 height 11
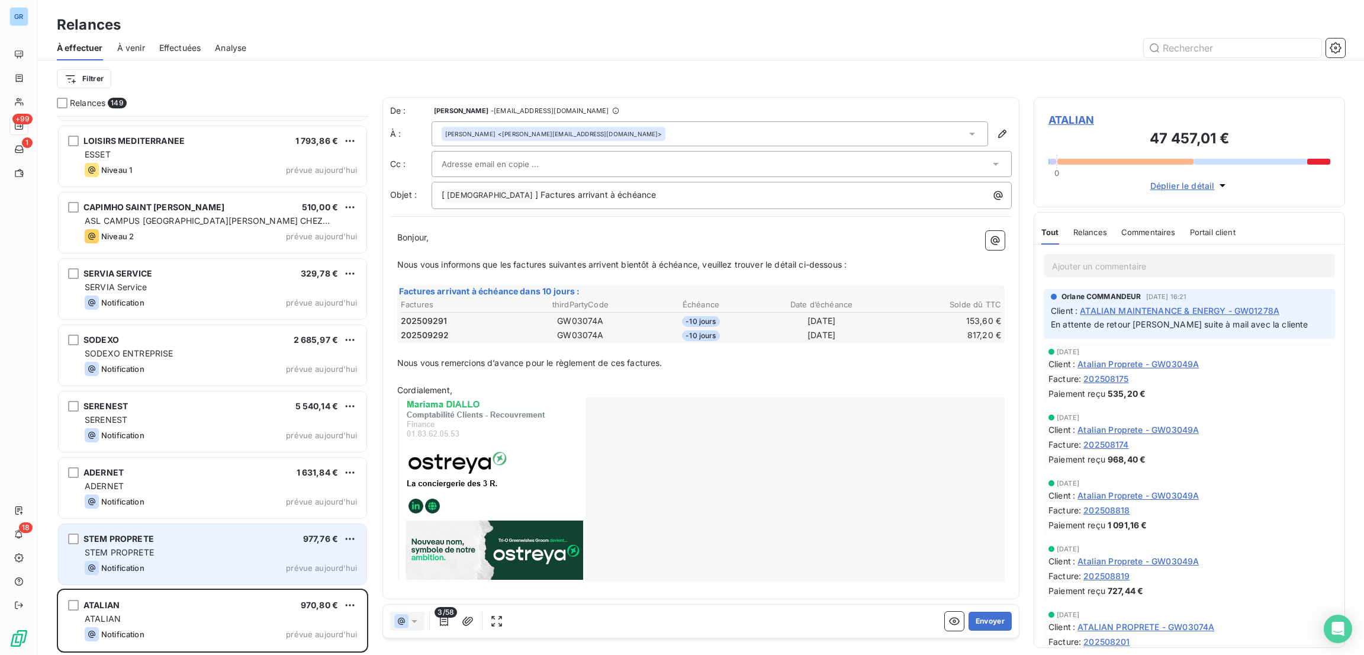
click at [214, 573] on div "Notification prévue aujourd’hui" at bounding box center [221, 568] width 272 height 14
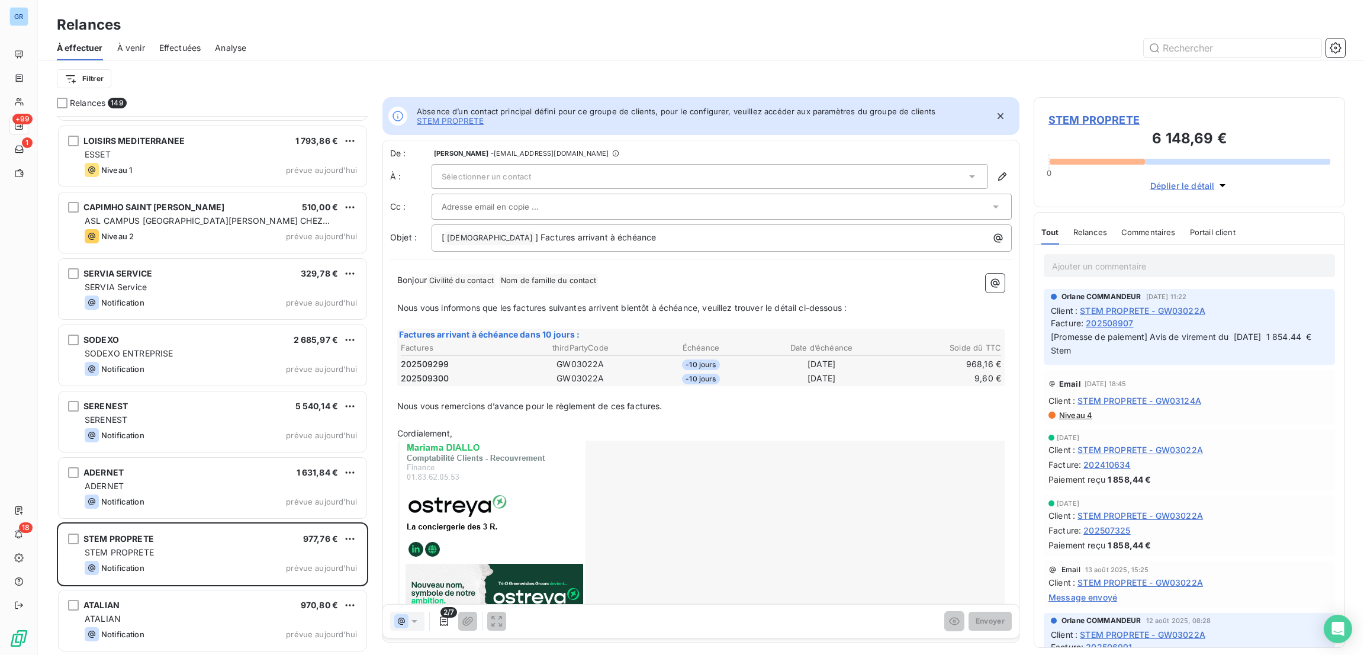
click at [226, 253] on div "CAPIMHO [GEOGRAPHIC_DATA][PERSON_NAME] 510,00 € ASL CAMPUS [GEOGRAPHIC_DATA][PE…" at bounding box center [212, 224] width 311 height 66
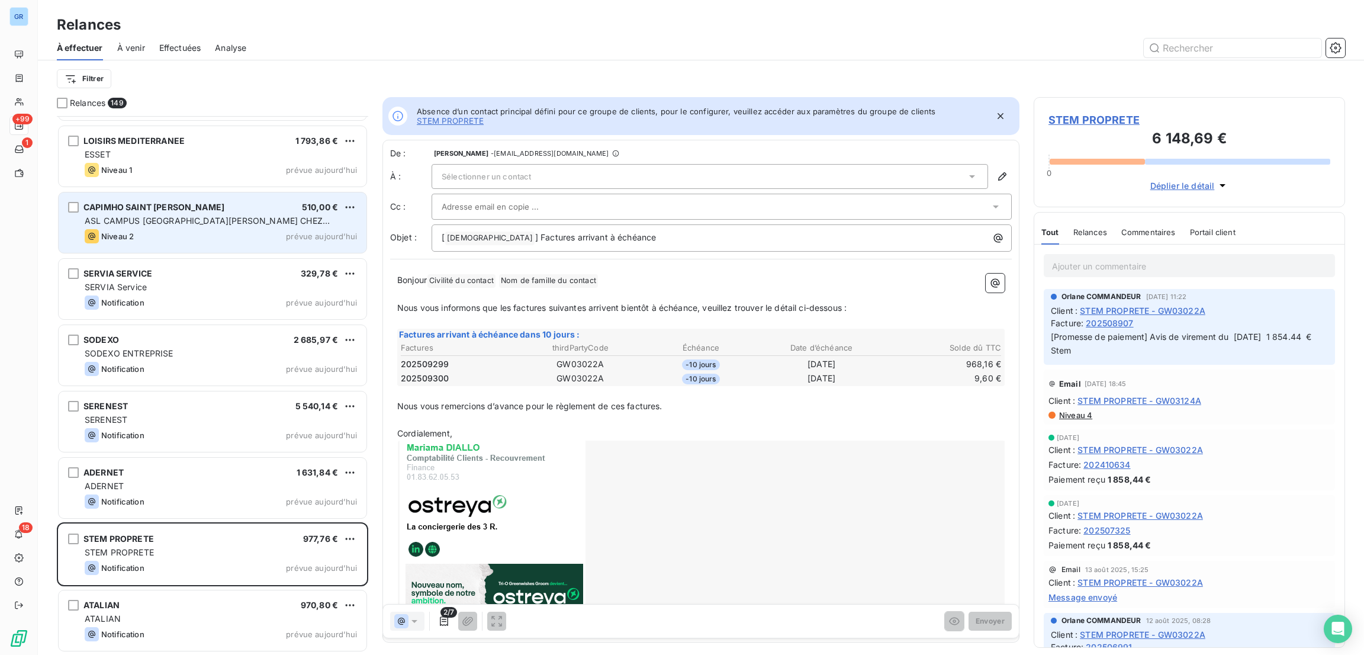
click at [221, 232] on div "Niveau 2 prévue aujourd’hui" at bounding box center [221, 236] width 272 height 14
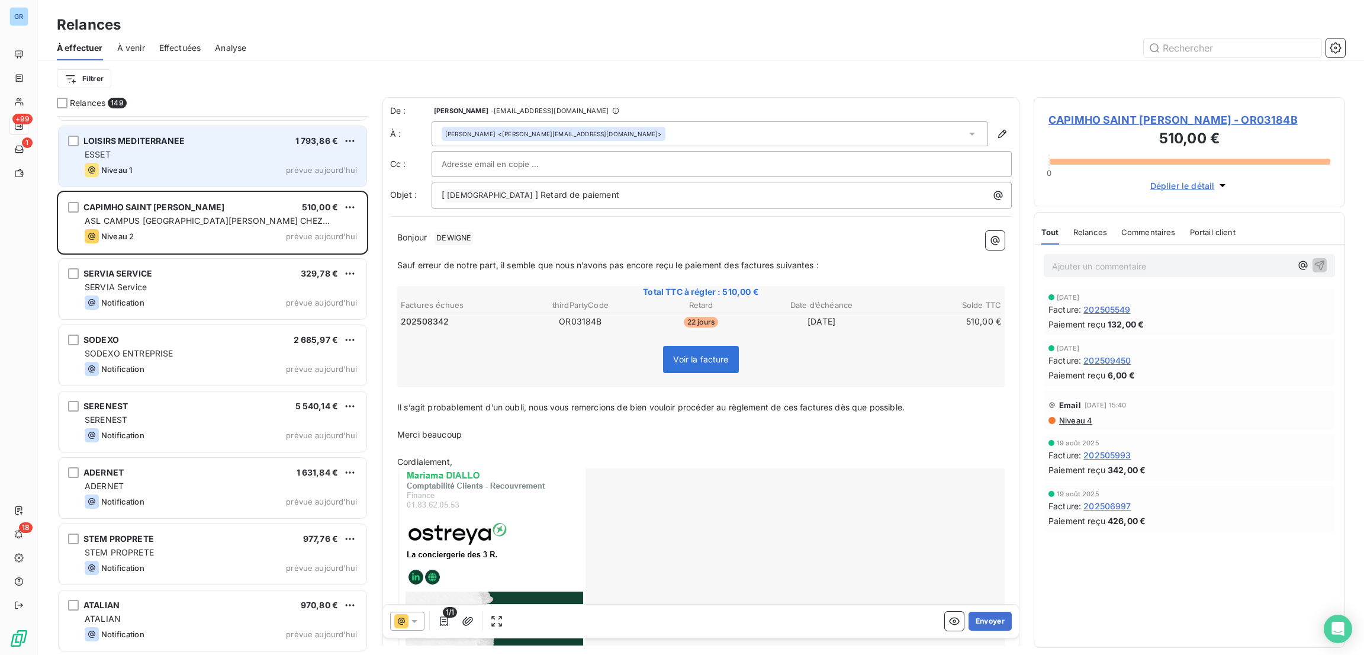
click at [232, 176] on div "Niveau 1 prévue aujourd’hui" at bounding box center [221, 170] width 272 height 14
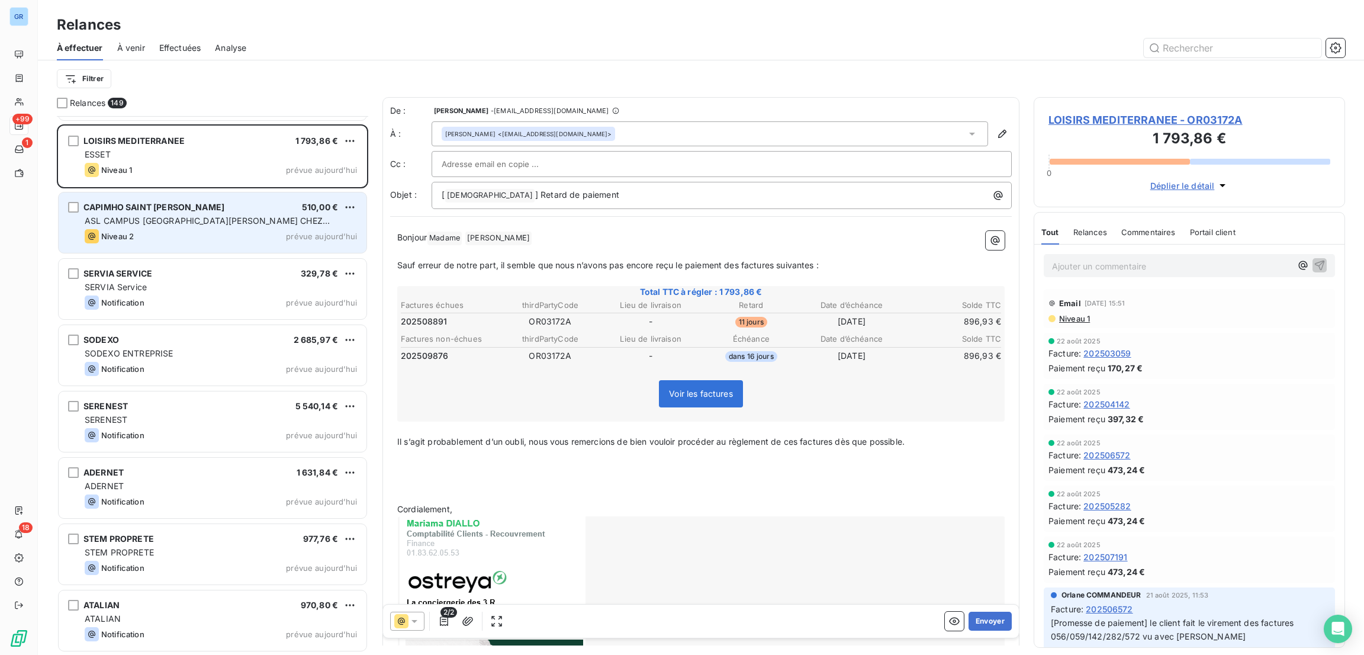
click at [233, 206] on div "CAPIMHO SAINT [PERSON_NAME] 510,00 €" at bounding box center [221, 207] width 272 height 11
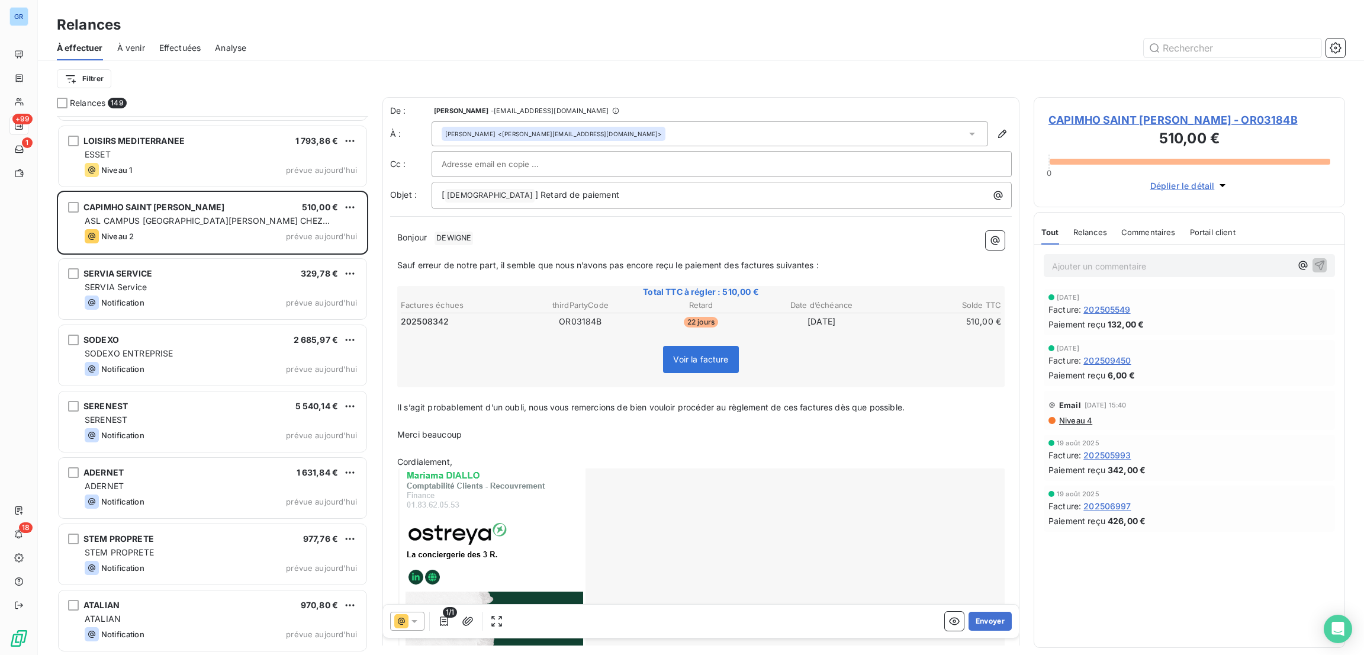
click at [403, 616] on icon at bounding box center [401, 621] width 14 height 14
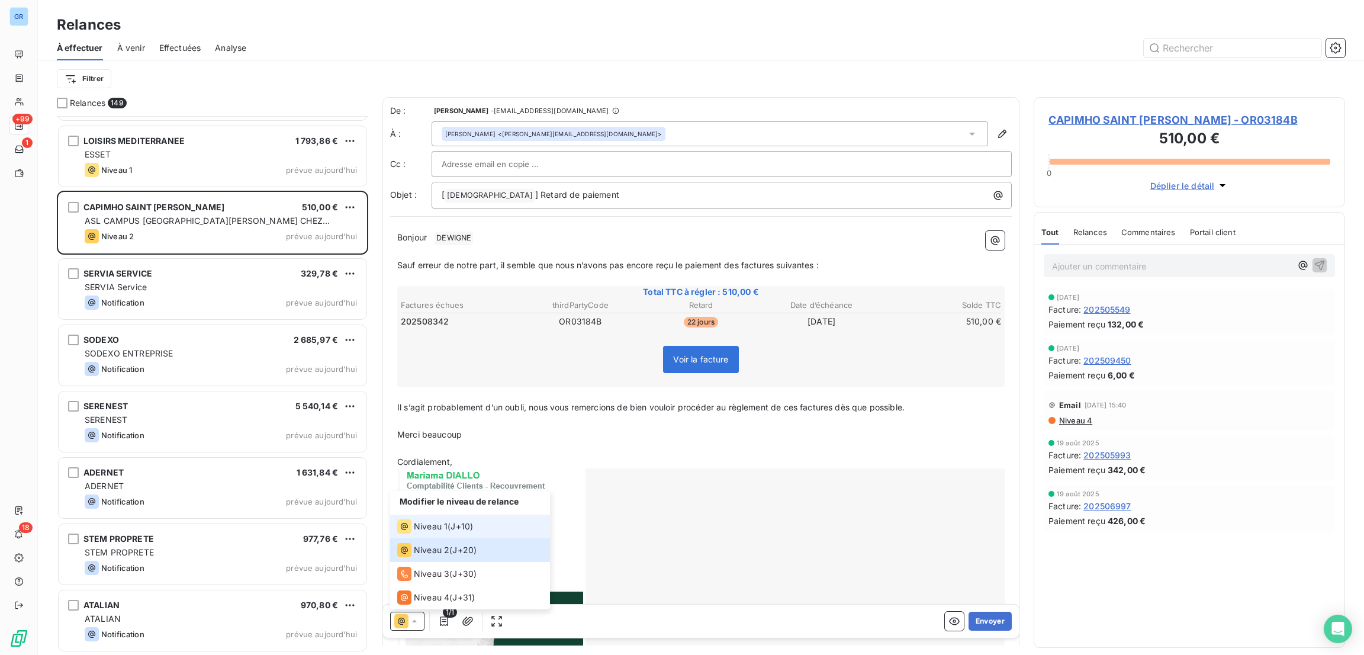
click at [447, 519] on div "Niveau 1 ( J+10 )" at bounding box center [435, 526] width 76 height 14
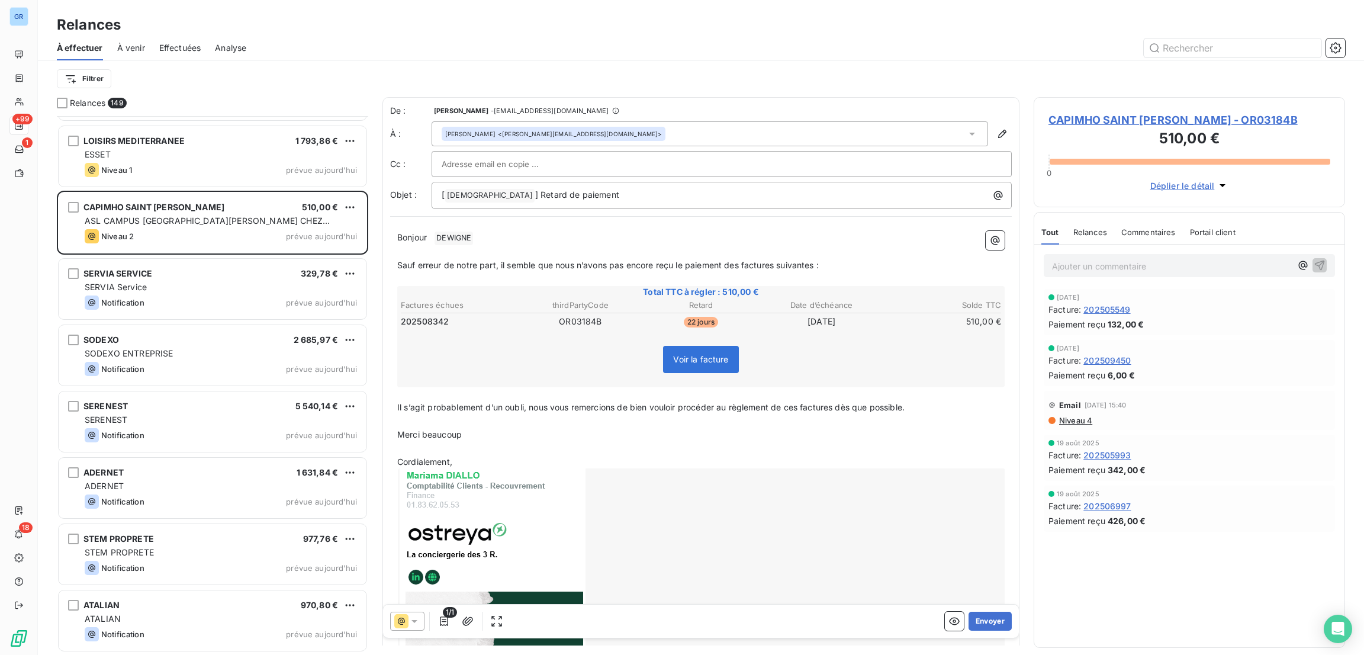
click at [407, 624] on icon at bounding box center [401, 621] width 14 height 14
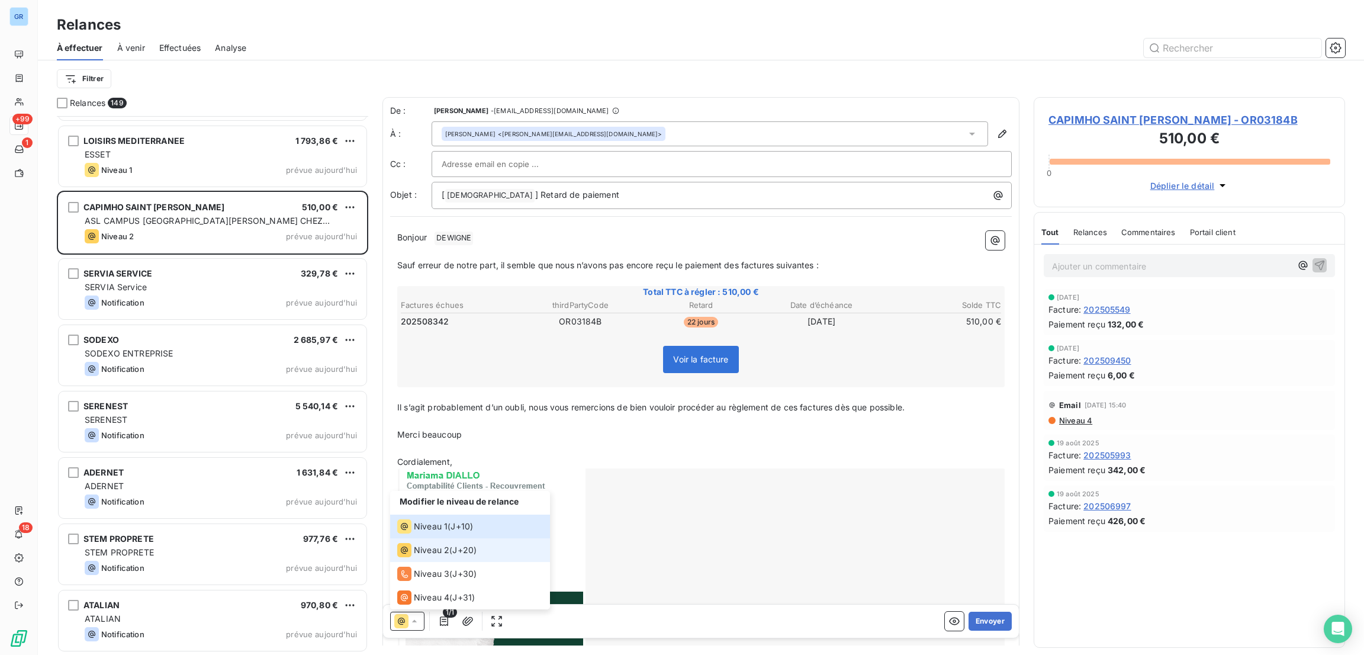
click at [445, 544] on span "Niveau 2" at bounding box center [432, 550] width 36 height 12
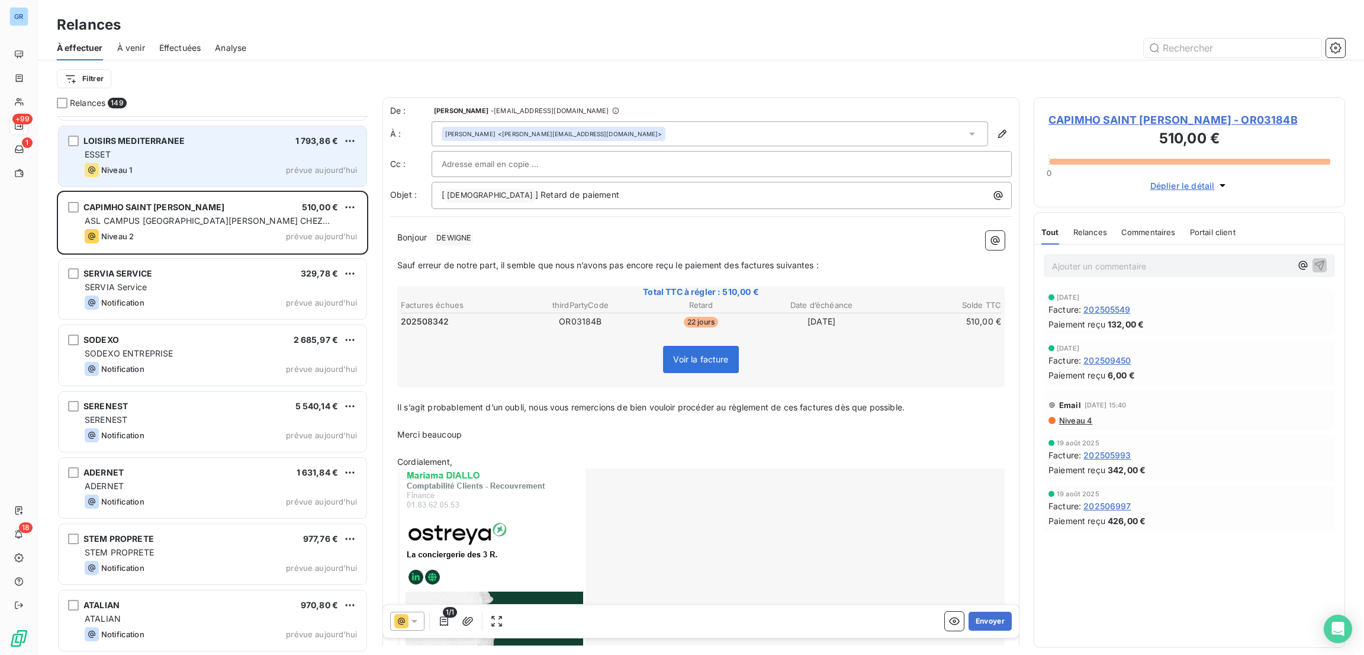
click at [248, 153] on div "ESSET" at bounding box center [221, 155] width 272 height 12
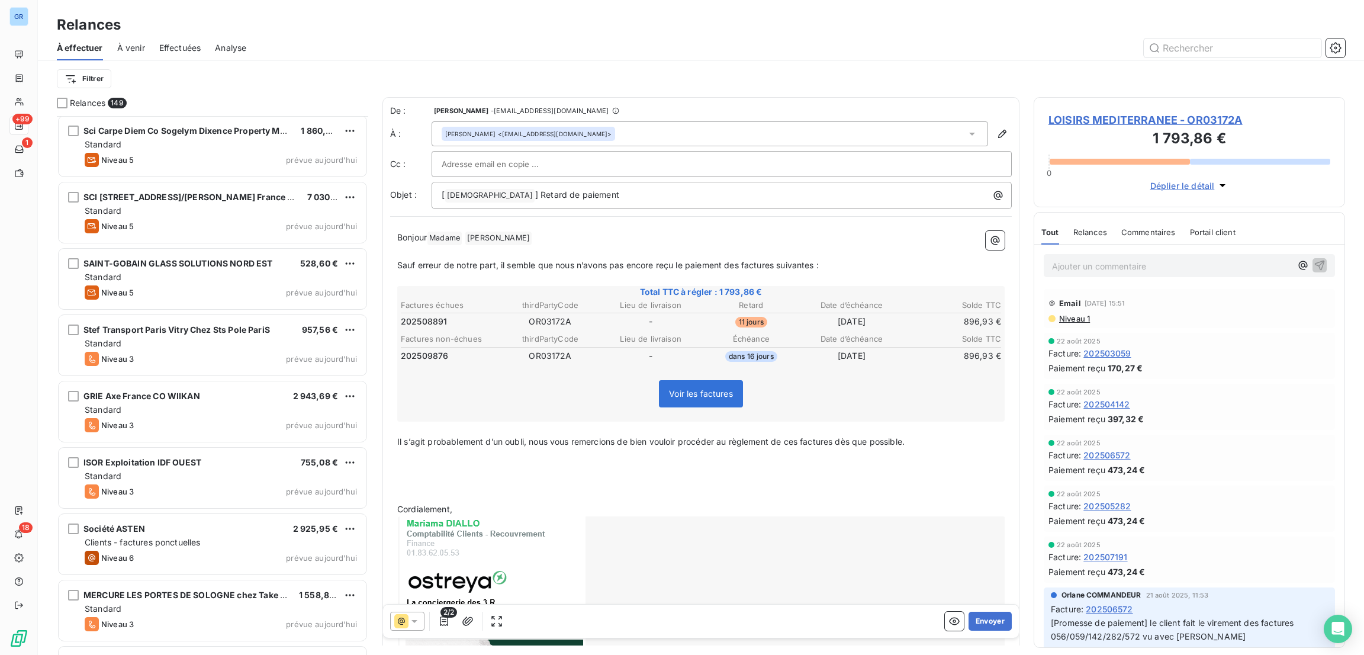
scroll to position [8739, 0]
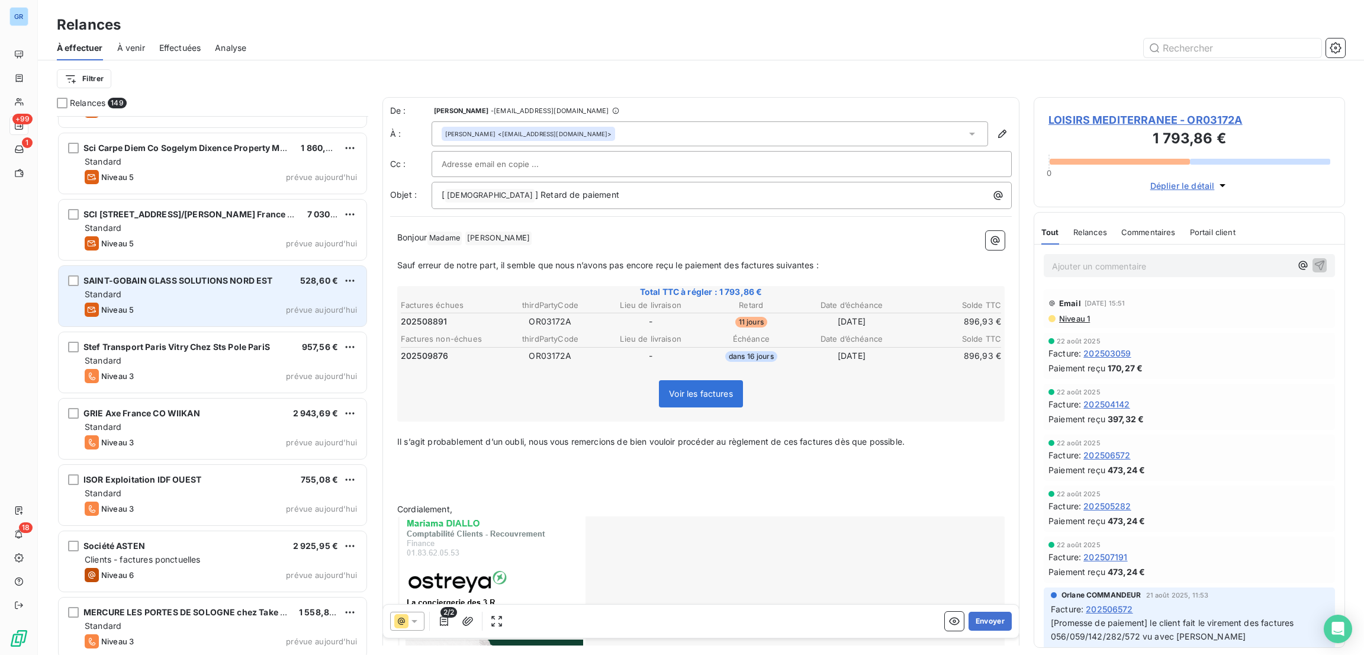
click at [230, 313] on div "Niveau 5 prévue aujourd’hui" at bounding box center [221, 310] width 272 height 14
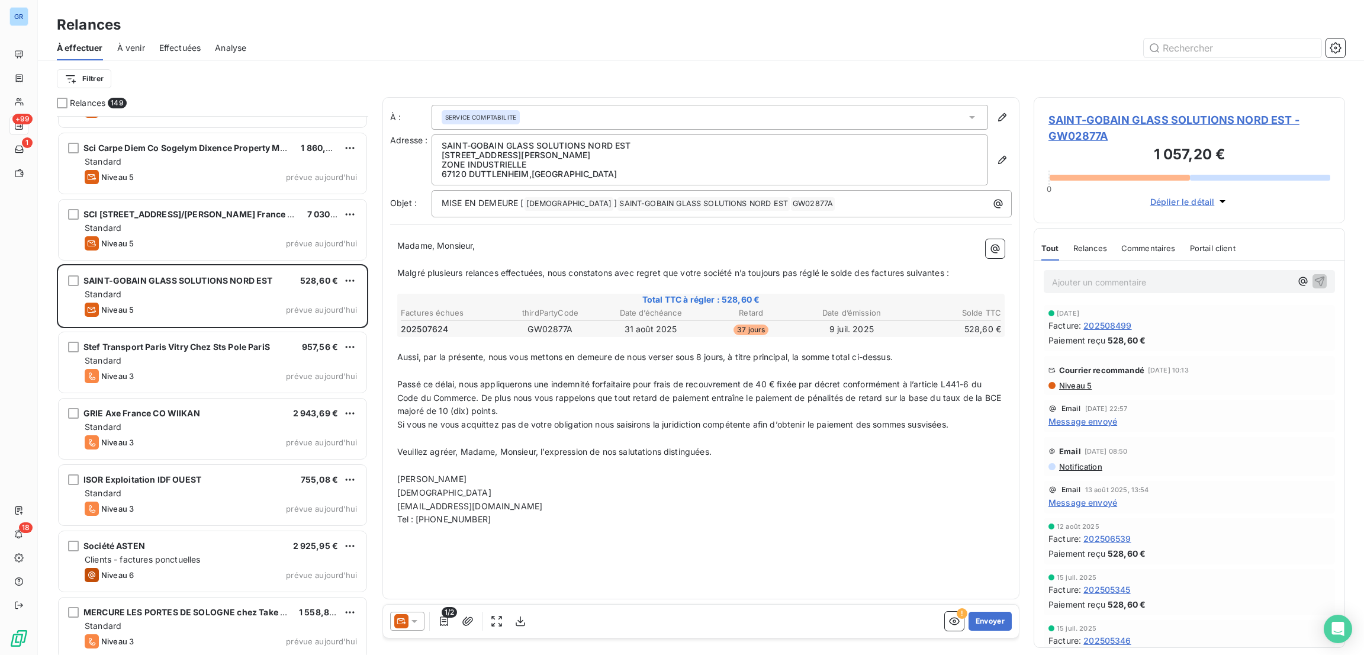
click at [407, 613] on div at bounding box center [407, 621] width 34 height 19
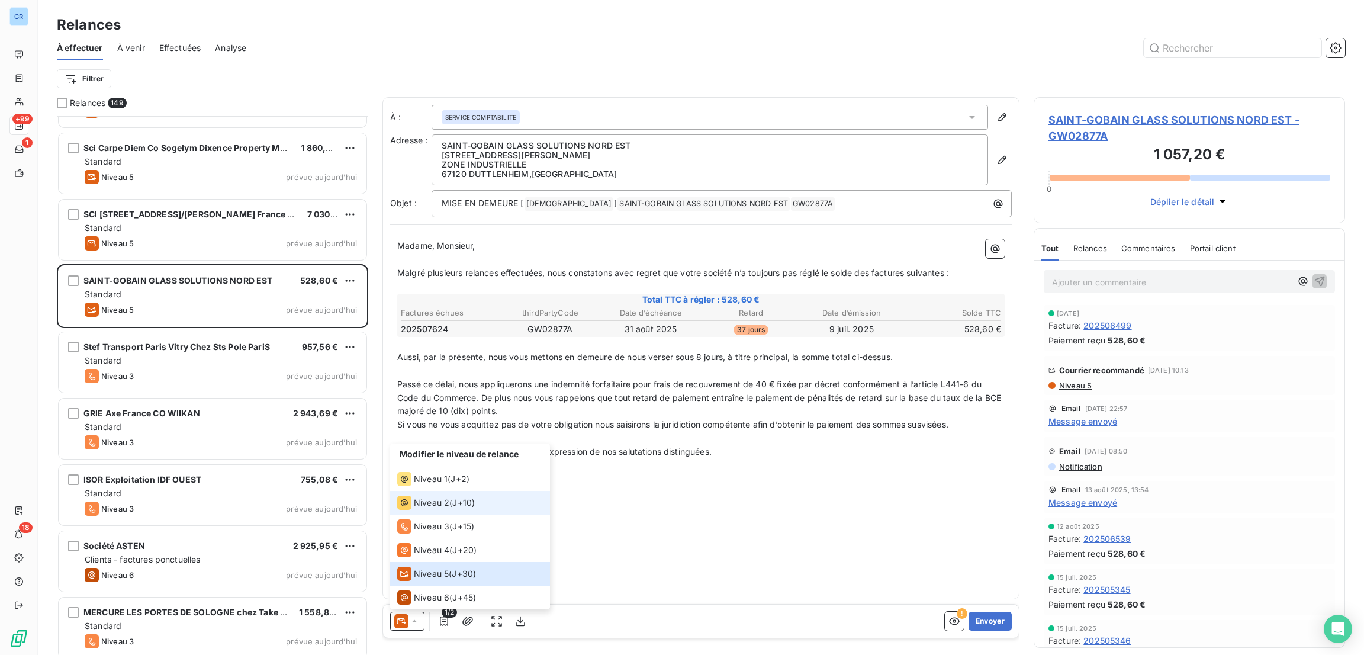
click at [451, 499] on div "Niveau 2 ( J+10 )" at bounding box center [436, 503] width 78 height 14
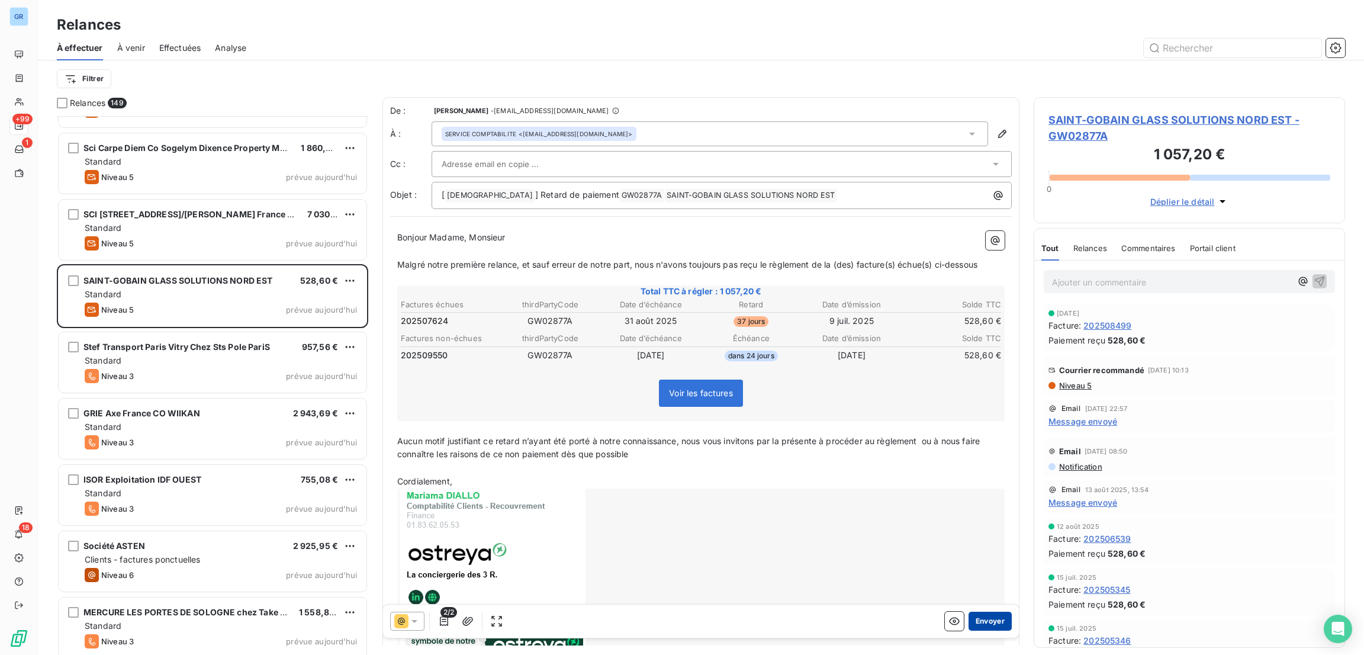
click at [982, 615] on button "Envoyer" at bounding box center [990, 621] width 43 height 19
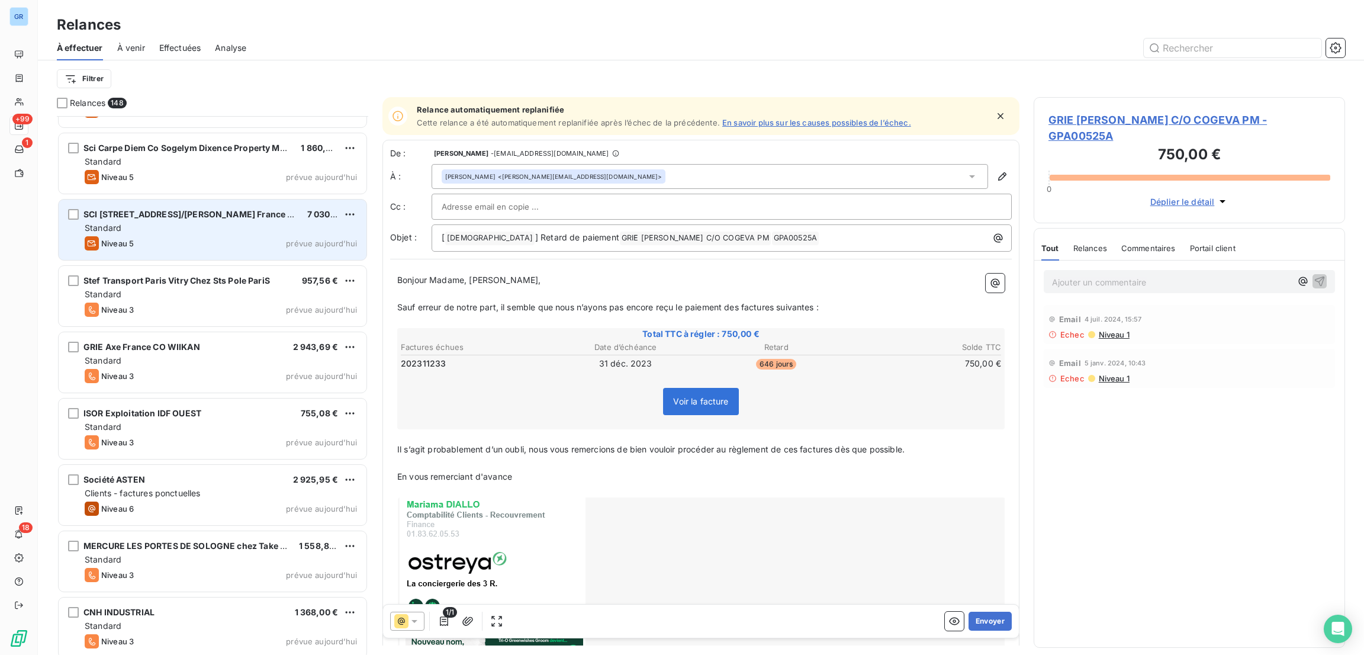
click at [183, 247] on div "Niveau 5 prévue aujourd’hui" at bounding box center [221, 243] width 272 height 14
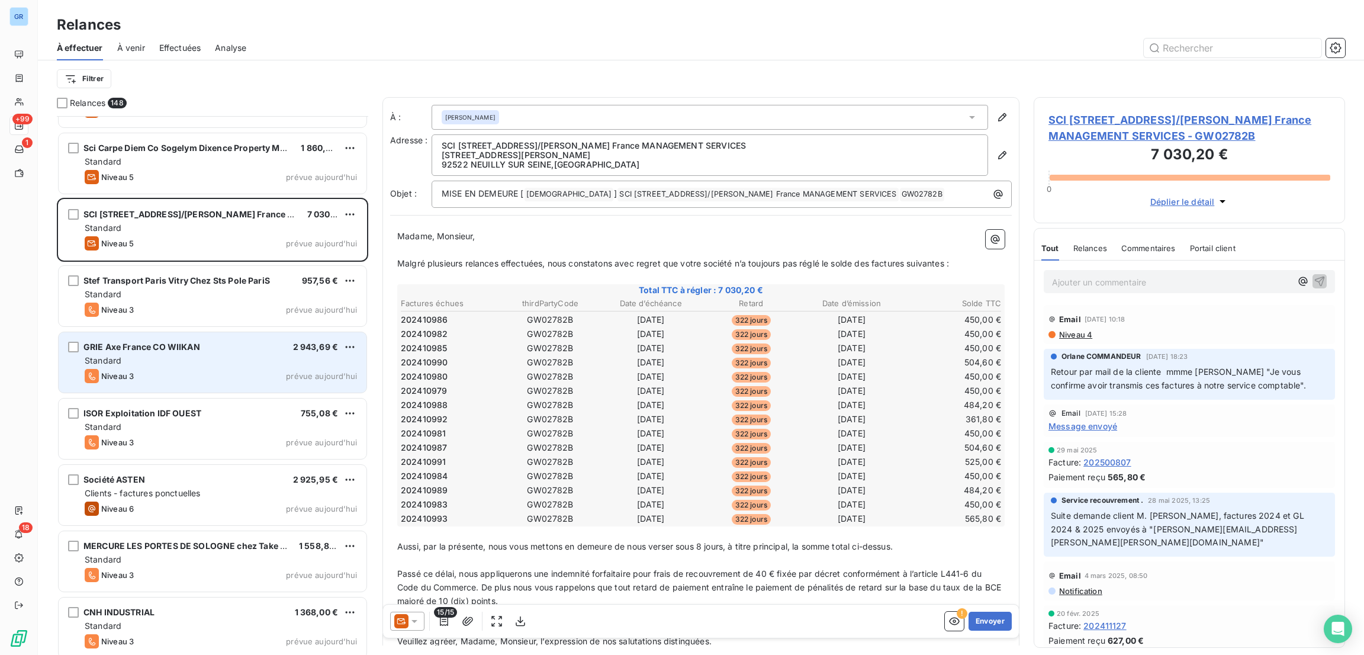
click at [229, 376] on div "Niveau 3 prévue aujourd’hui" at bounding box center [221, 376] width 272 height 14
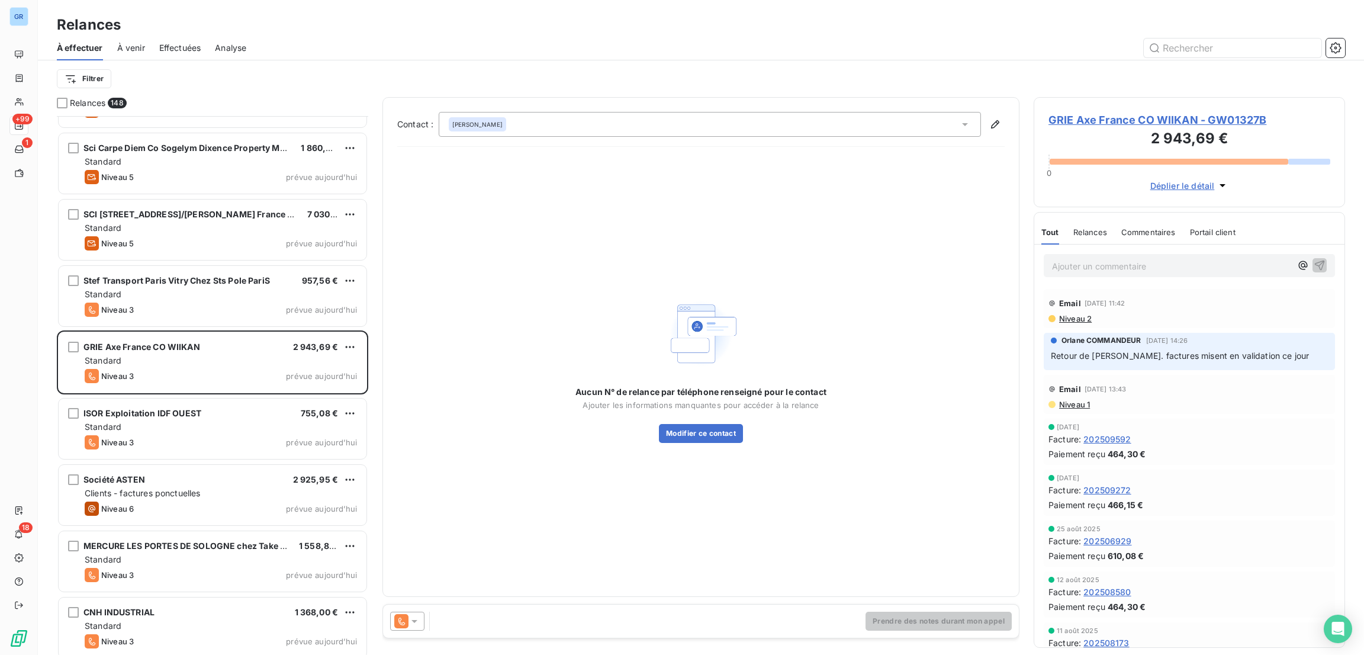
click at [415, 628] on div at bounding box center [407, 621] width 34 height 19
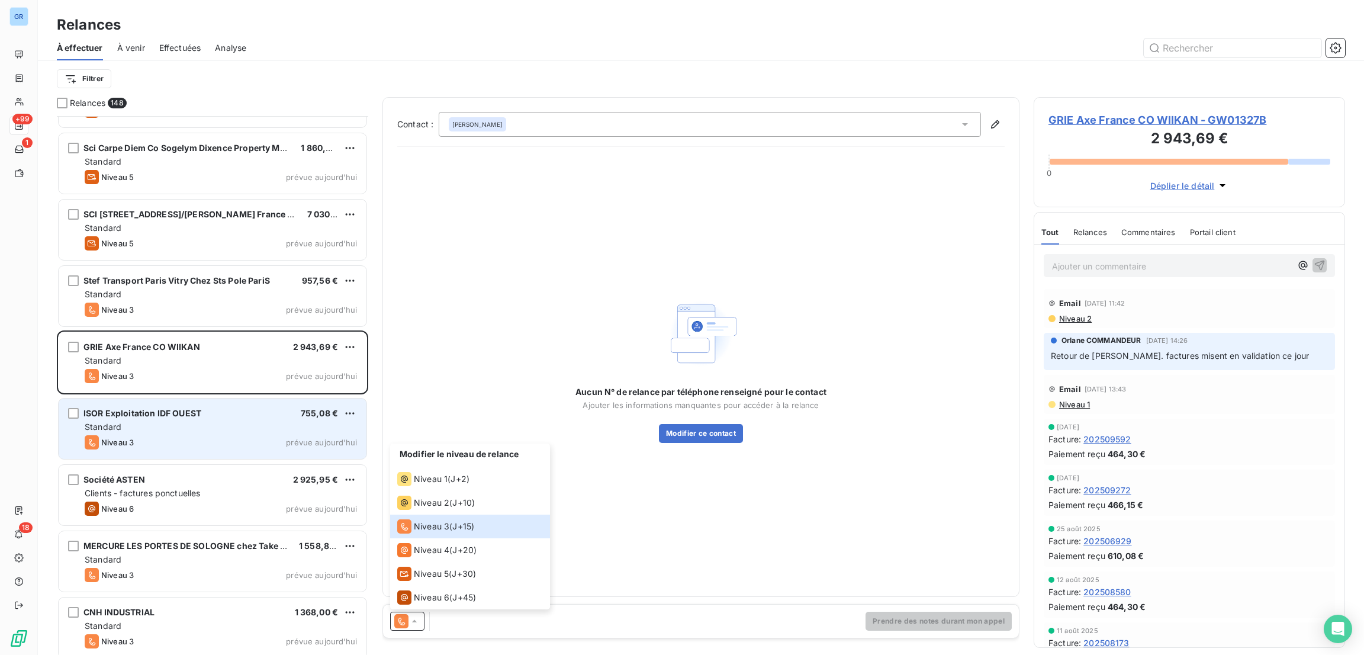
click at [156, 415] on span "ISOR Exploitation IDF OUEST" at bounding box center [142, 413] width 118 height 10
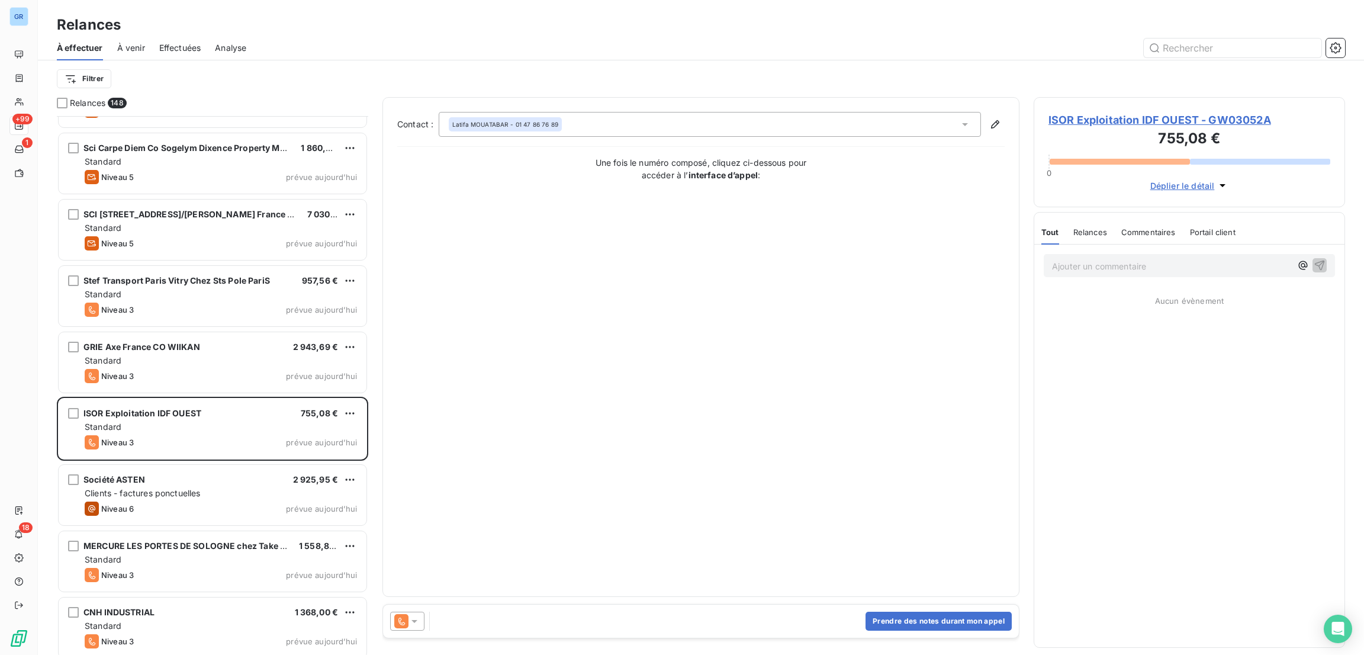
click at [415, 624] on icon at bounding box center [415, 621] width 12 height 12
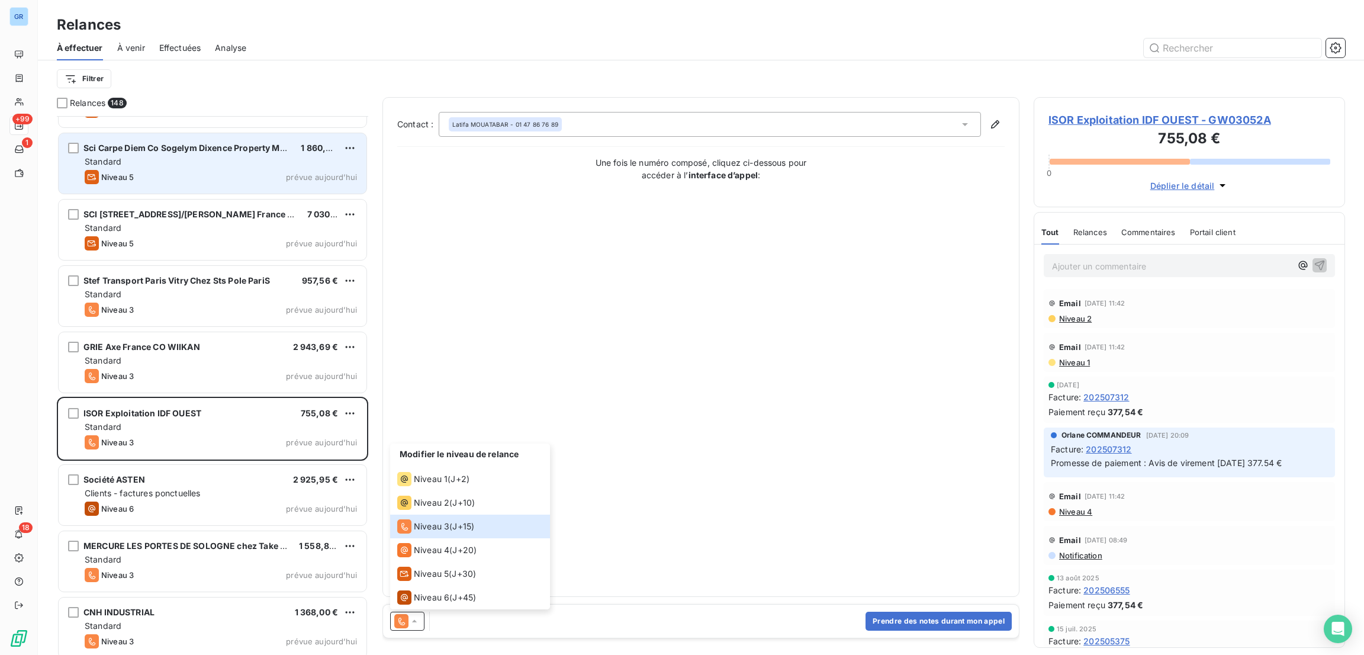
click at [299, 181] on div "Niveau 5 prévue aujourd’hui" at bounding box center [221, 177] width 272 height 14
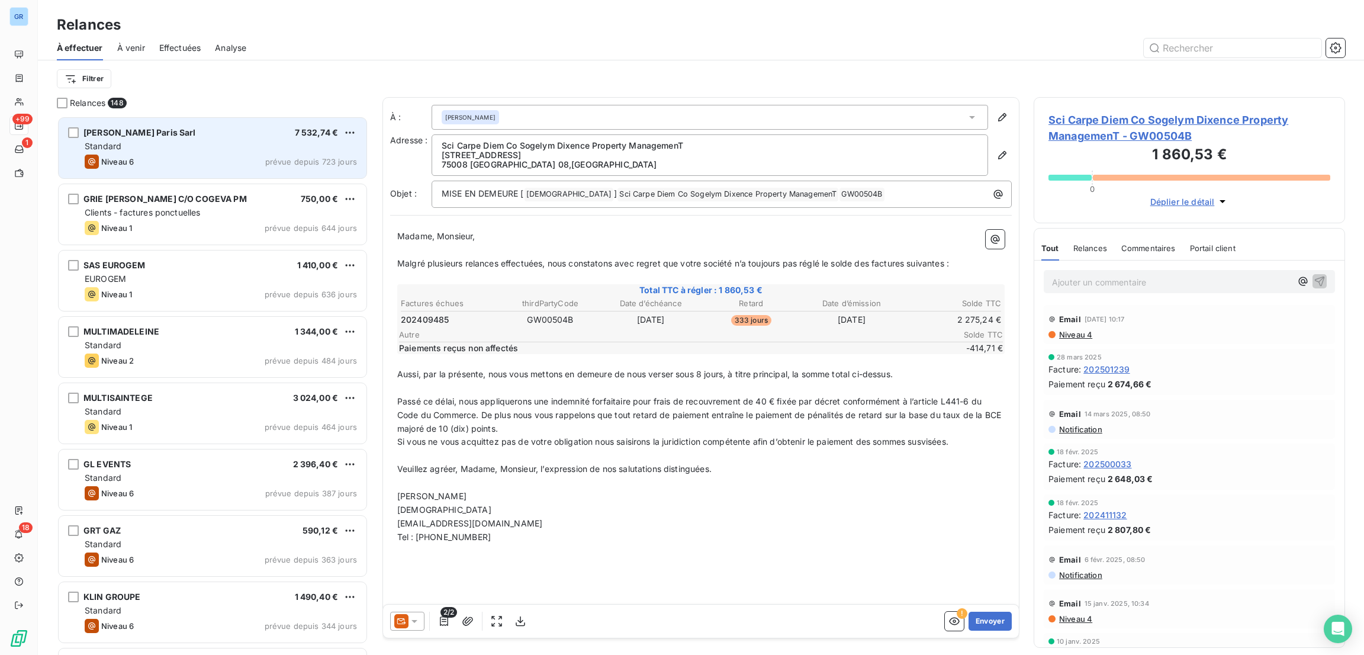
click at [294, 172] on div "[PERSON_NAME] Paris Sarl 7 532,74 € Standard Niveau 6 prévue depuis 723 jours" at bounding box center [213, 148] width 308 height 60
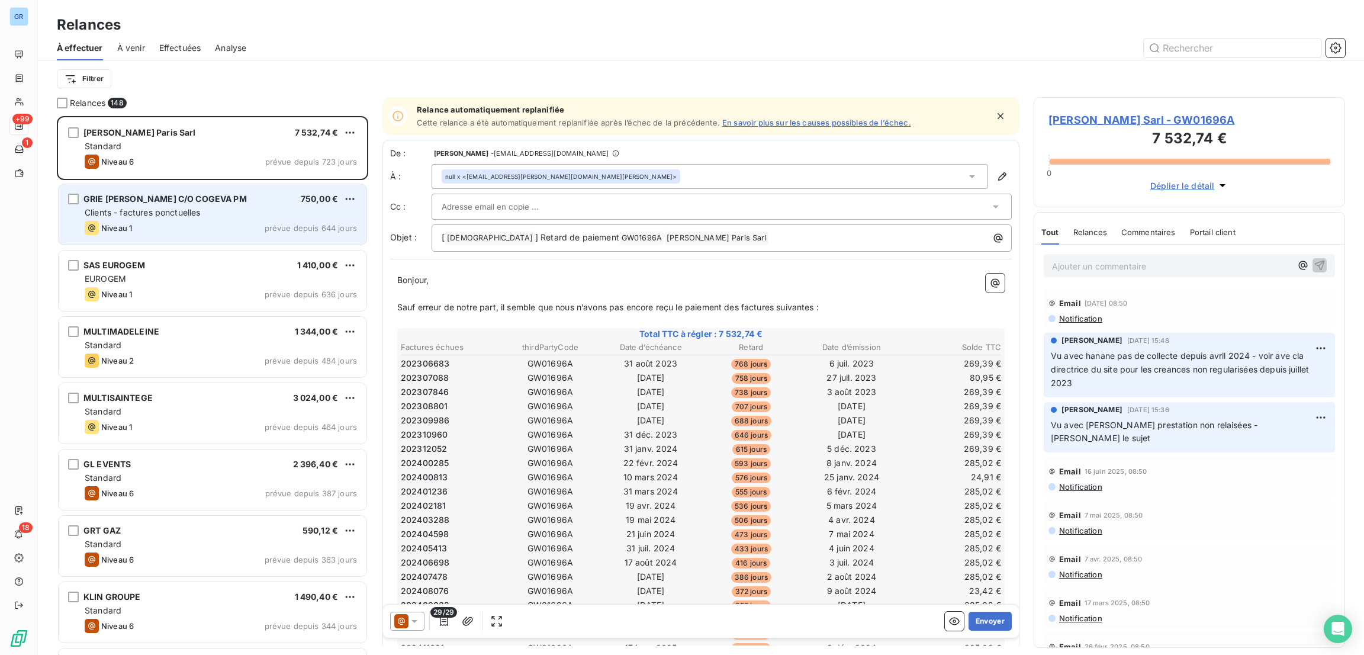
click at [307, 217] on div "Clients - factures ponctuelles" at bounding box center [221, 213] width 272 height 12
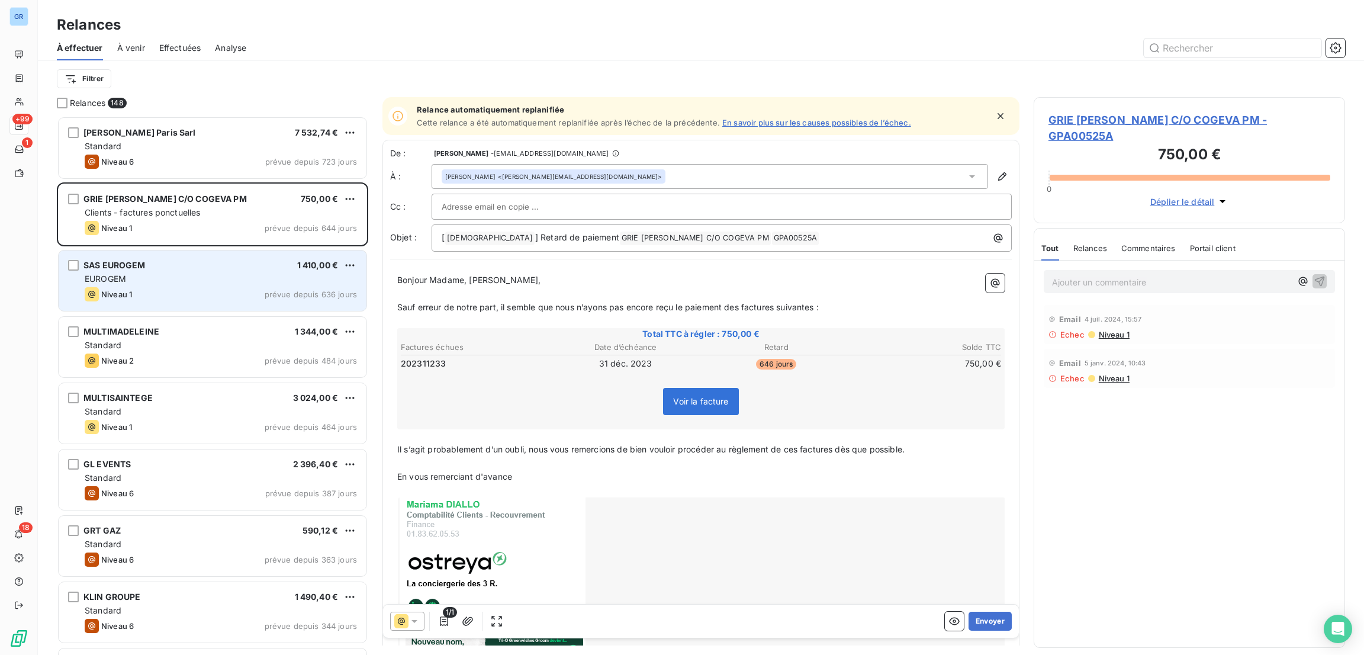
click at [293, 300] on div "Niveau 1 prévue depuis 636 jours" at bounding box center [221, 294] width 272 height 14
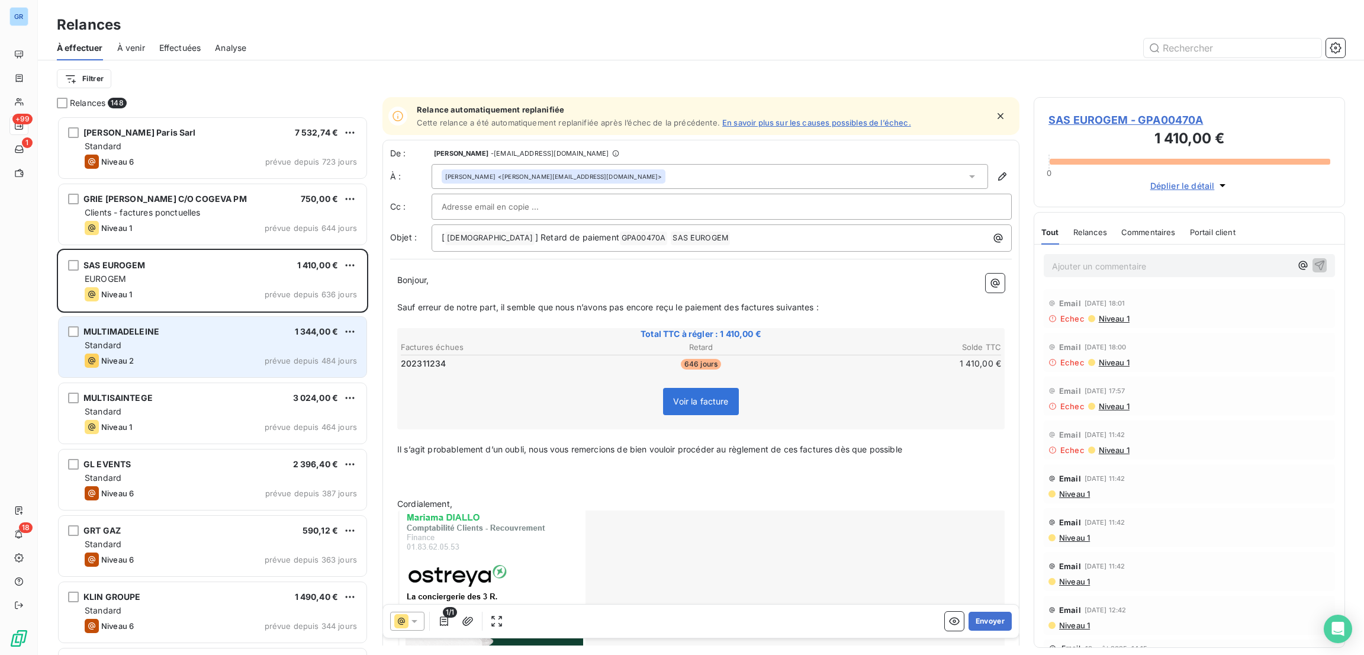
click at [268, 346] on div "Standard" at bounding box center [221, 345] width 272 height 12
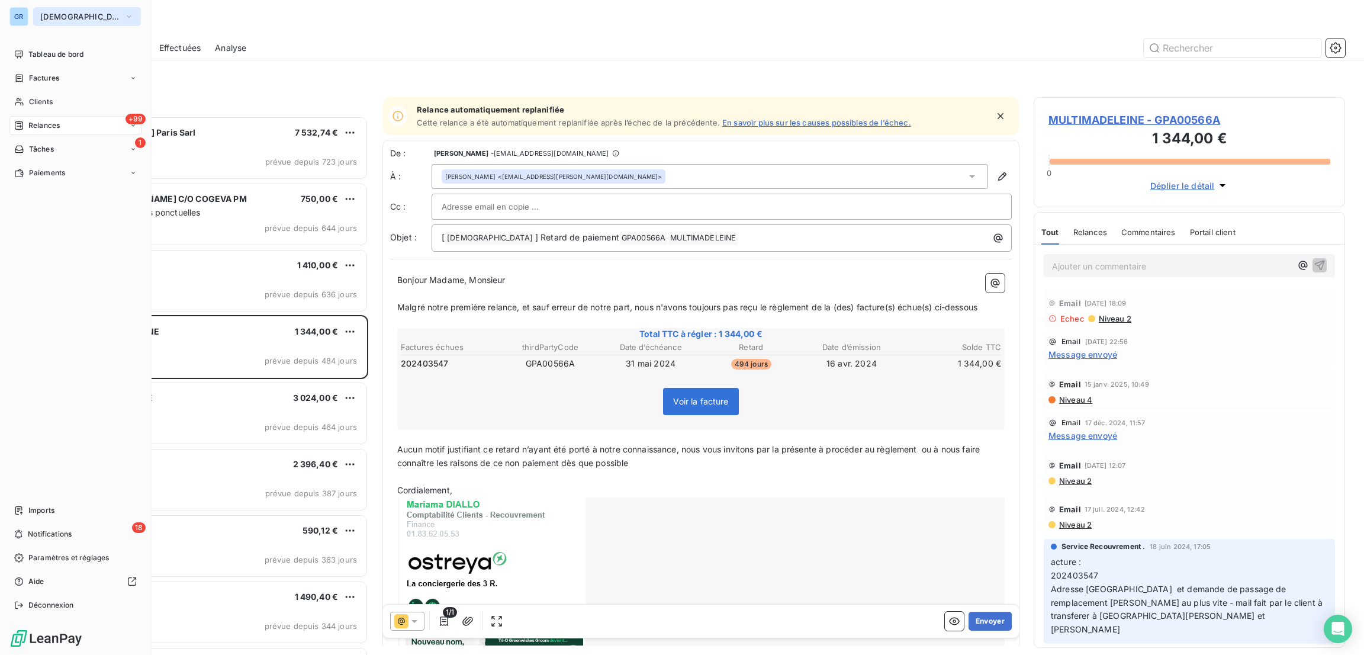
click at [74, 25] on button "[DEMOGRAPHIC_DATA]" at bounding box center [87, 16] width 108 height 19
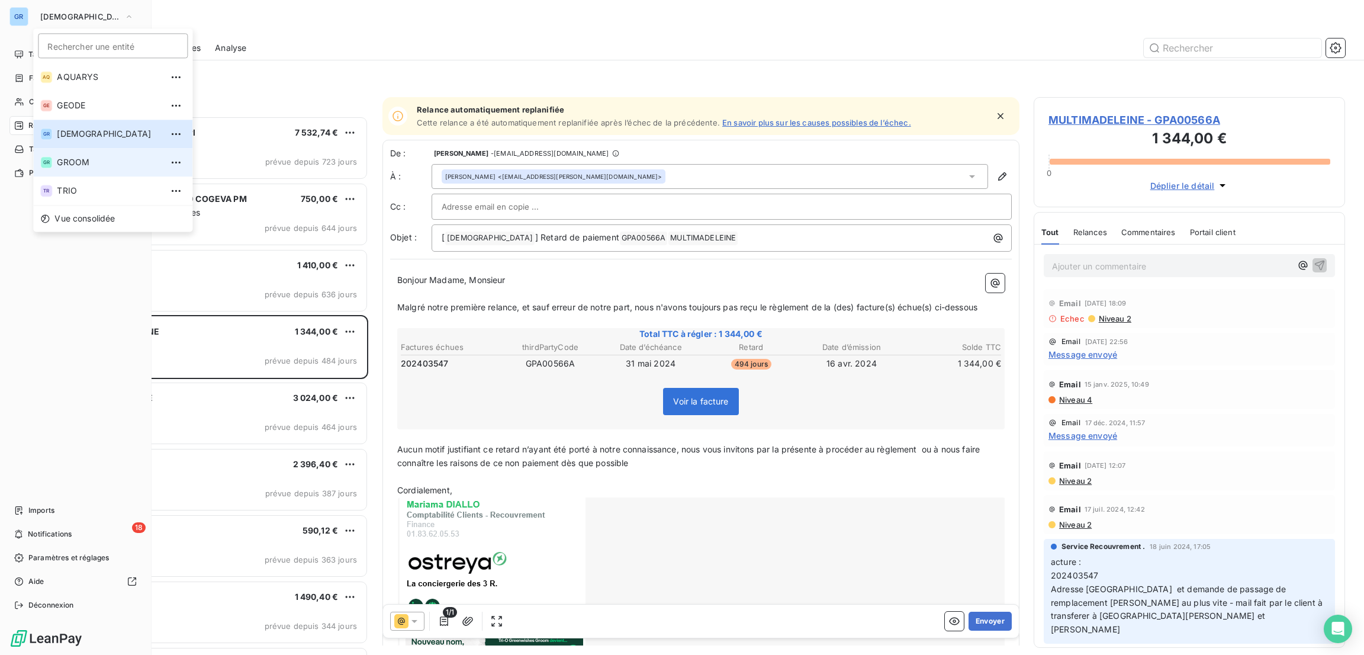
click at [88, 155] on li "GR GROOM" at bounding box center [112, 162] width 159 height 28
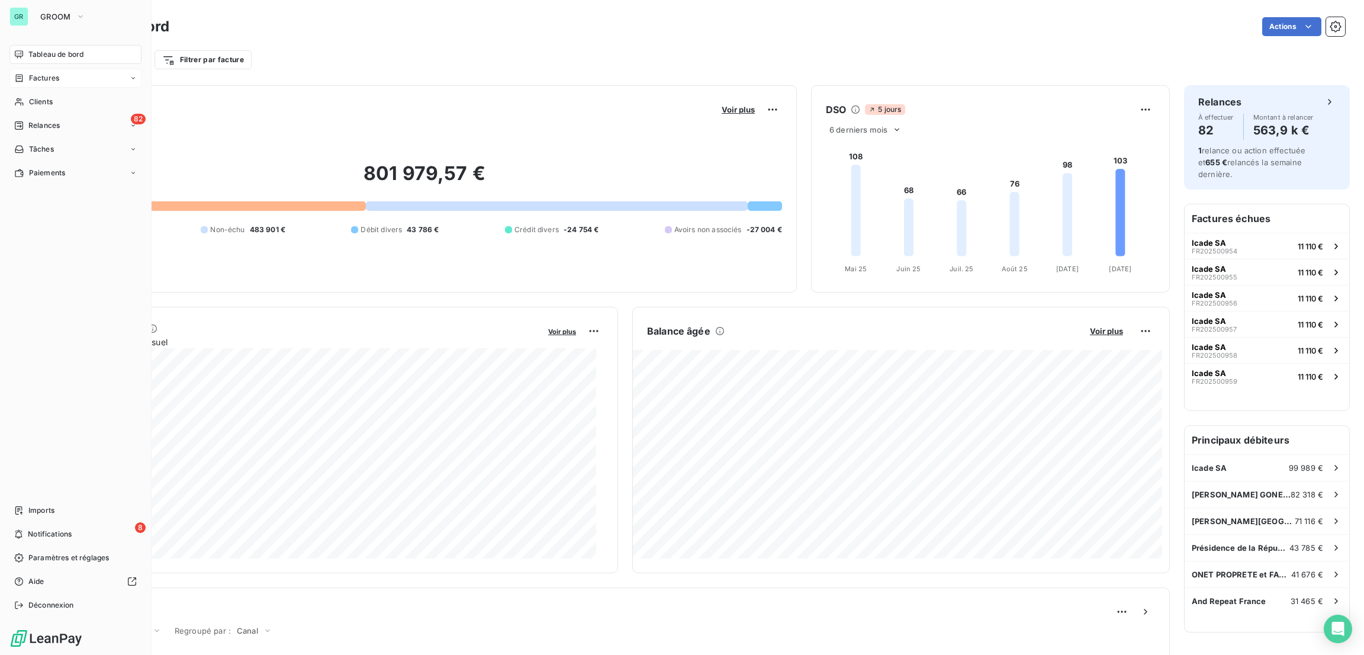
click at [42, 79] on span "Factures" at bounding box center [44, 78] width 30 height 11
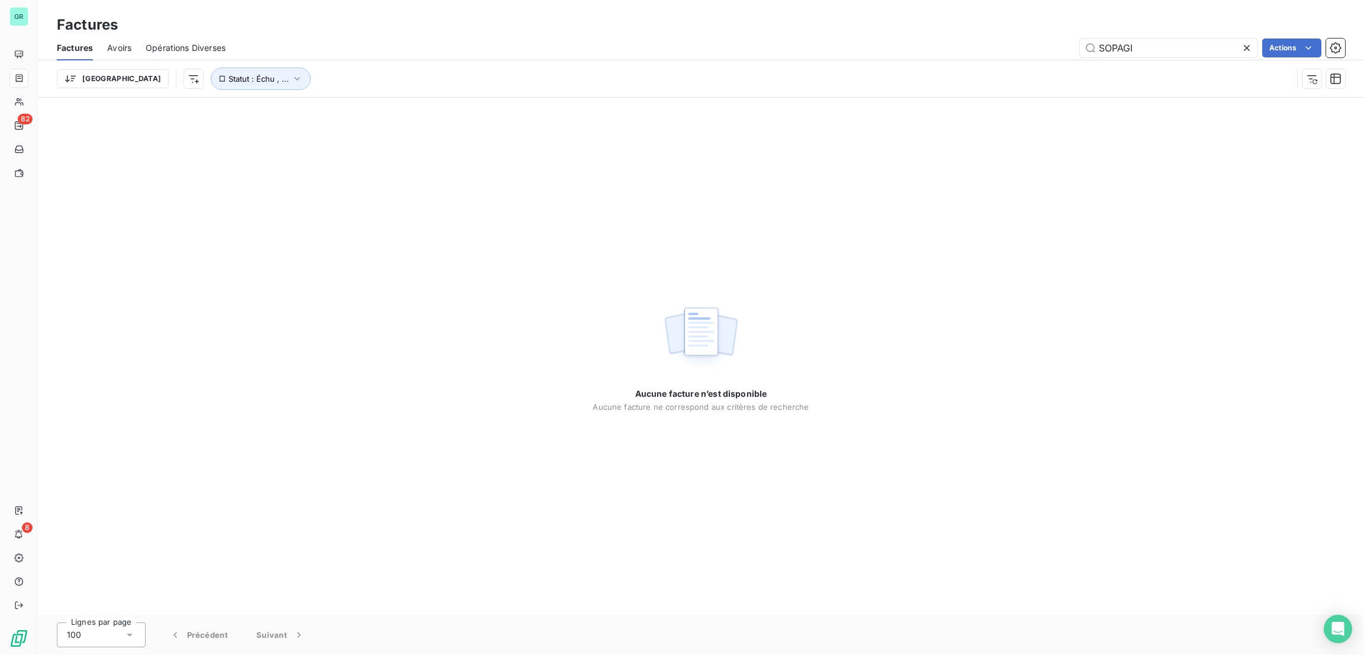
drag, startPoint x: 1147, startPoint y: 41, endPoint x: 796, endPoint y: 50, distance: 350.7
click at [796, 50] on div "SOPAGI Actions" at bounding box center [793, 47] width 1106 height 19
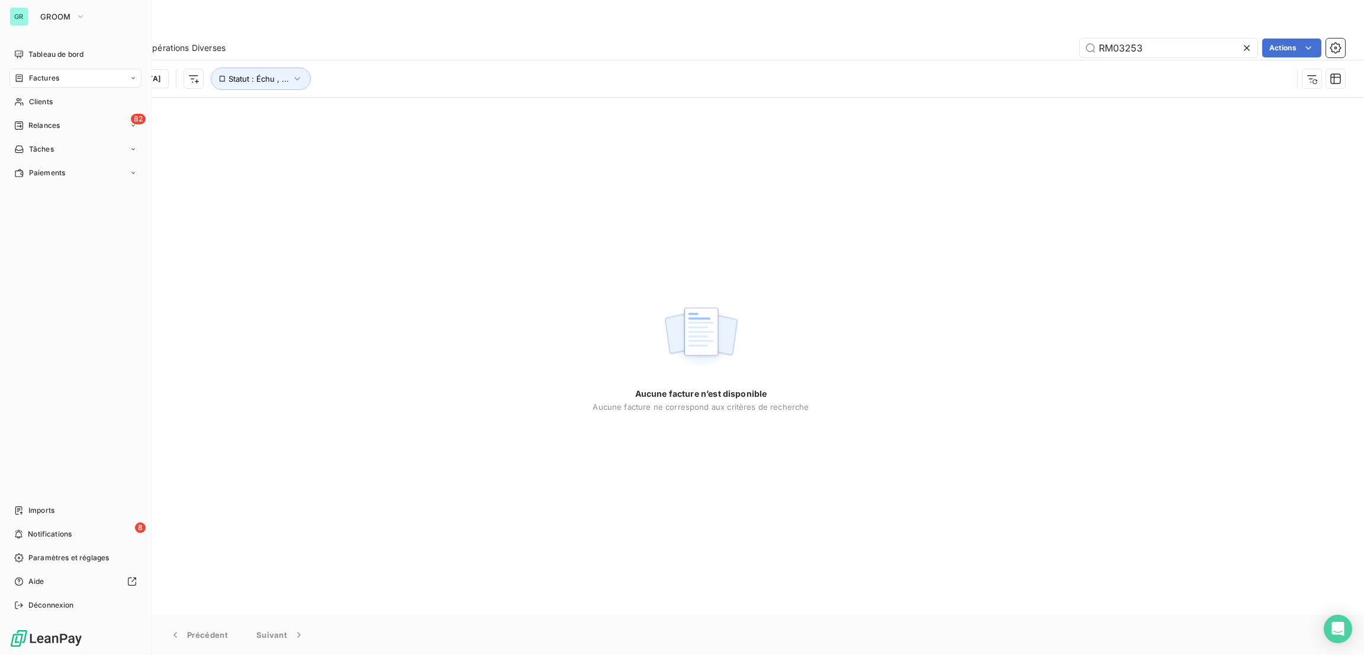
type input "RM03253"
click at [69, 71] on div "Factures" at bounding box center [75, 78] width 132 height 19
click at [47, 107] on span "Clients" at bounding box center [41, 102] width 24 height 11
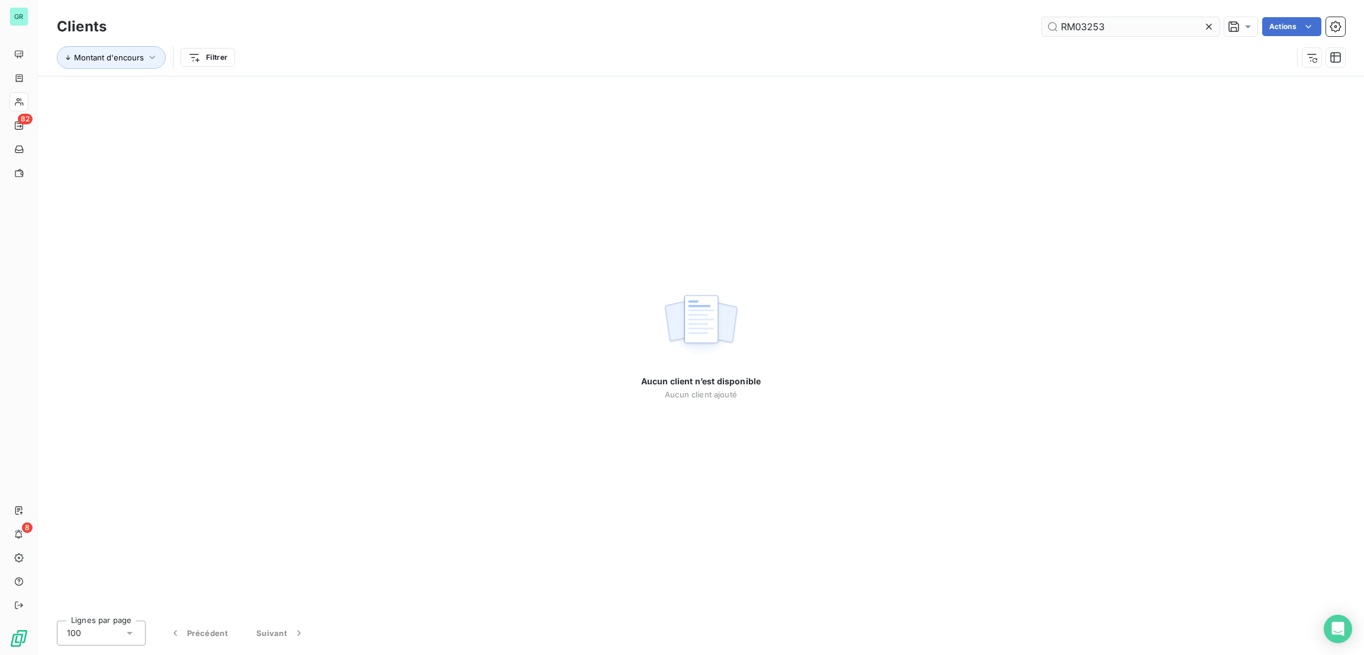
click at [1063, 30] on input "RM03253" at bounding box center [1131, 26] width 178 height 19
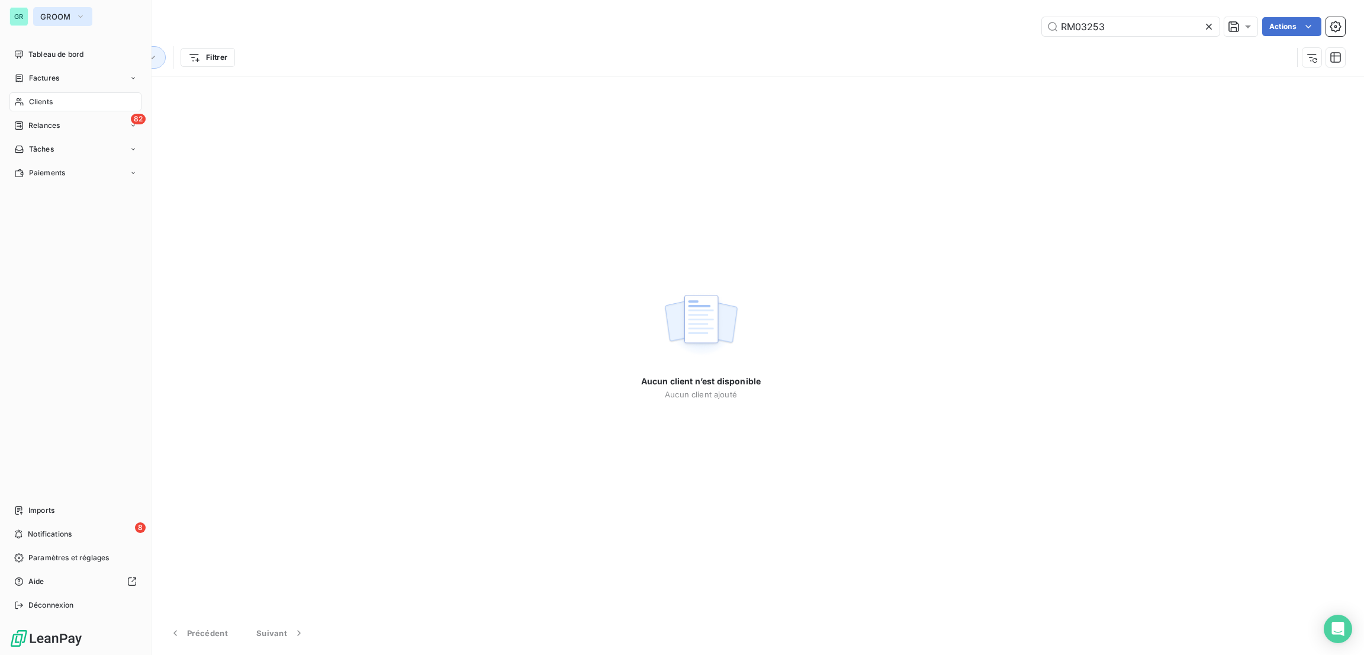
type input "RM03253"
click at [60, 18] on span "GROOM" at bounding box center [55, 16] width 31 height 9
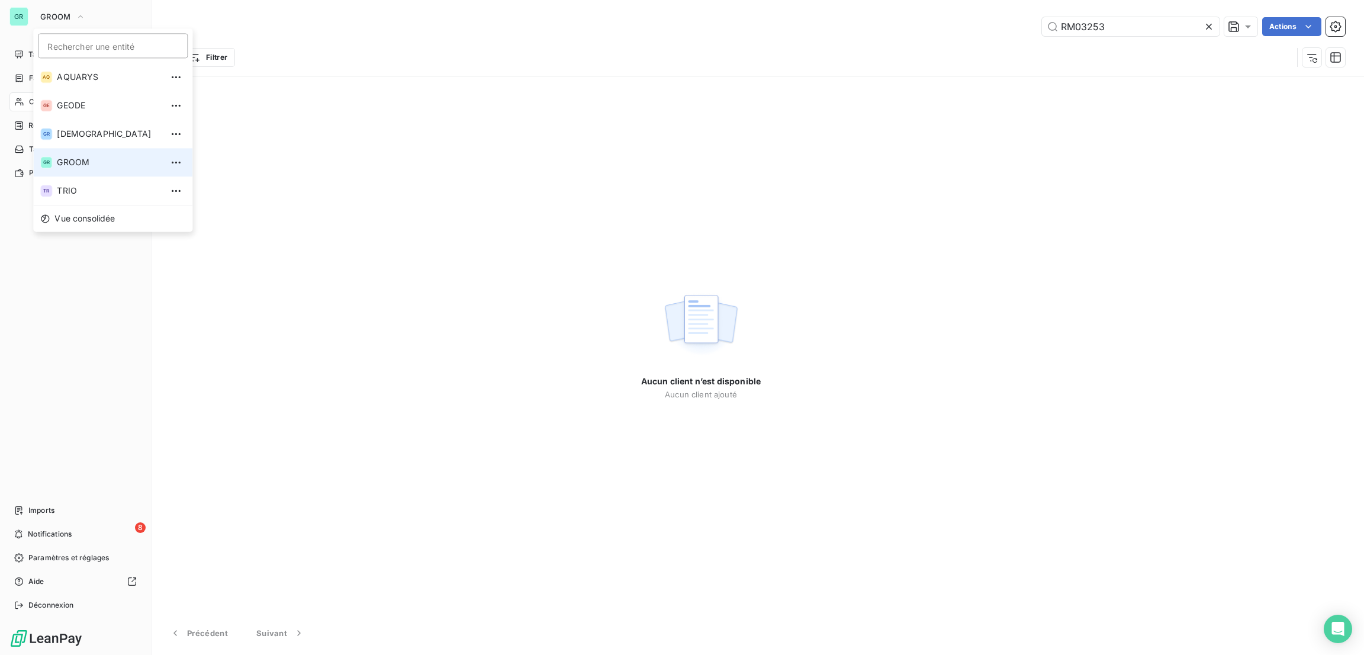
click at [91, 169] on li "GR GROOM" at bounding box center [112, 162] width 159 height 28
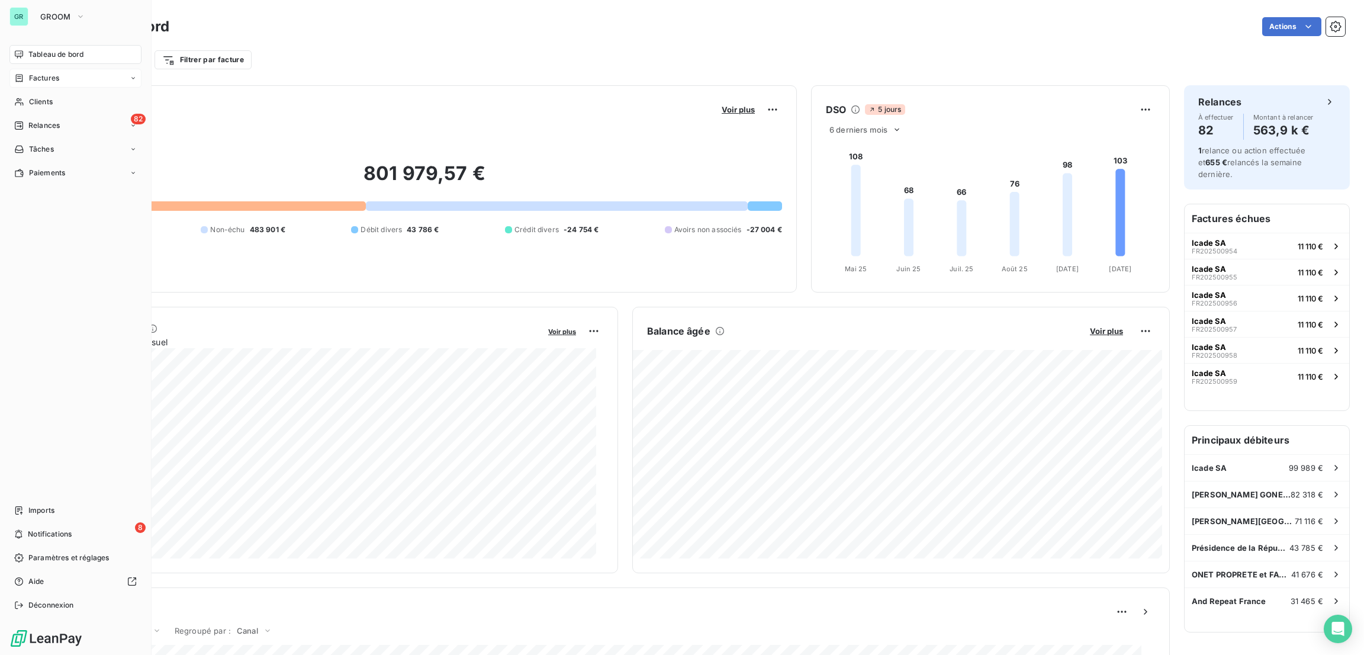
click at [44, 75] on span "Factures" at bounding box center [44, 78] width 30 height 11
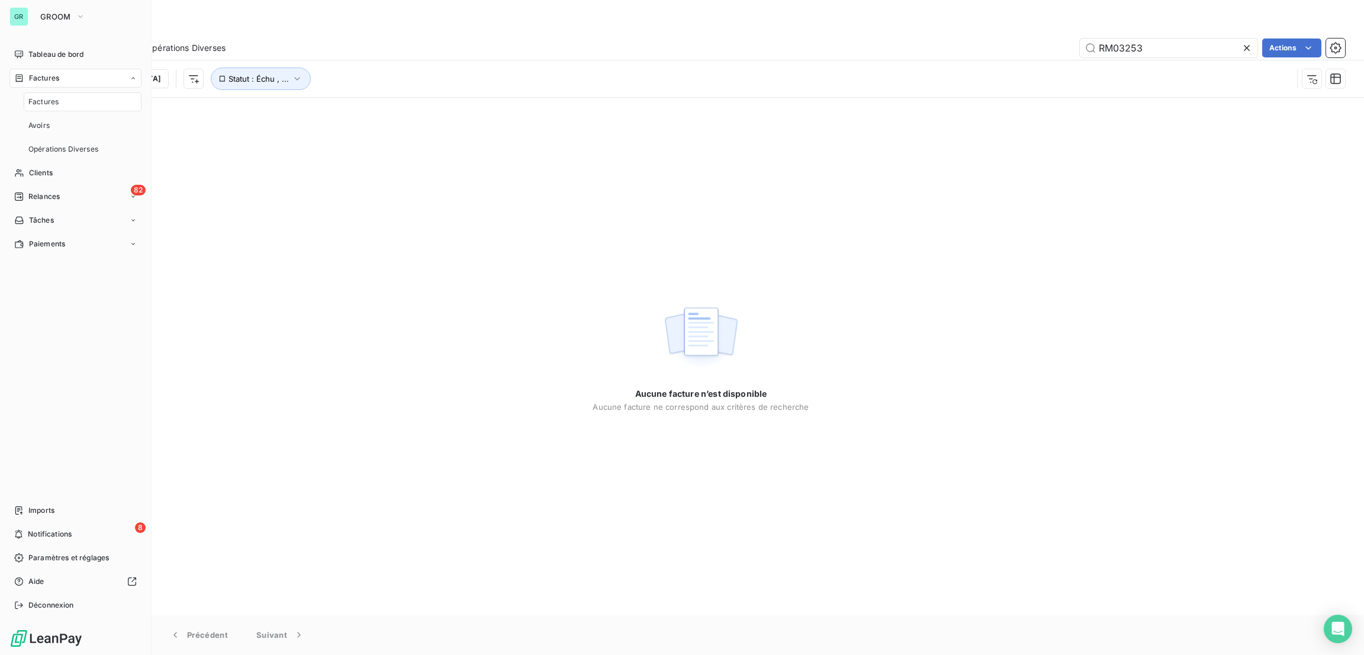
click at [50, 99] on span "Factures" at bounding box center [43, 102] width 30 height 11
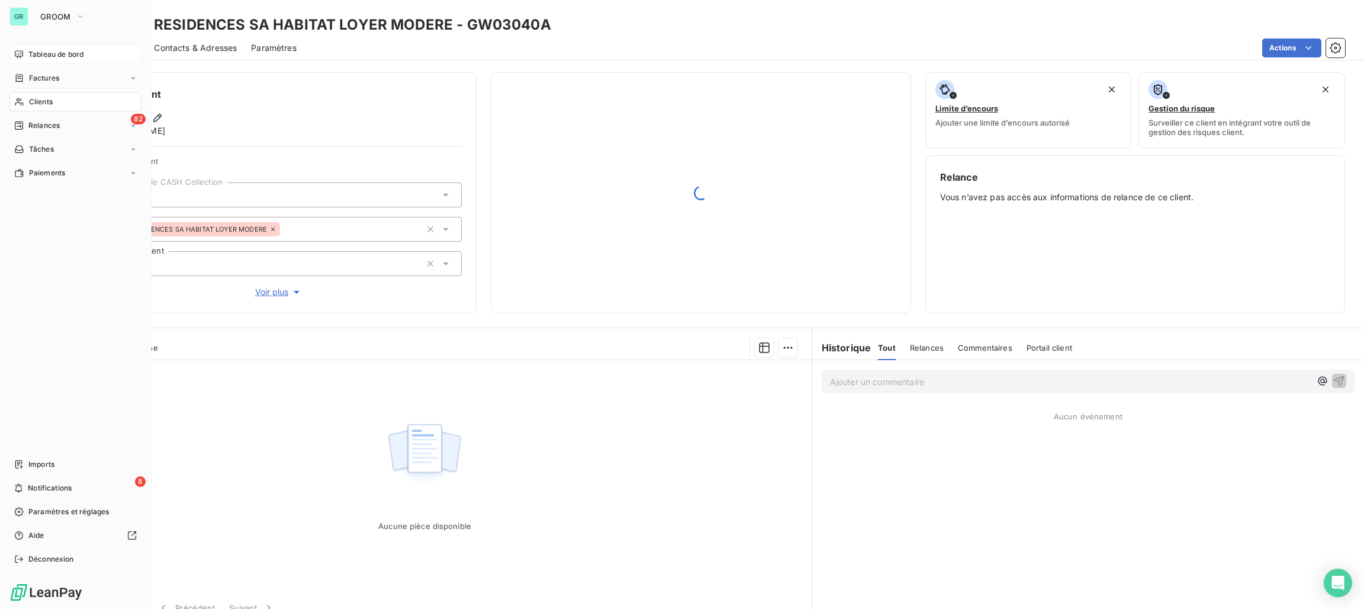
click at [51, 53] on span "Tableau de bord" at bounding box center [55, 54] width 55 height 11
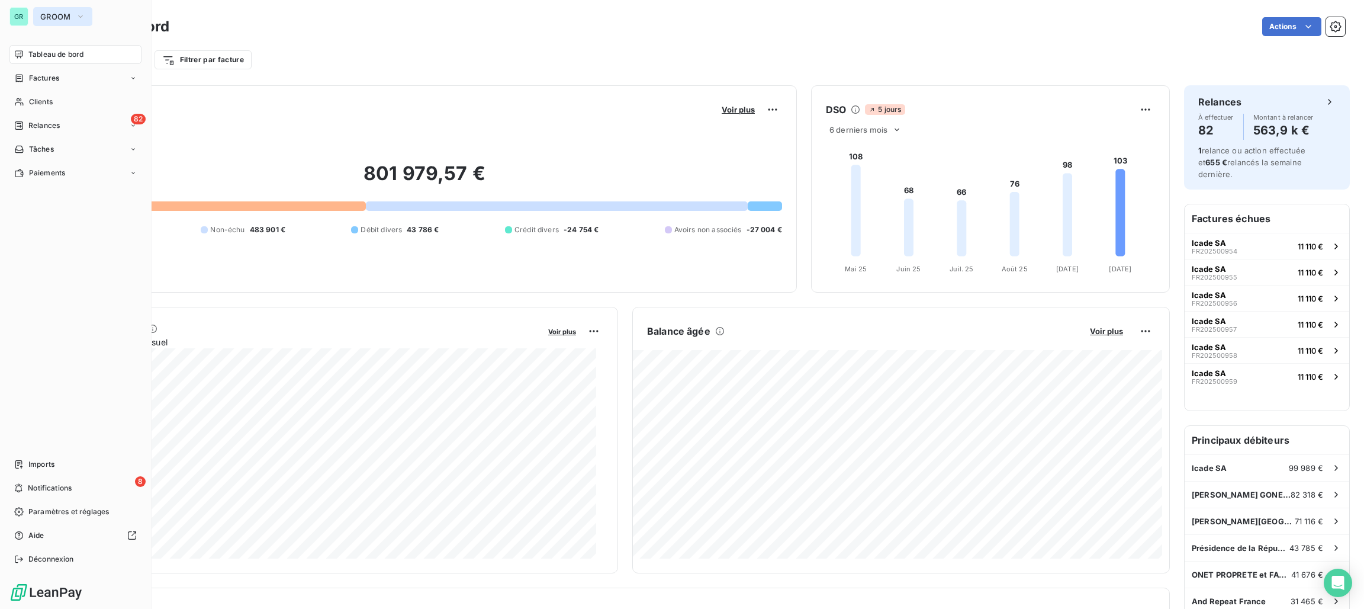
click at [61, 17] on span "GROOM" at bounding box center [55, 16] width 31 height 9
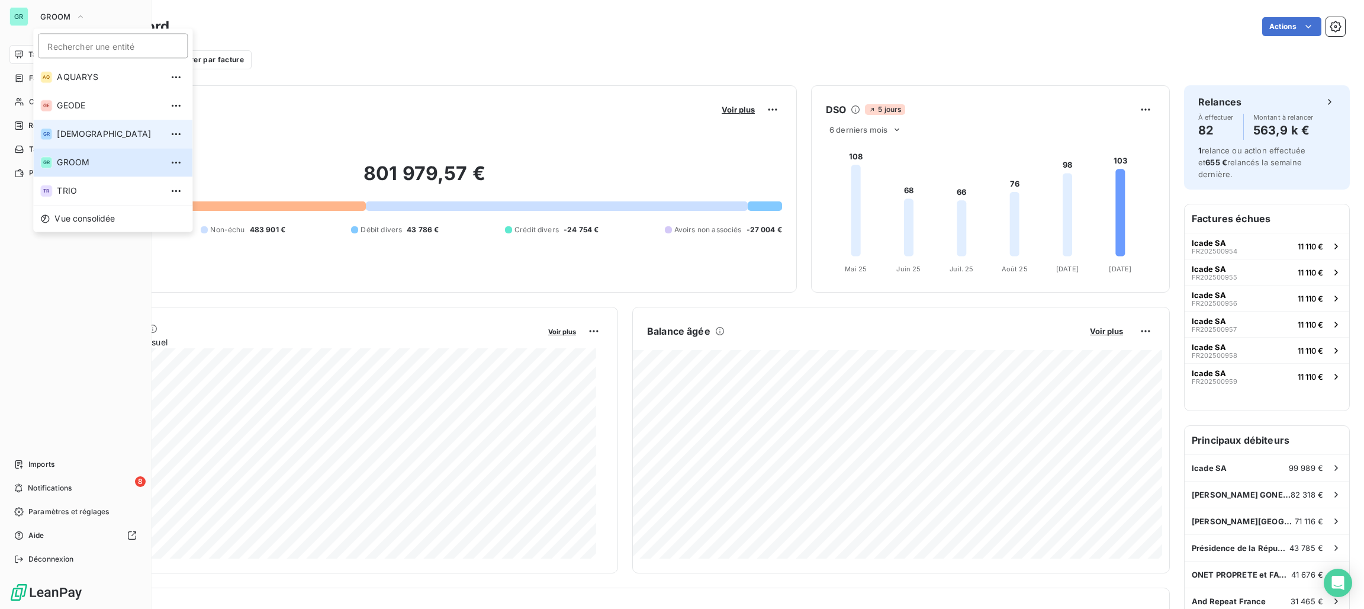
click at [80, 135] on span "[DEMOGRAPHIC_DATA]" at bounding box center [109, 134] width 105 height 12
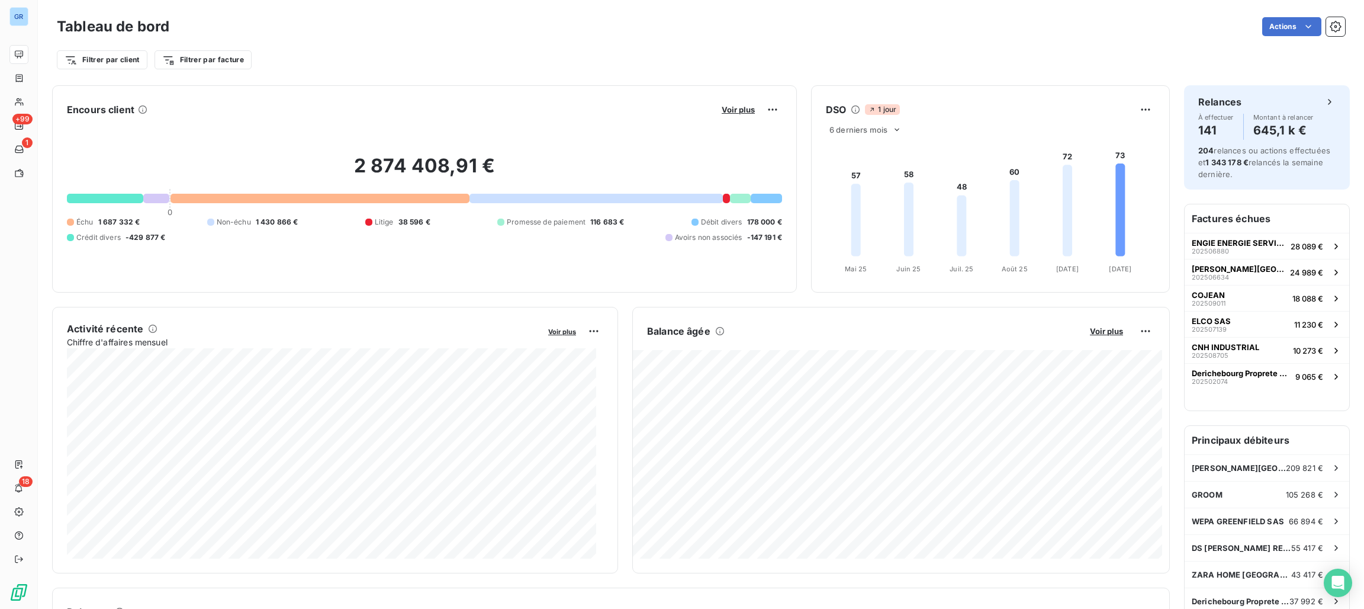
click at [1024, 324] on div "Balance âgée" at bounding box center [862, 331] width 430 height 14
click at [1085, 25] on div "Actions" at bounding box center [765, 26] width 1162 height 19
click at [1127, 333] on html "GR +99 1 18 Tableau de bord Actions Filtrer par client Filtrer par facture Enco…" at bounding box center [682, 304] width 1364 height 609
click at [1106, 355] on div "Exporter" at bounding box center [1104, 357] width 66 height 19
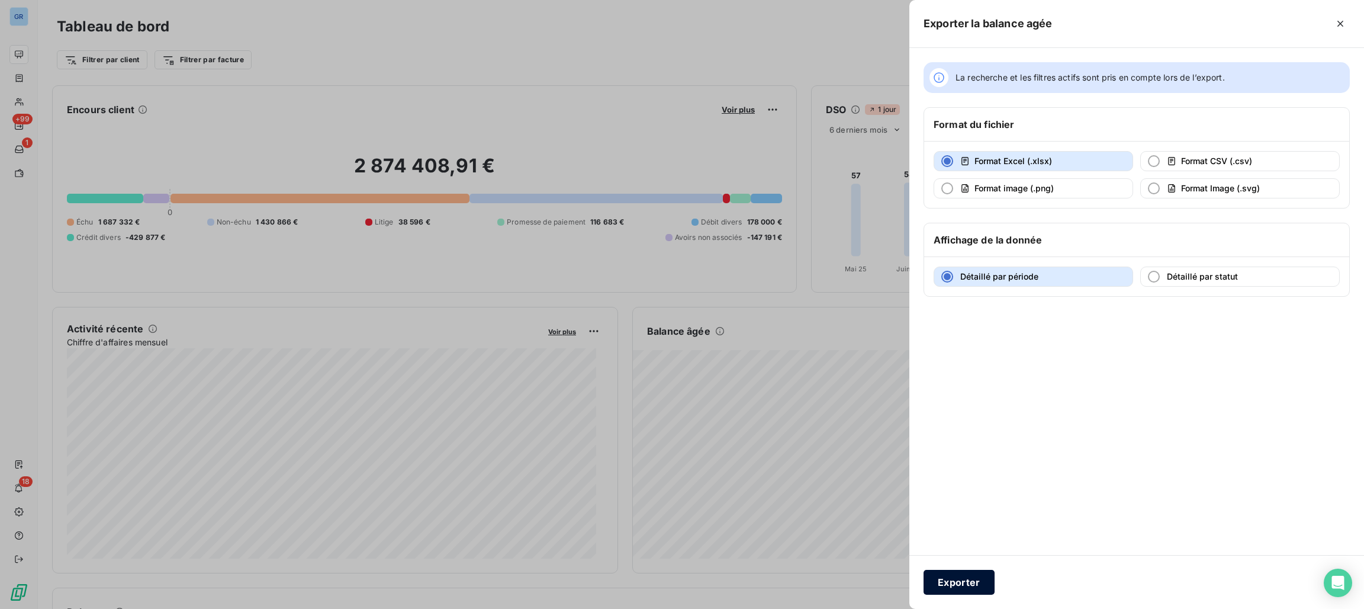
click at [962, 583] on button "Exporter" at bounding box center [959, 582] width 71 height 25
click at [957, 582] on button "Exporter" at bounding box center [959, 582] width 71 height 25
